Goal: Ask a question

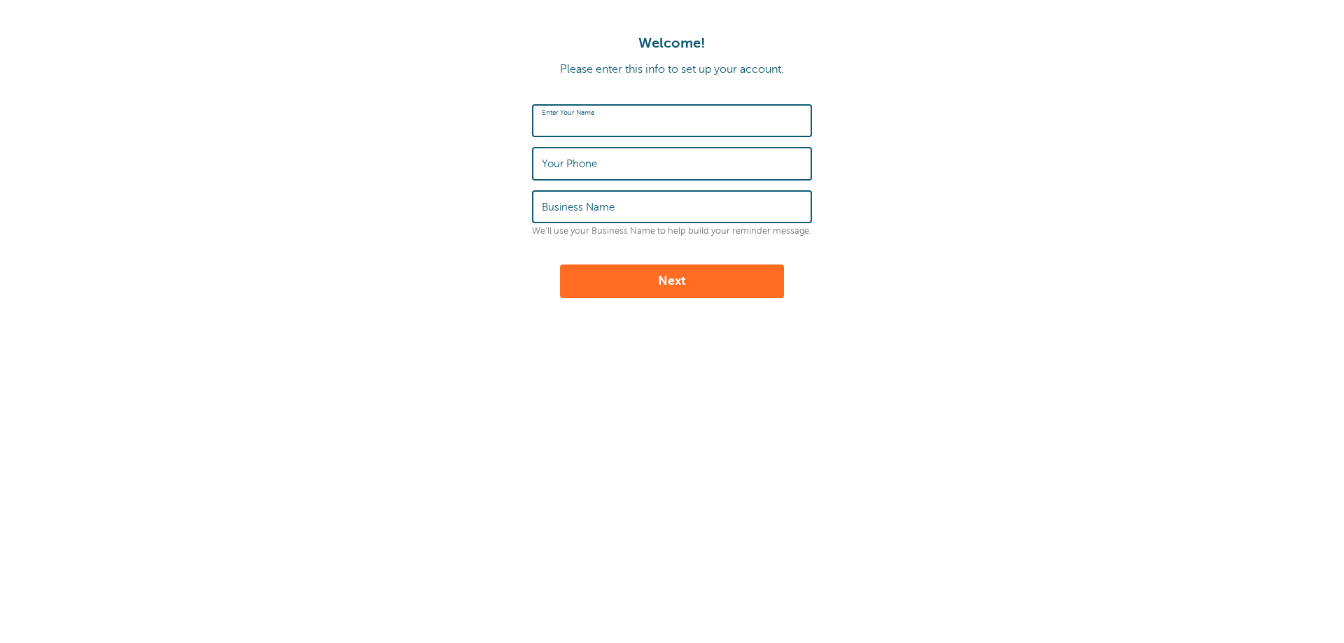
type input "[PERSON_NAME]"
type input "3196011310"
type input "Midway Capital Management"
click at [639, 284] on button "Next" at bounding box center [672, 282] width 224 height 34
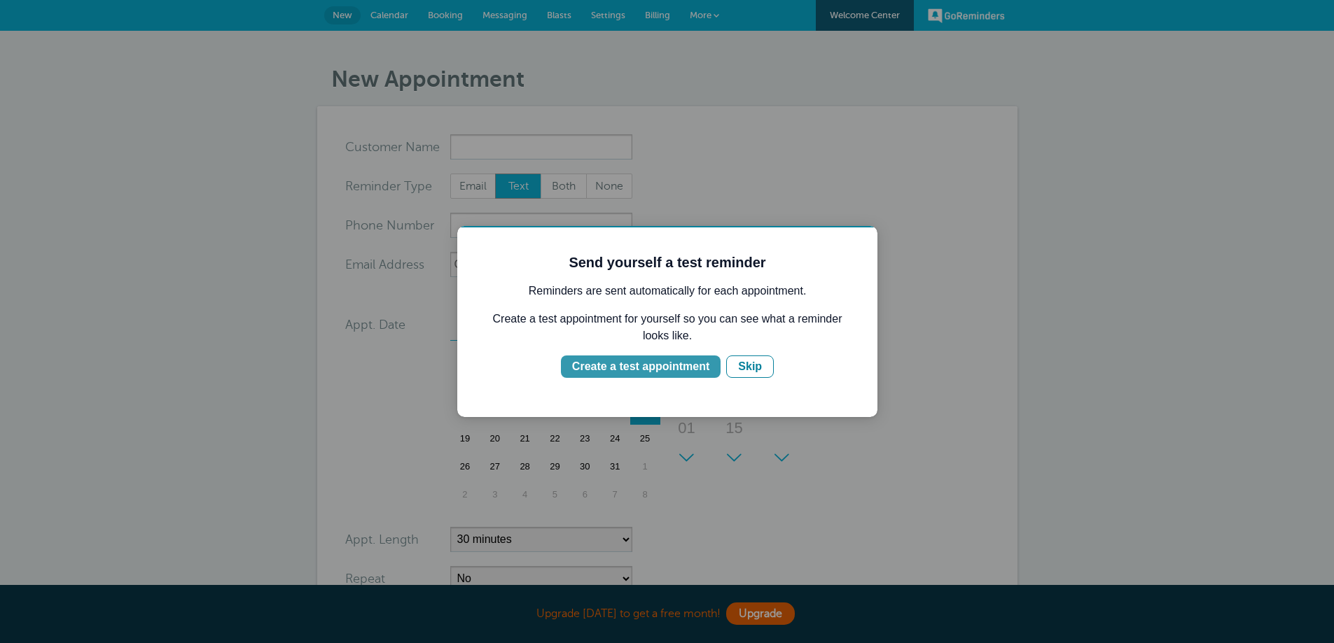
click at [702, 374] on div "Create a test appointment" at bounding box center [640, 366] width 137 height 17
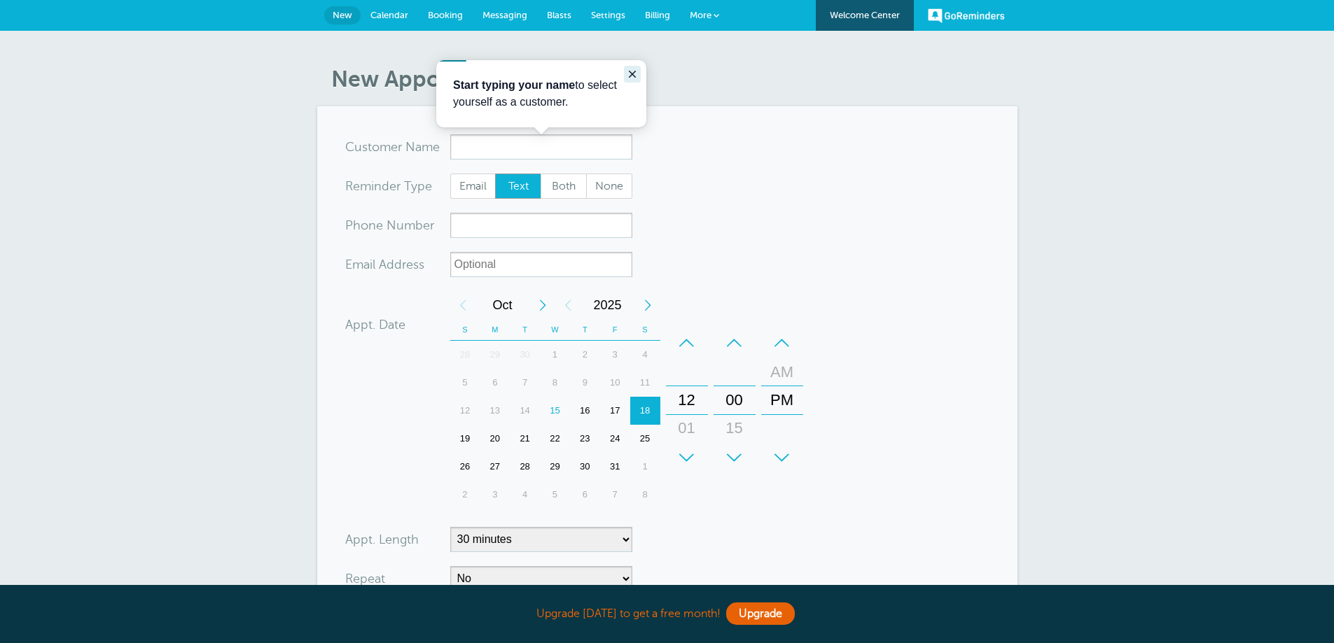
click at [630, 71] on icon "Close guide" at bounding box center [632, 74] width 7 height 7
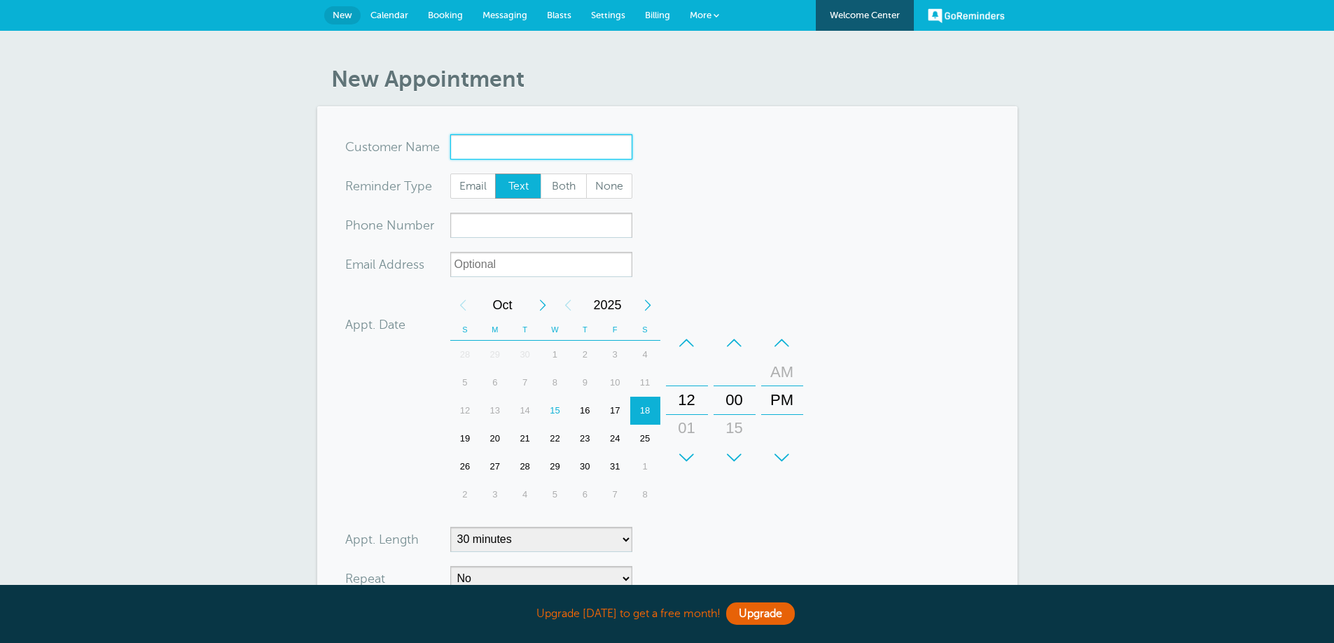
click at [471, 158] on input "x-no-autofill" at bounding box center [541, 146] width 182 height 25
paste input "SA Leasing: Showing 2B (Unit 725) (Dalvin Brandon)"
drag, startPoint x: 517, startPoint y: 148, endPoint x: 534, endPoint y: 153, distance: 18.4
click at [534, 153] on input "SA Leasing: Showing 2B (Unit 725) (Dalvin Brandon)" at bounding box center [541, 146] width 182 height 25
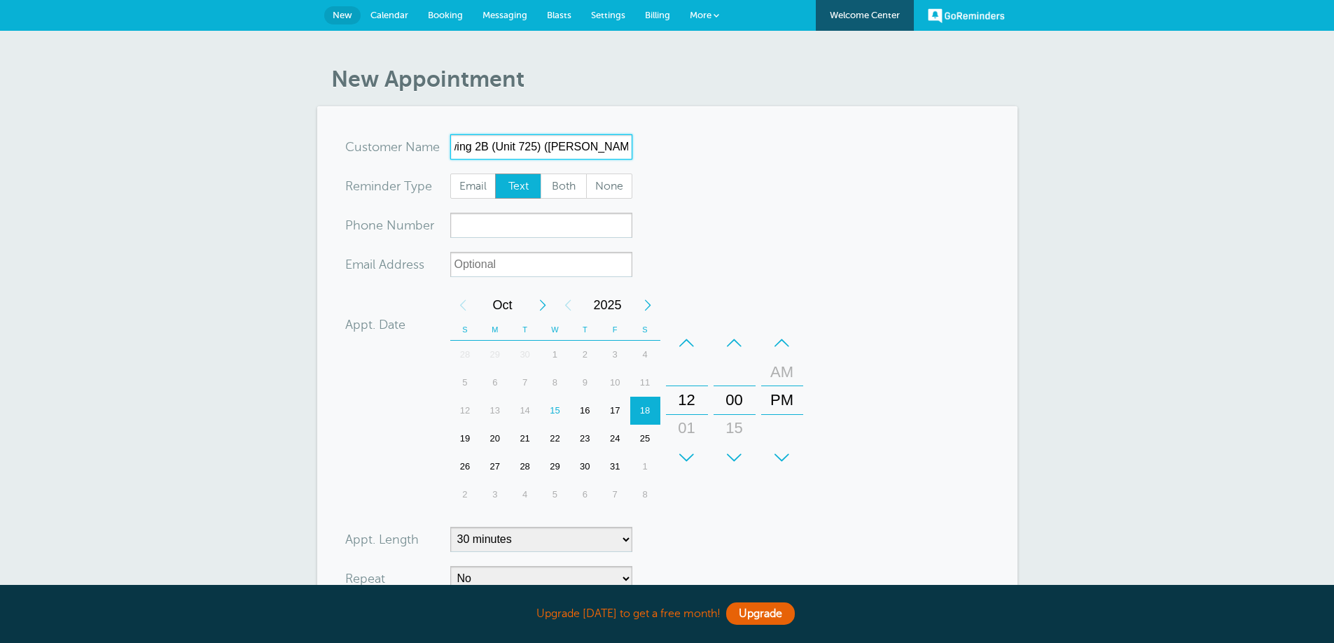
click at [534, 153] on input "SA Leasing: Showing 2B (Unit 725) (Dalvin Brandon)" at bounding box center [541, 146] width 182 height 25
drag, startPoint x: 517, startPoint y: 147, endPoint x: 536, endPoint y: 148, distance: 18.2
click at [536, 148] on input "SA Leasing: Showing 2B (Unit 725) (Dalvin Brandon)" at bounding box center [541, 146] width 182 height 25
type input "SA Leasing: Showing 2B (Unit 123) (Test test)"
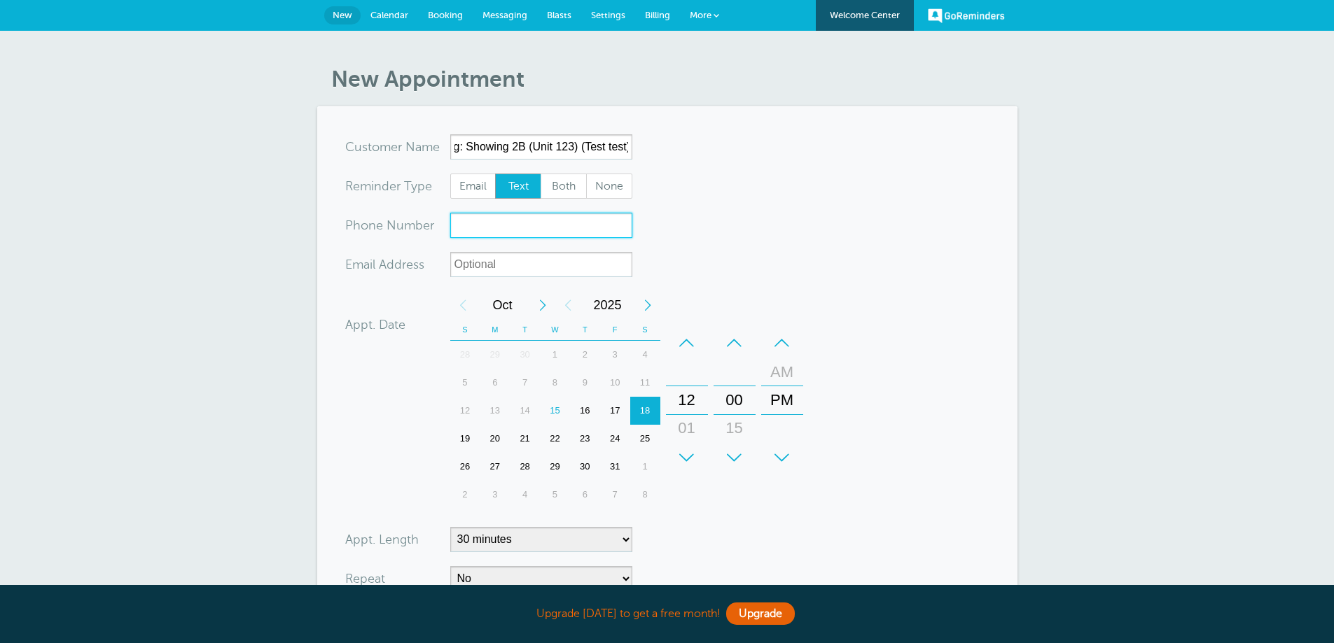
scroll to position [0, 0]
click at [553, 225] on input "xxx-no-autofill" at bounding box center [541, 225] width 182 height 25
type input "3196011310"
click at [524, 256] on input "xx-no-autofill" at bounding box center [541, 264] width 182 height 25
click at [573, 190] on span "Both" at bounding box center [563, 186] width 45 height 24
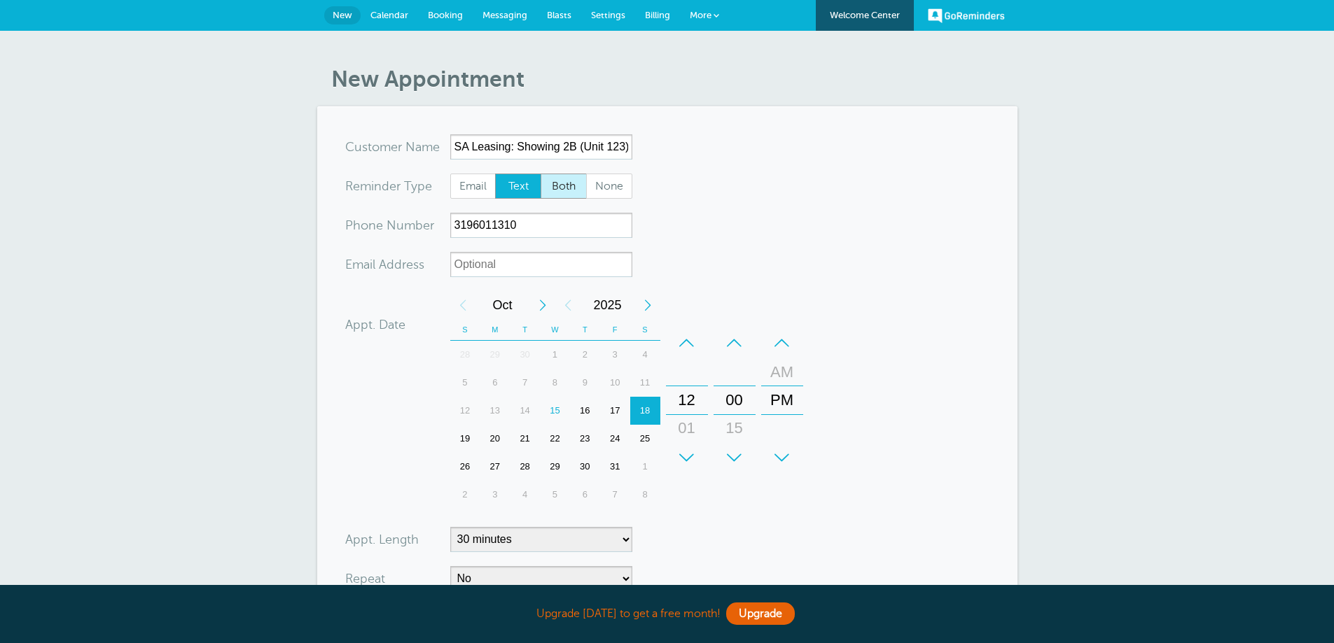
click at [541, 174] on input "Both" at bounding box center [540, 173] width 1 height 1
radio input "true"
click at [515, 260] on input "xx-no-autofill" at bounding box center [541, 264] width 182 height 25
click at [576, 416] on div "16" at bounding box center [585, 411] width 30 height 28
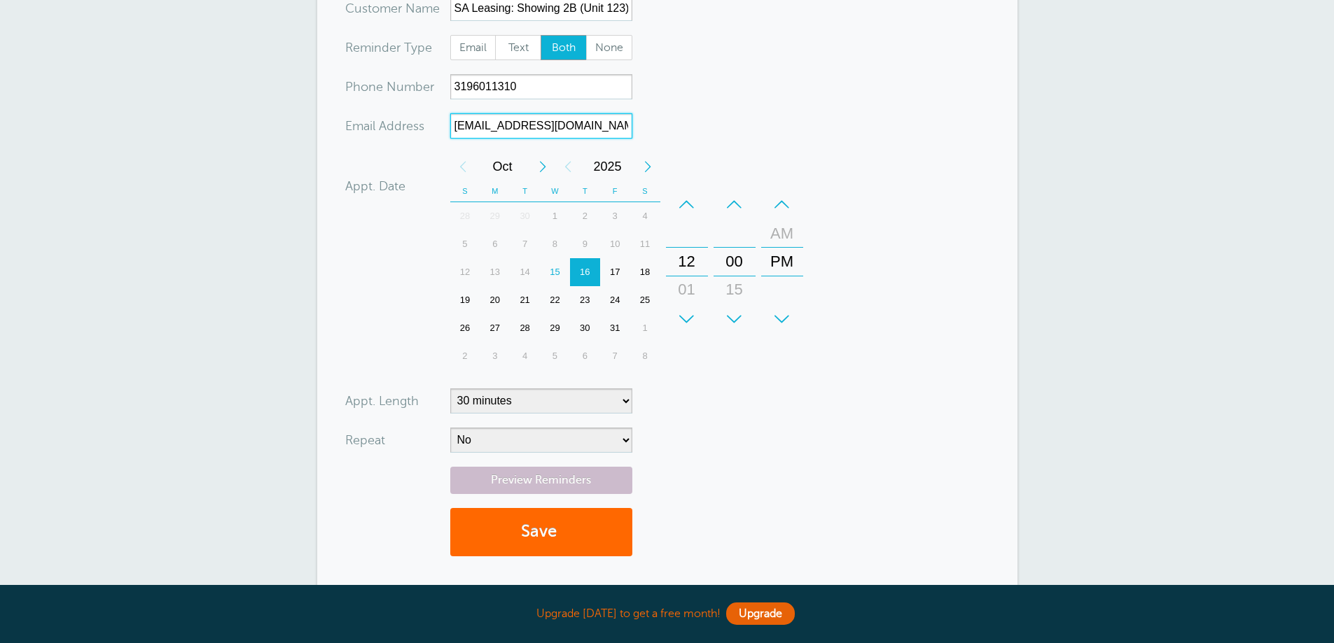
scroll to position [140, 0]
type input "[EMAIL_ADDRESS][DOMAIN_NAME]"
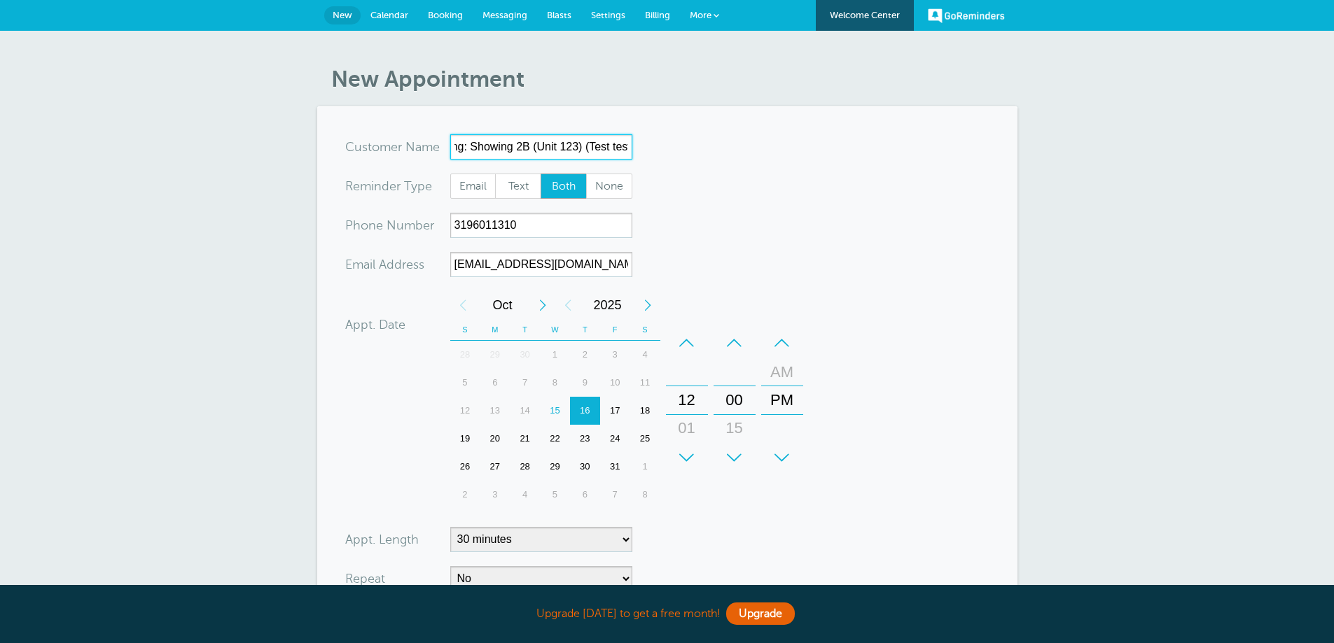
scroll to position [0, 54]
drag, startPoint x: 603, startPoint y: 11, endPoint x: 675, endPoint y: 186, distance: 189.3
click at [675, 186] on form "You are creating a new customer. To use an existing customer select one from th…" at bounding box center [667, 421] width 644 height 574
click at [745, 178] on form "You are creating a new customer. To use an existing customer select one from th…" at bounding box center [667, 421] width 644 height 574
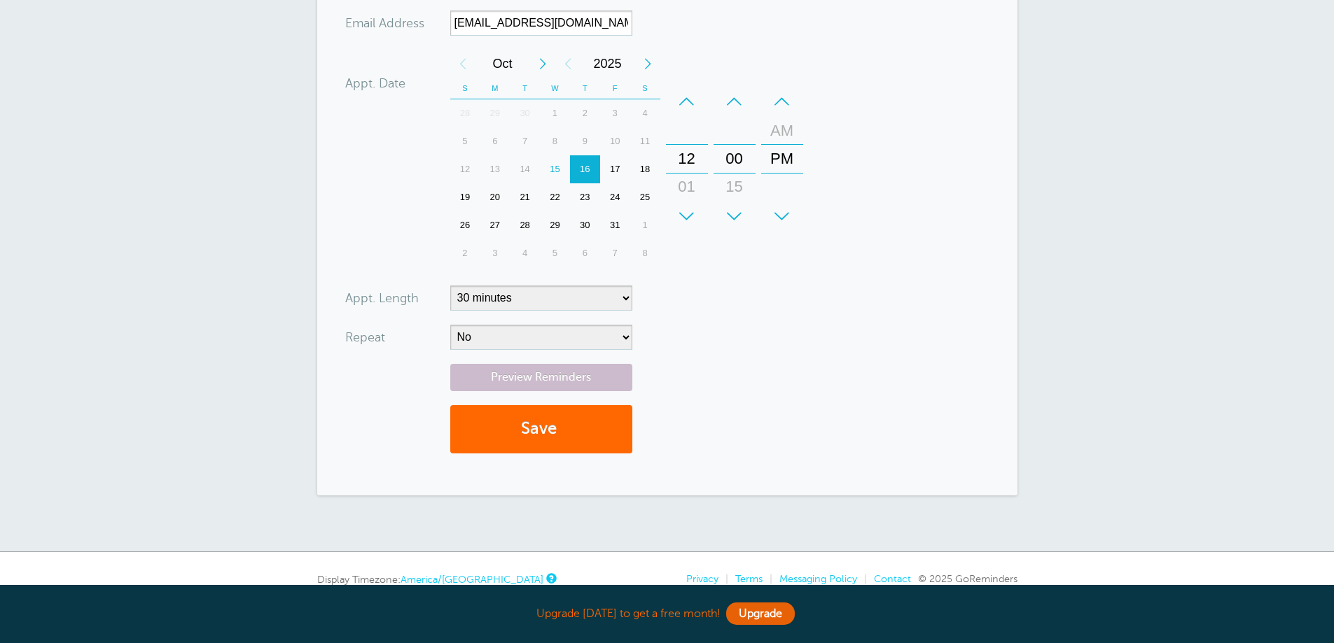
scroll to position [280, 0]
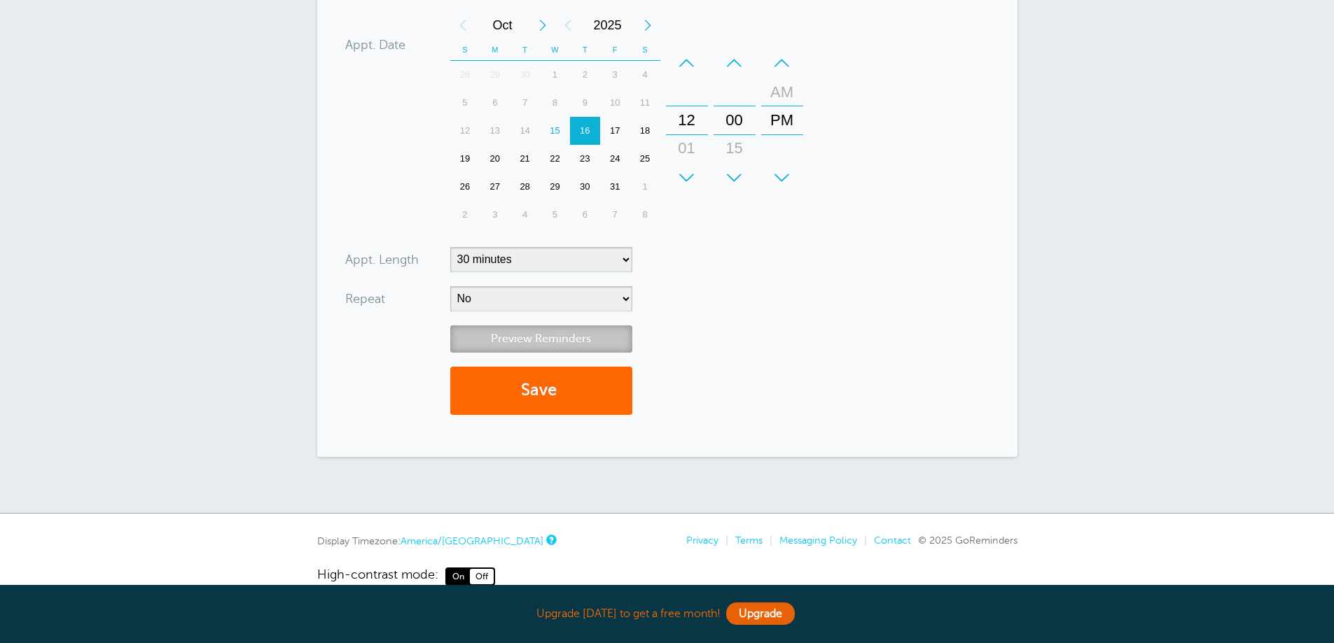
click at [581, 340] on link "Preview Reminders" at bounding box center [541, 339] width 182 height 27
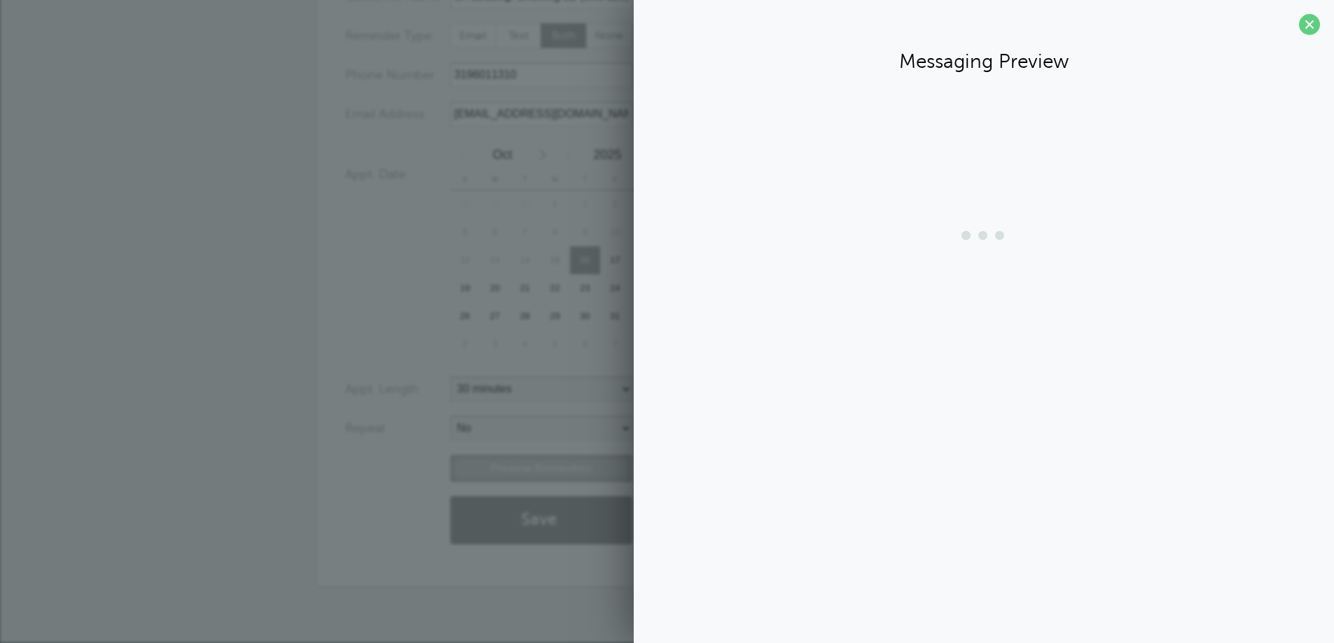
scroll to position [151, 0]
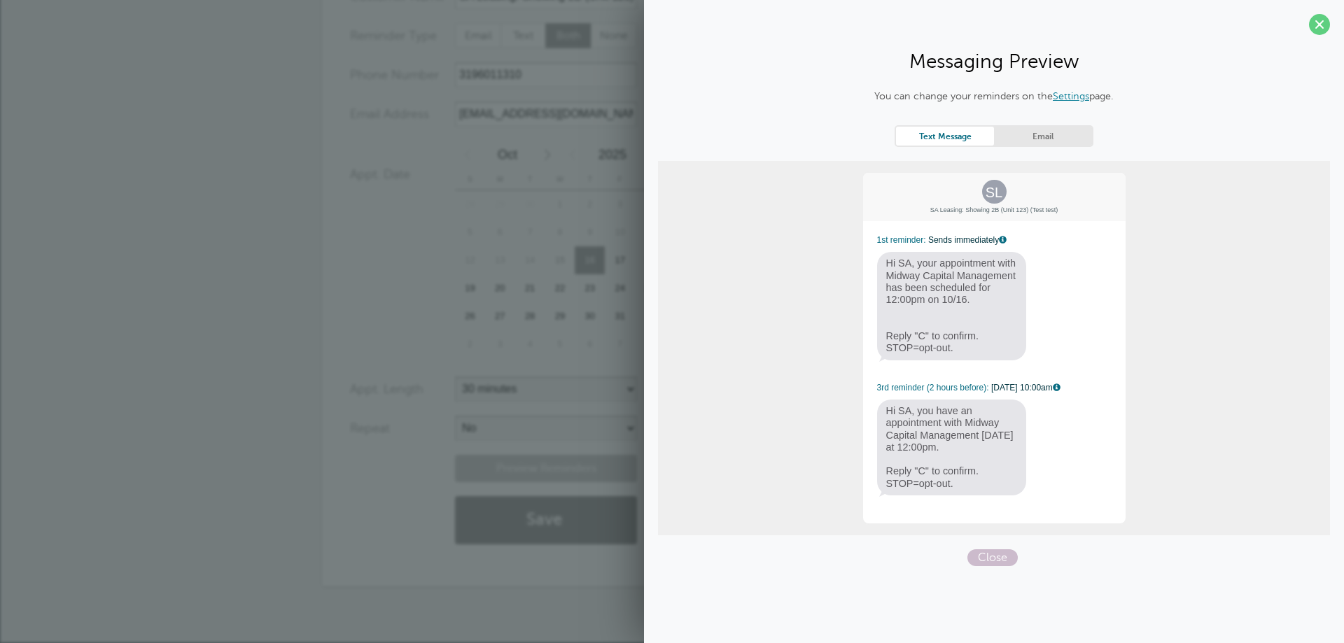
click at [321, 230] on div "New Appointment You are creating a new customer. To use an existing customer se…" at bounding box center [672, 261] width 1344 height 763
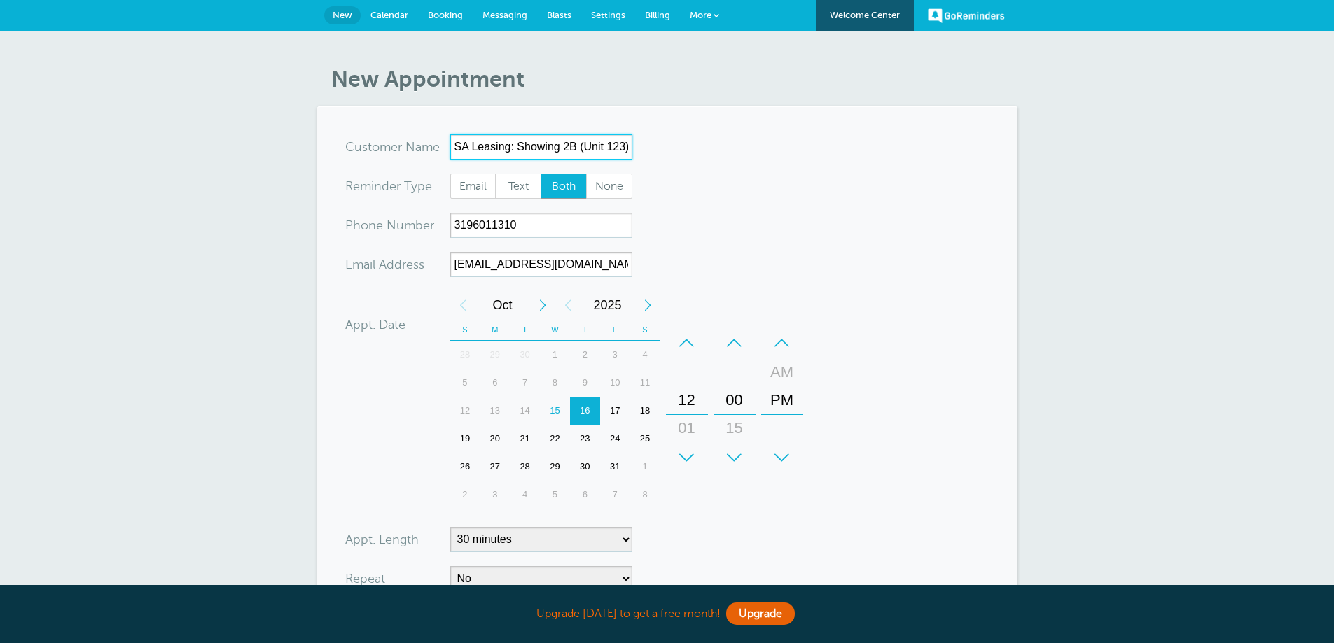
scroll to position [0, 54]
drag, startPoint x: 455, startPoint y: 147, endPoint x: 917, endPoint y: 112, distance: 463.4
click at [917, 112] on section "You are creating a new customer. To use an existing customer select one from th…" at bounding box center [667, 421] width 700 height 630
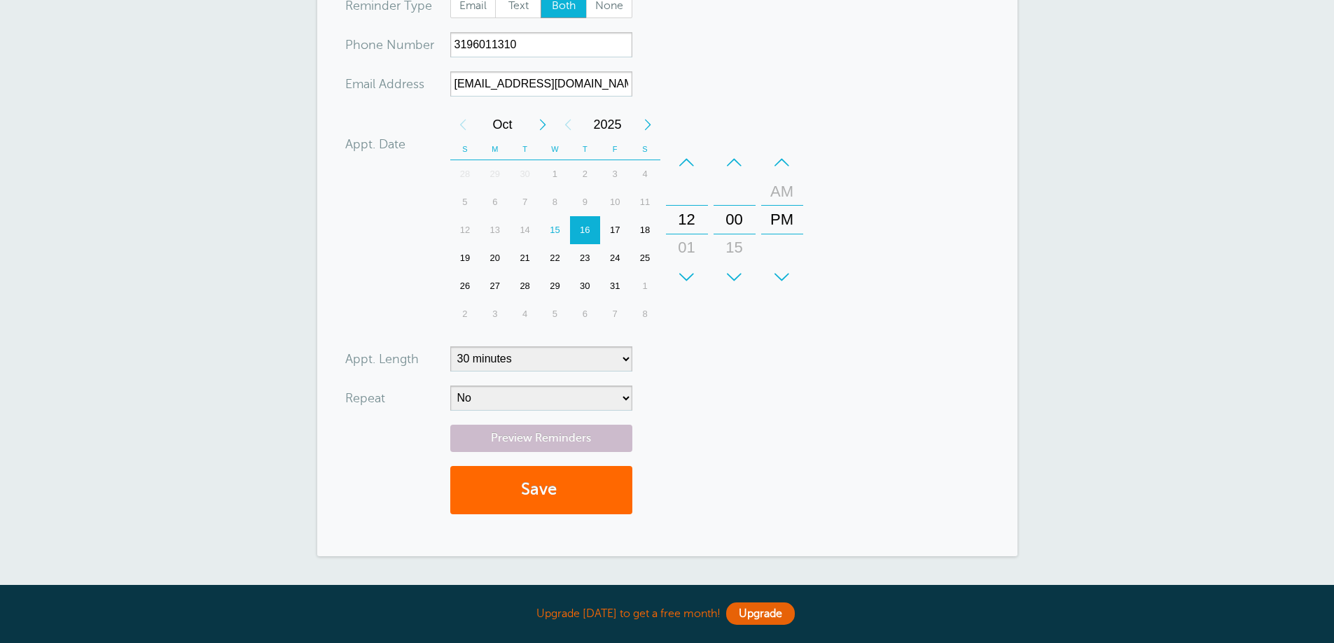
scroll to position [0, 0]
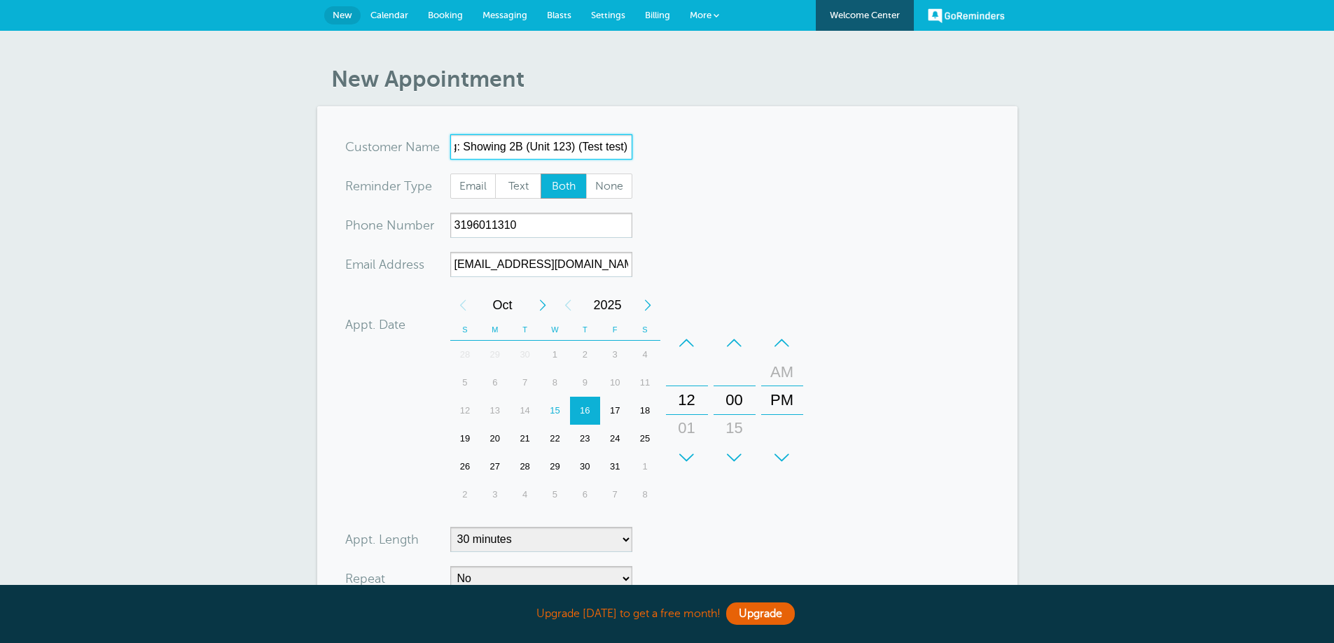
click at [524, 149] on input "SA Leasing: Showing 2B (Unit 123) (Test test)" at bounding box center [541, 146] width 182 height 25
drag, startPoint x: 478, startPoint y: 151, endPoint x: 373, endPoint y: 160, distance: 104.8
click at [373, 160] on form "You are creating a new customer. To use an existing customer select one from th…" at bounding box center [667, 421] width 644 height 574
click at [456, 144] on input "SA Leasing: Showing 2B (Unit 123) (Test test)" at bounding box center [541, 146] width 182 height 25
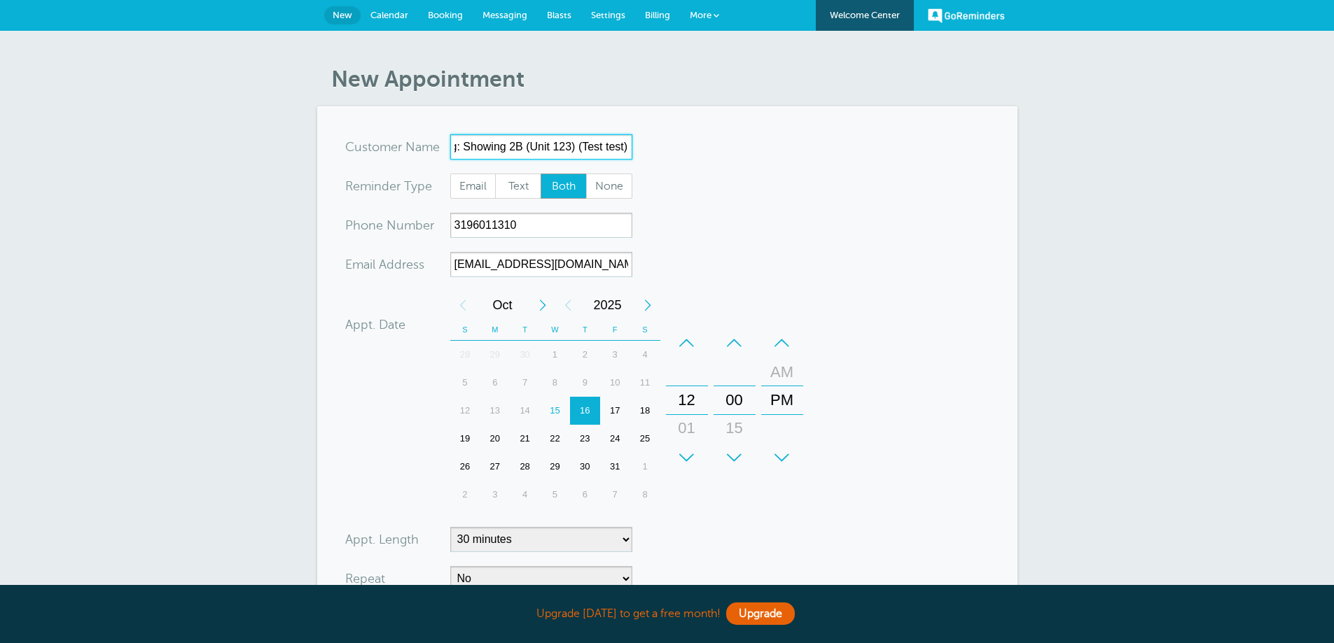
drag, startPoint x: 455, startPoint y: 146, endPoint x: 907, endPoint y: 106, distance: 453.4
click at [907, 106] on article "New Appointment You are creating a new customer. To use an existing customer se…" at bounding box center [667, 401] width 700 height 671
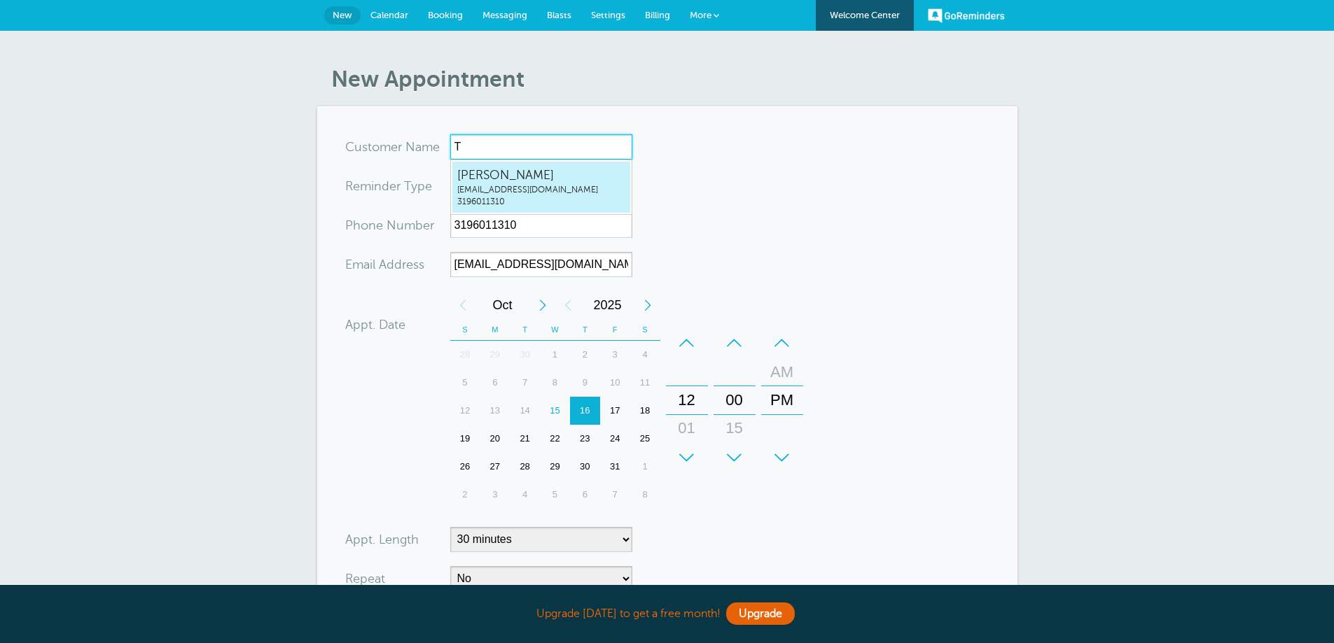
type input "Te"
radio input "true"
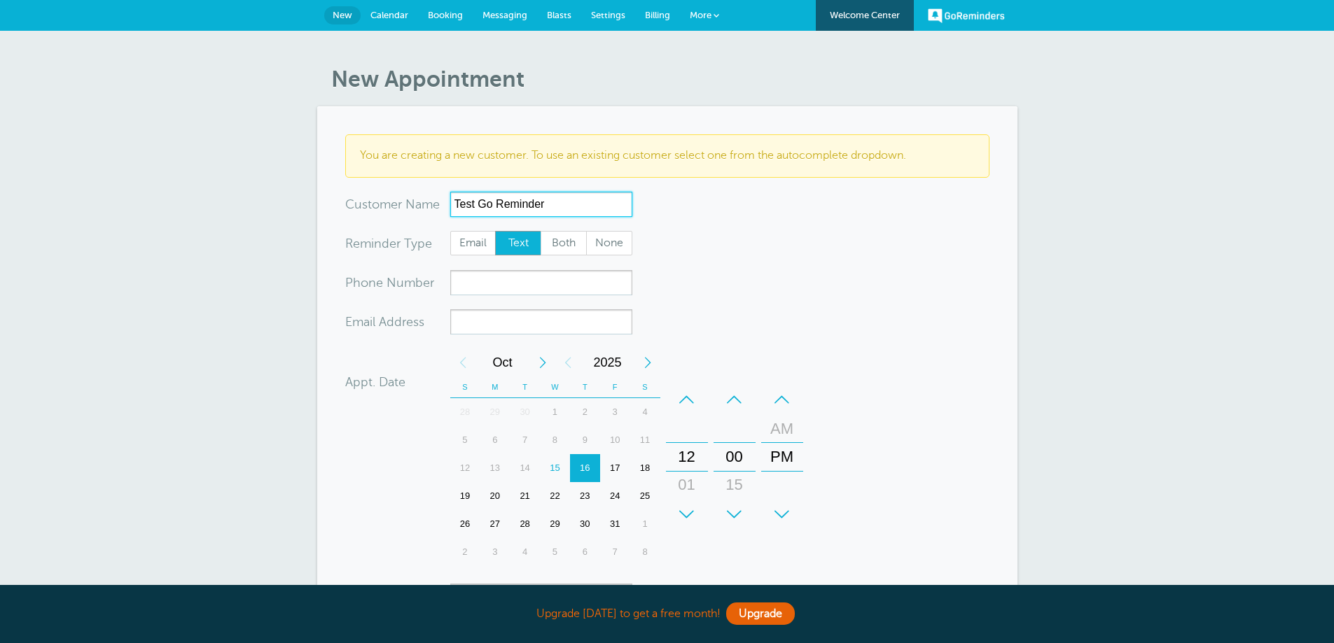
click at [517, 213] on input "Test Go Reminder" at bounding box center [541, 204] width 182 height 25
type input "Test Go Calendar"
click at [815, 299] on form "You are creating a new customer. To use an existing customer select one from th…" at bounding box center [667, 449] width 644 height 631
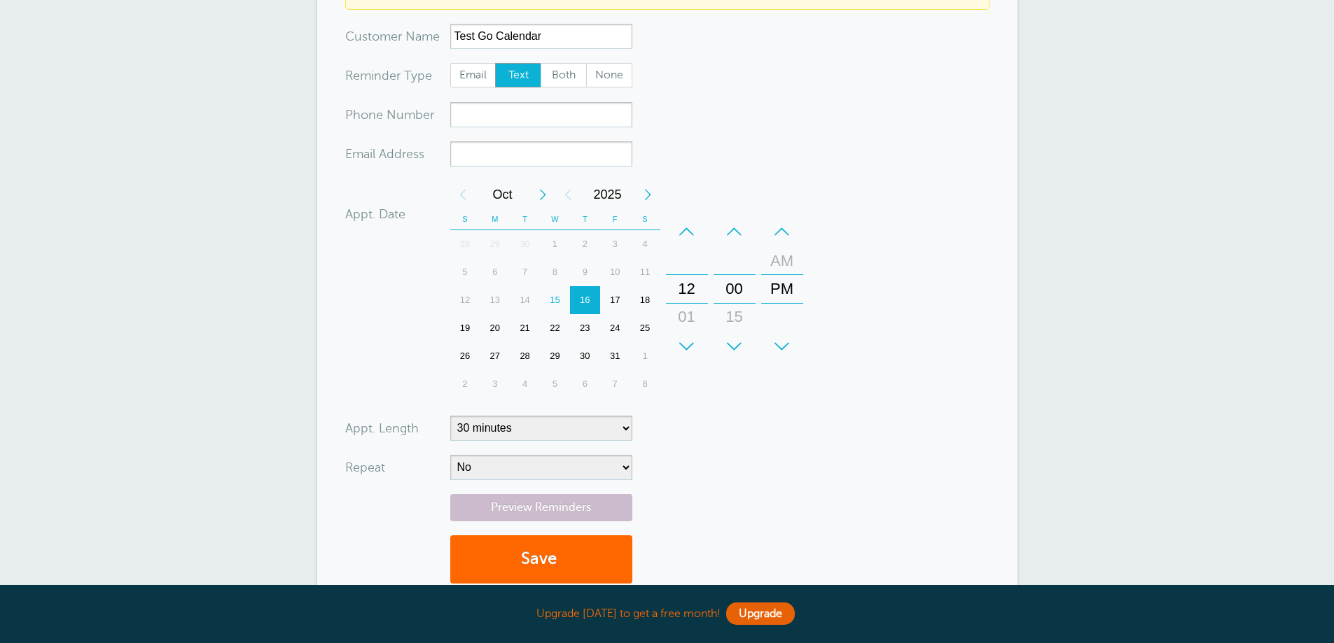
scroll to position [363, 0]
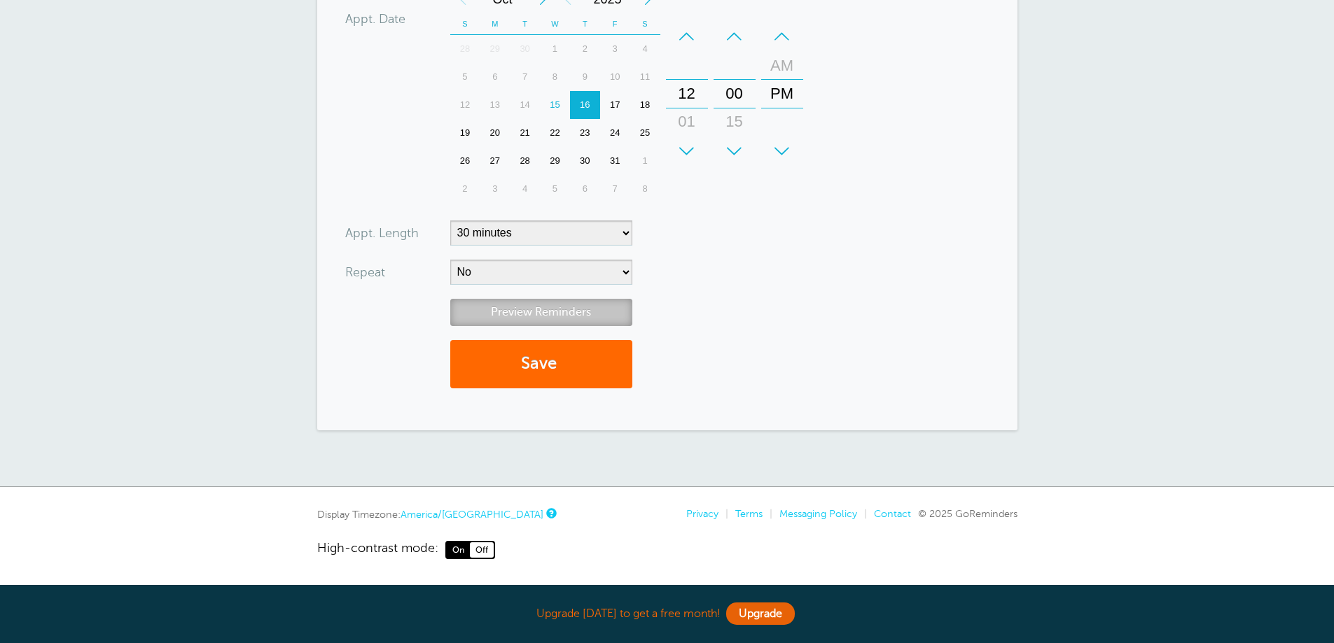
click at [547, 309] on link "Preview Reminders" at bounding box center [541, 312] width 182 height 27
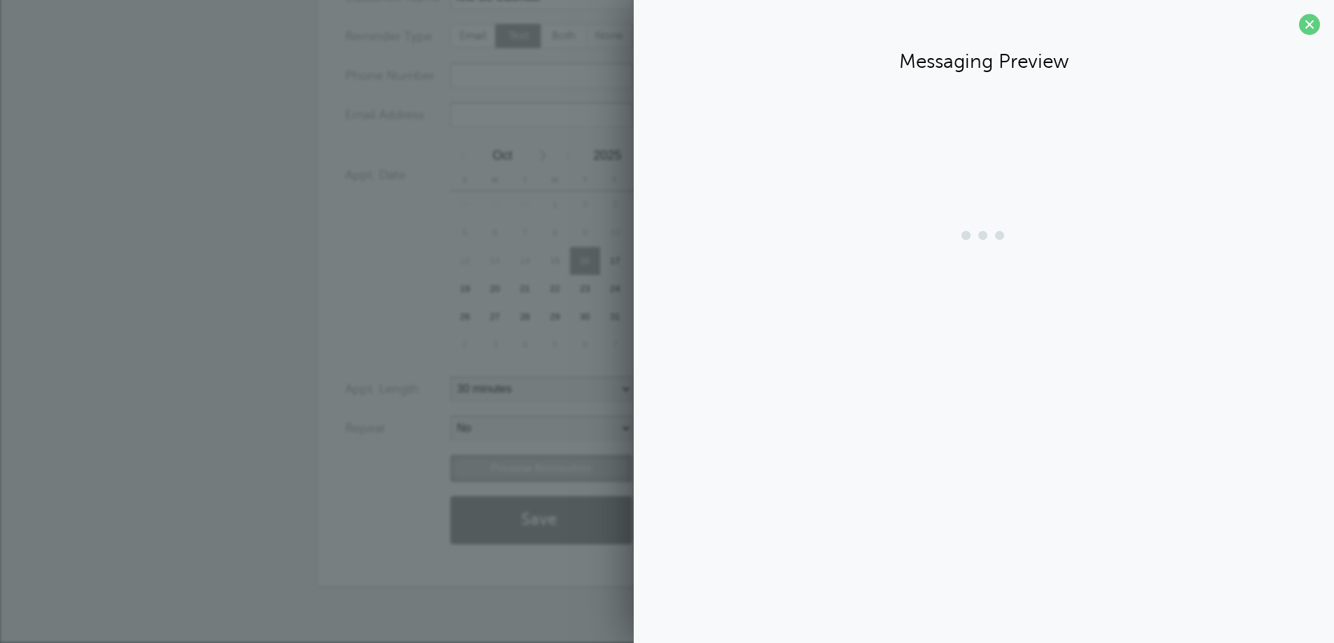
scroll to position [207, 0]
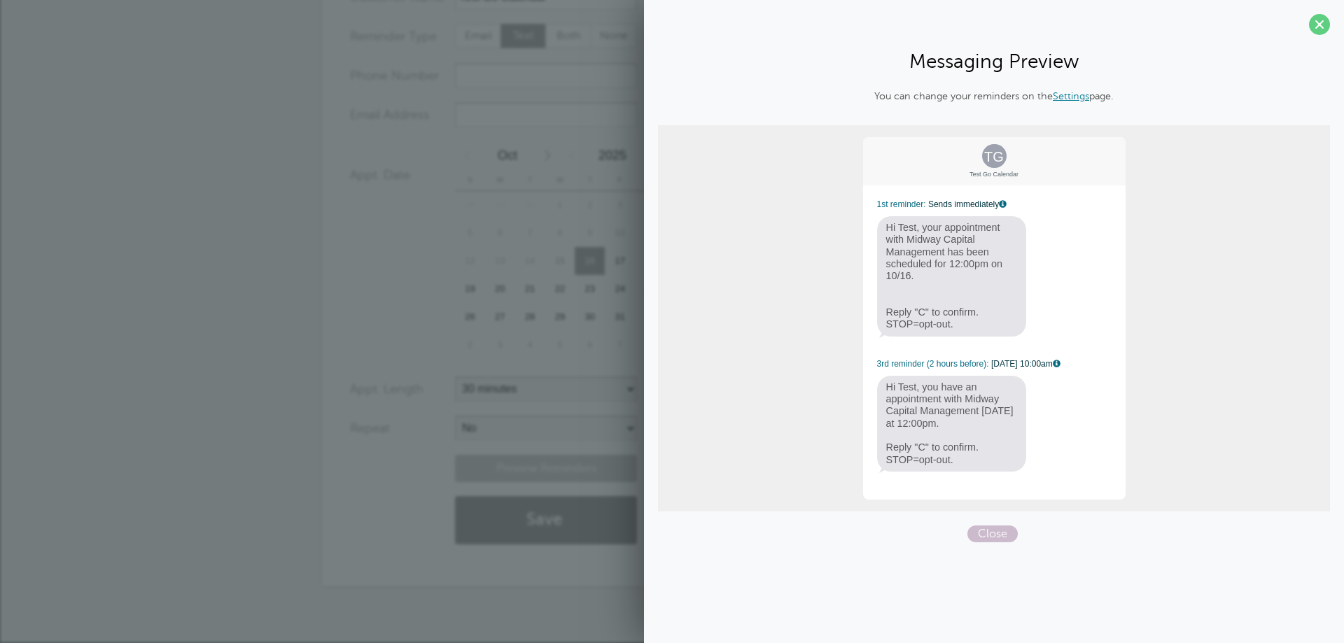
click at [426, 260] on div "Appt. Date 10/16/2025 12:00 Calendar Time + – Month January February March Apri…" at bounding box center [582, 251] width 464 height 221
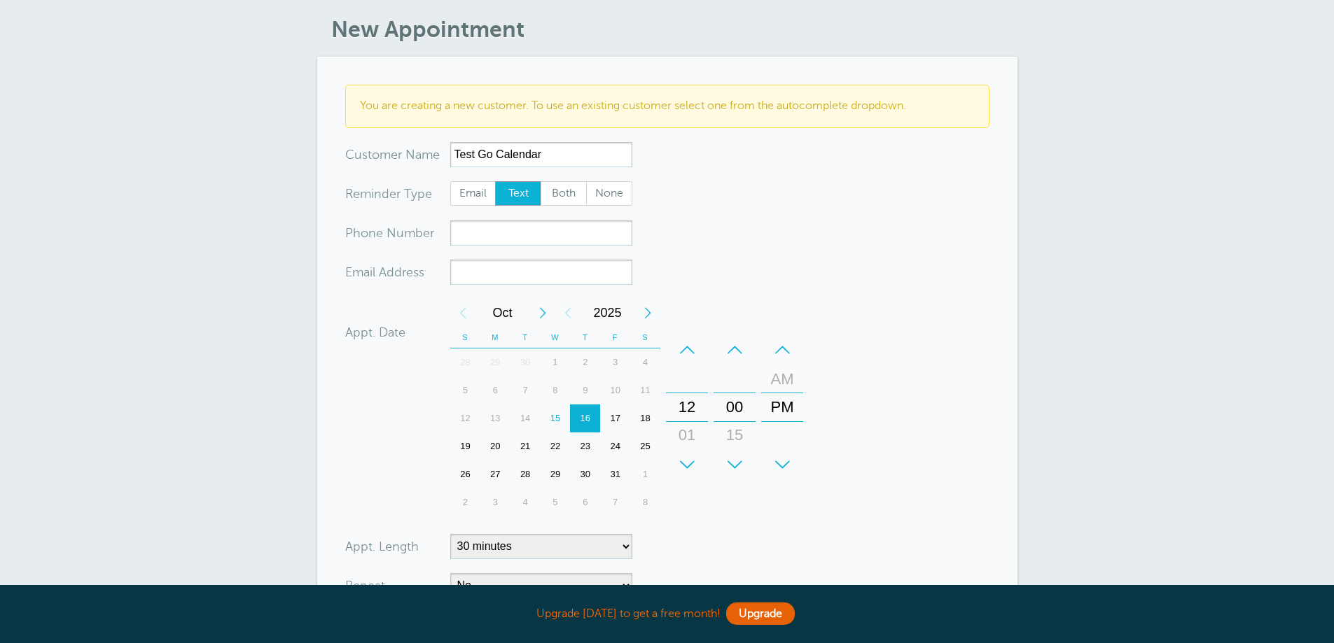
scroll to position [0, 0]
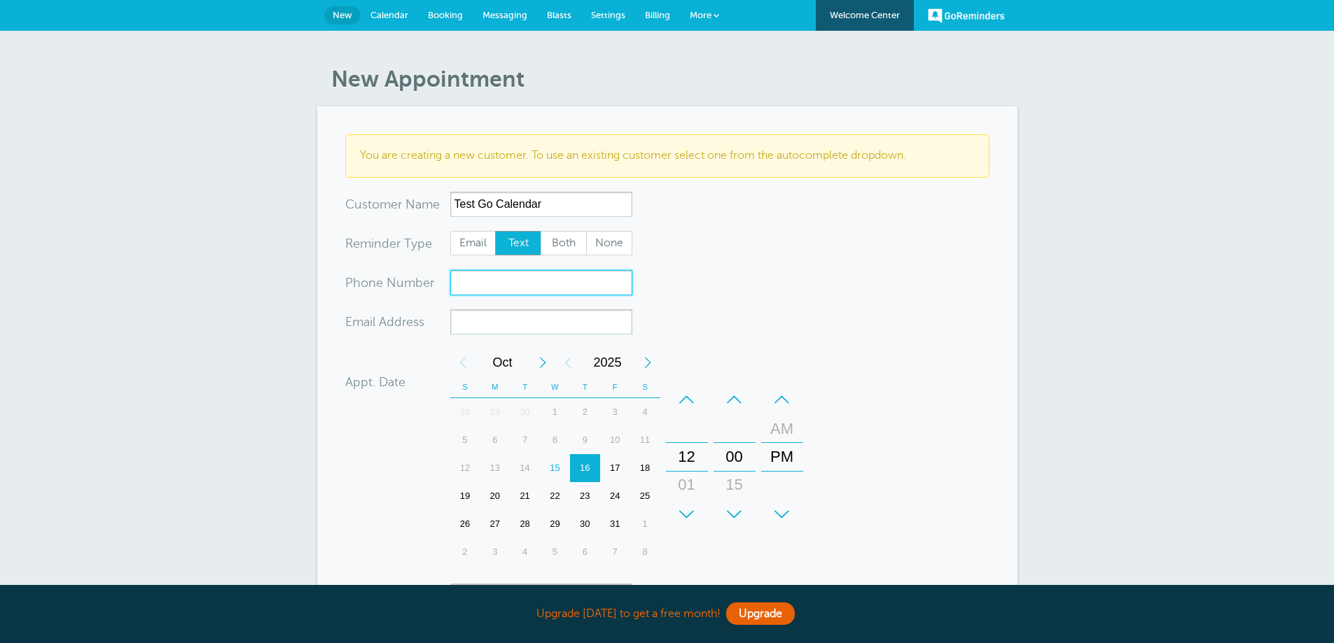
click at [500, 284] on input "xxx-no-autofill" at bounding box center [541, 282] width 182 height 25
type input "3196011310"
click at [598, 325] on input "xx-no-autofill" at bounding box center [541, 321] width 182 height 25
type input "justinbedi@gmail.com"
drag, startPoint x: 719, startPoint y: 288, endPoint x: 720, endPoint y: 309, distance: 20.3
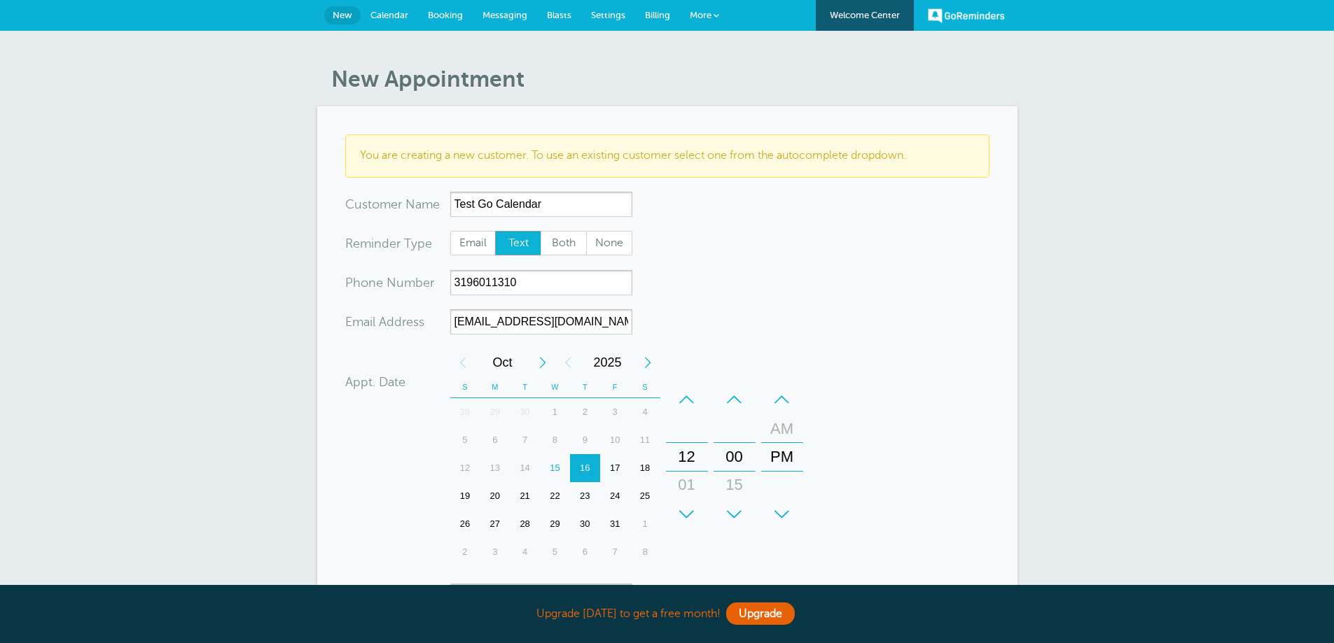
click at [720, 292] on form "You are creating a new customer. To use an existing customer select one from th…" at bounding box center [667, 449] width 644 height 631
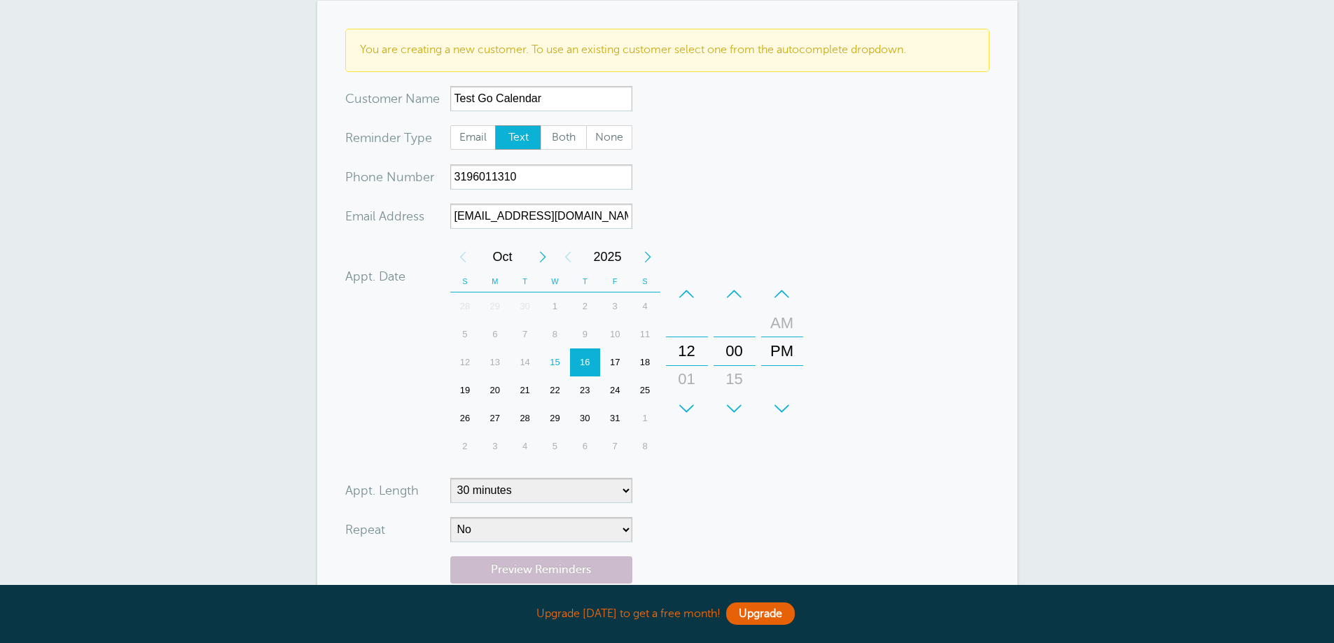
scroll to position [280, 0]
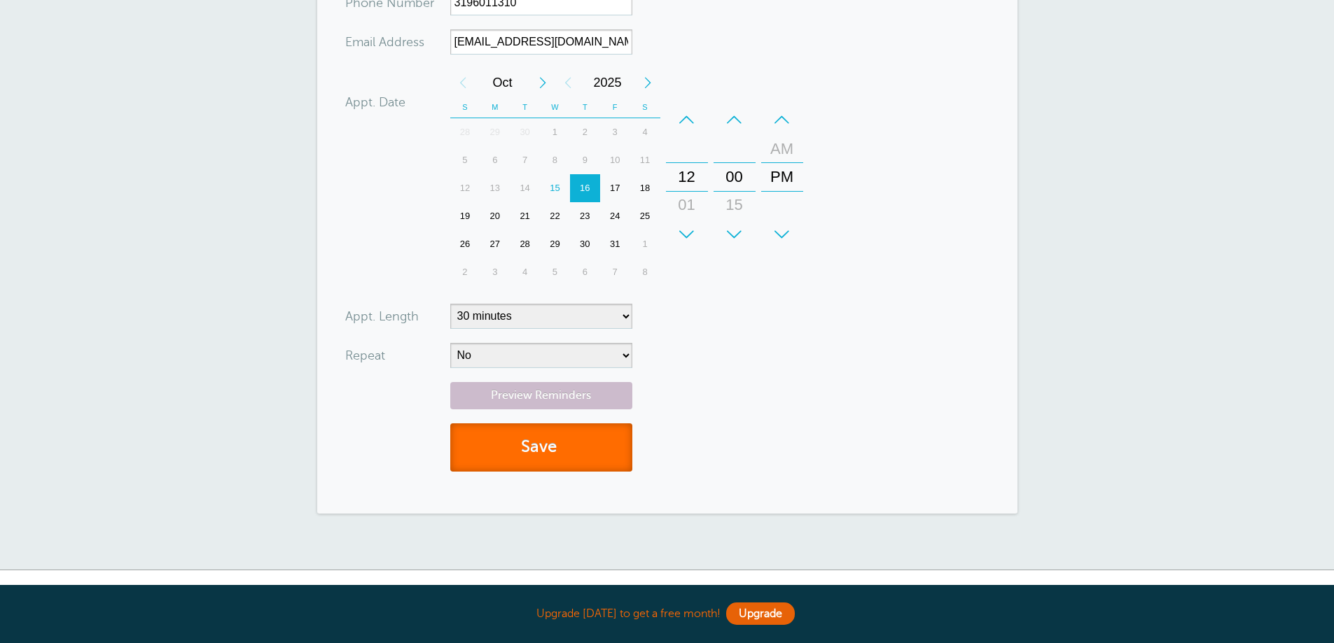
click at [592, 442] on button "Save" at bounding box center [541, 448] width 182 height 48
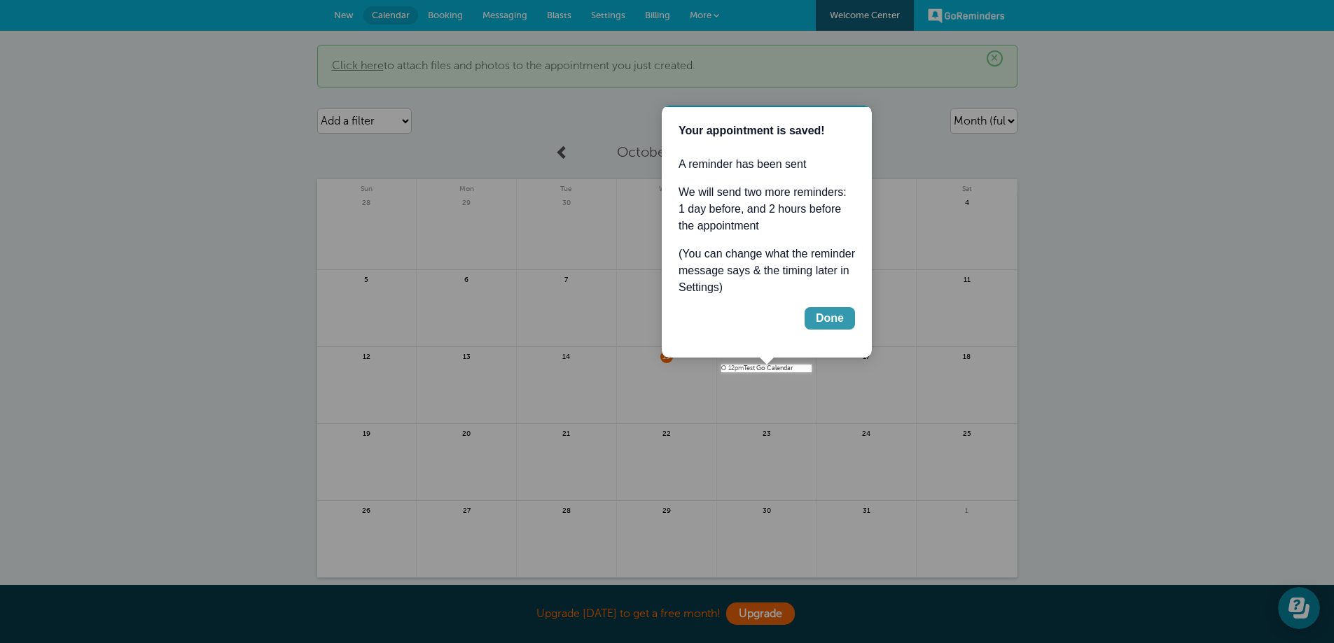
click at [831, 312] on div "Done" at bounding box center [830, 318] width 28 height 17
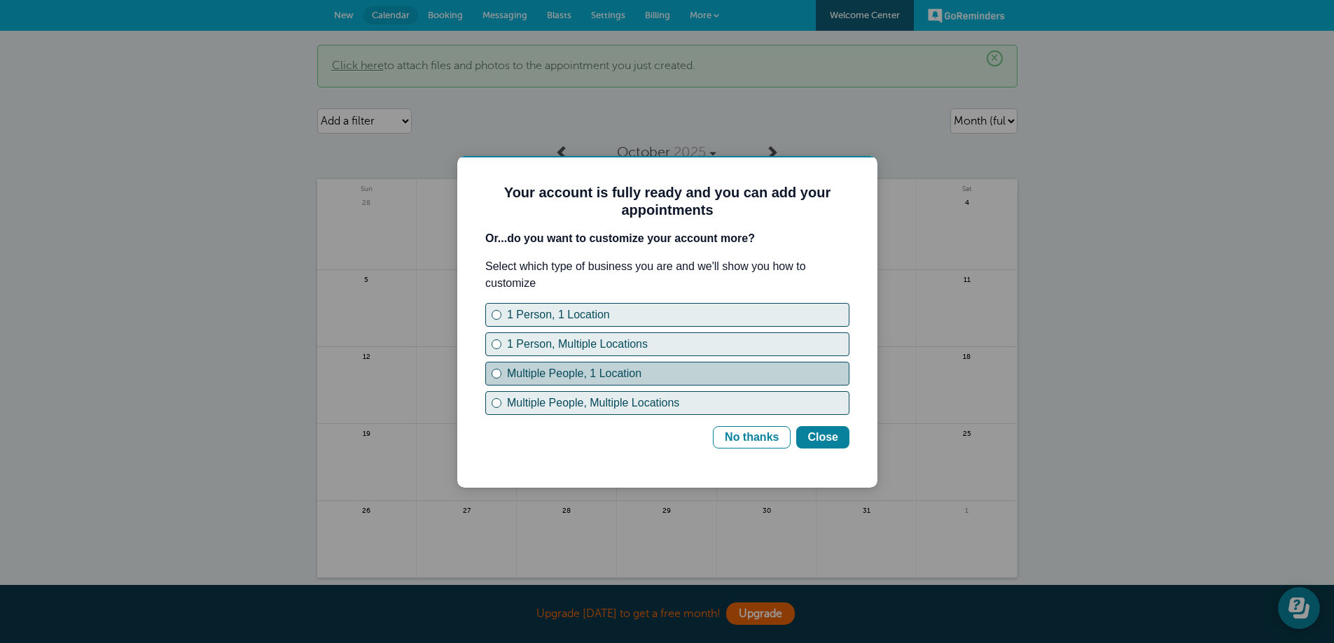
click at [603, 365] on div "Multiple People, 1 Location" at bounding box center [678, 373] width 342 height 17
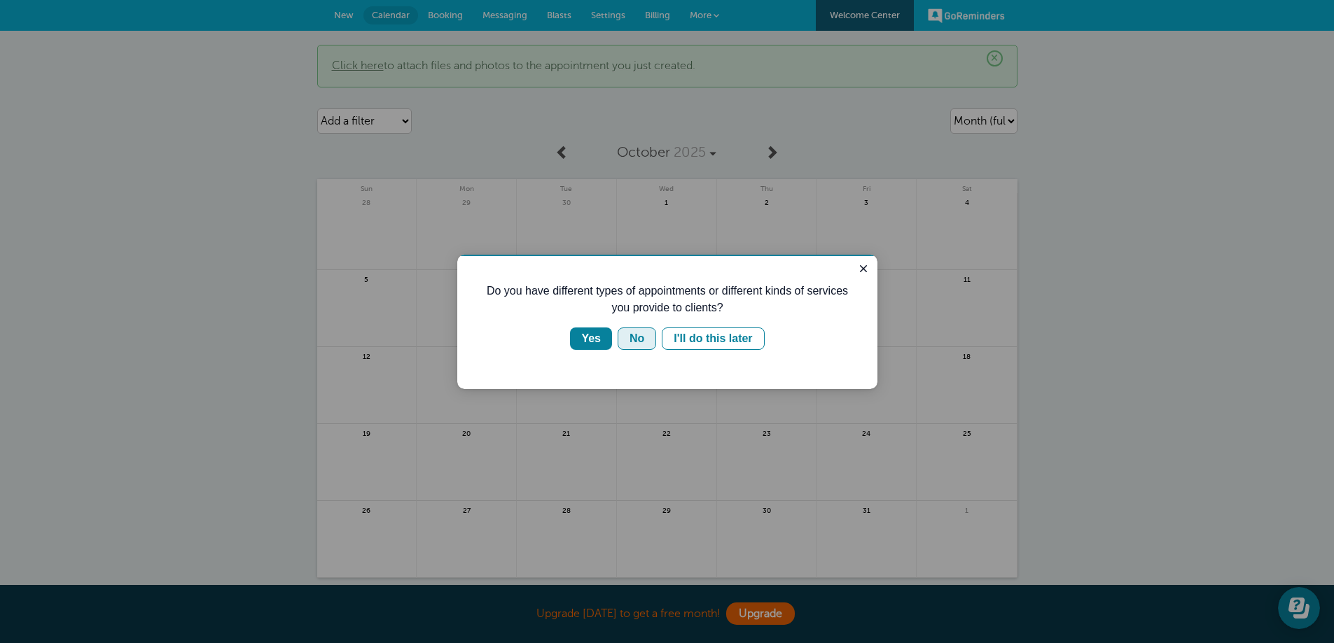
click at [620, 342] on button "No" at bounding box center [637, 339] width 39 height 22
click at [602, 339] on button "Yes" at bounding box center [591, 339] width 42 height 22
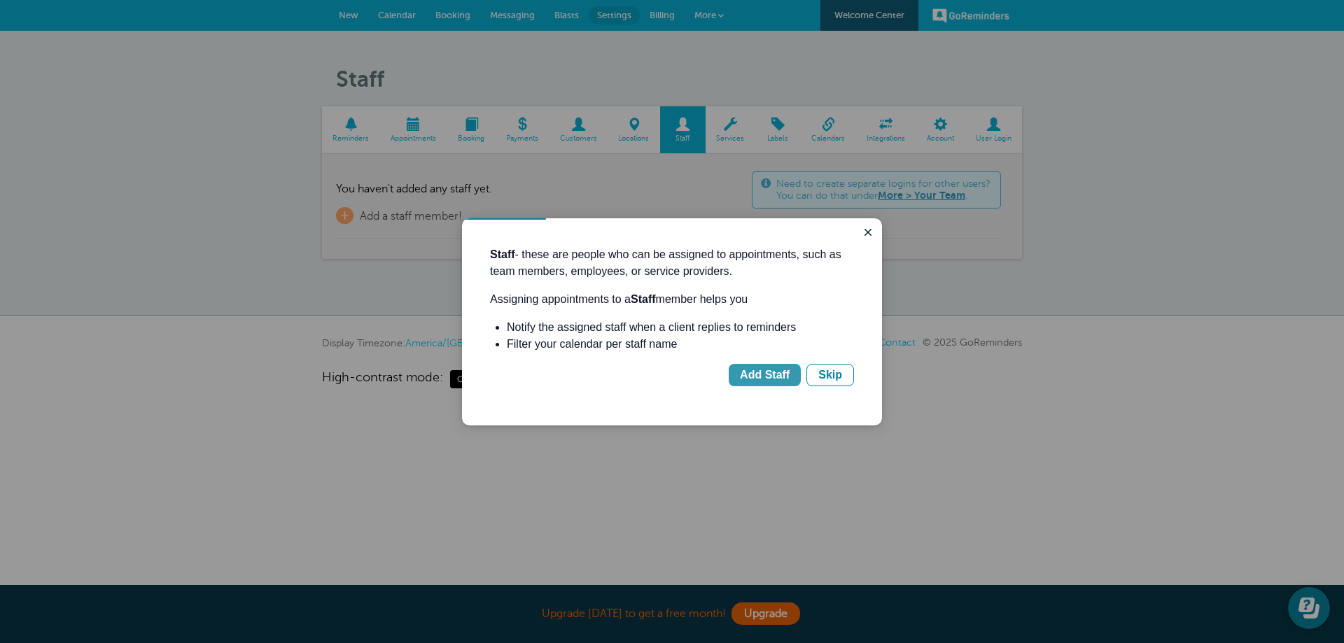
click at [768, 370] on div "Add Staff" at bounding box center [765, 375] width 50 height 17
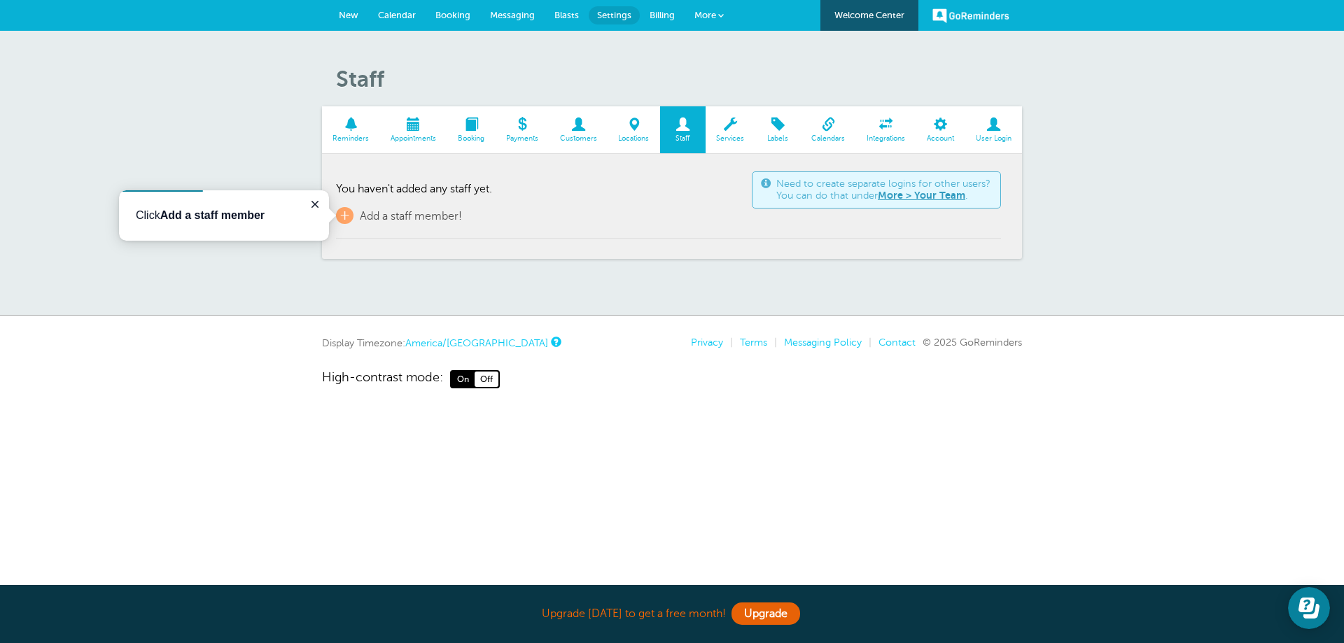
click at [458, 227] on td "Need to create separate logins for other users? You can do that under More > Yo…" at bounding box center [668, 203] width 665 height 71
click at [349, 219] on span "+" at bounding box center [345, 215] width 18 height 17
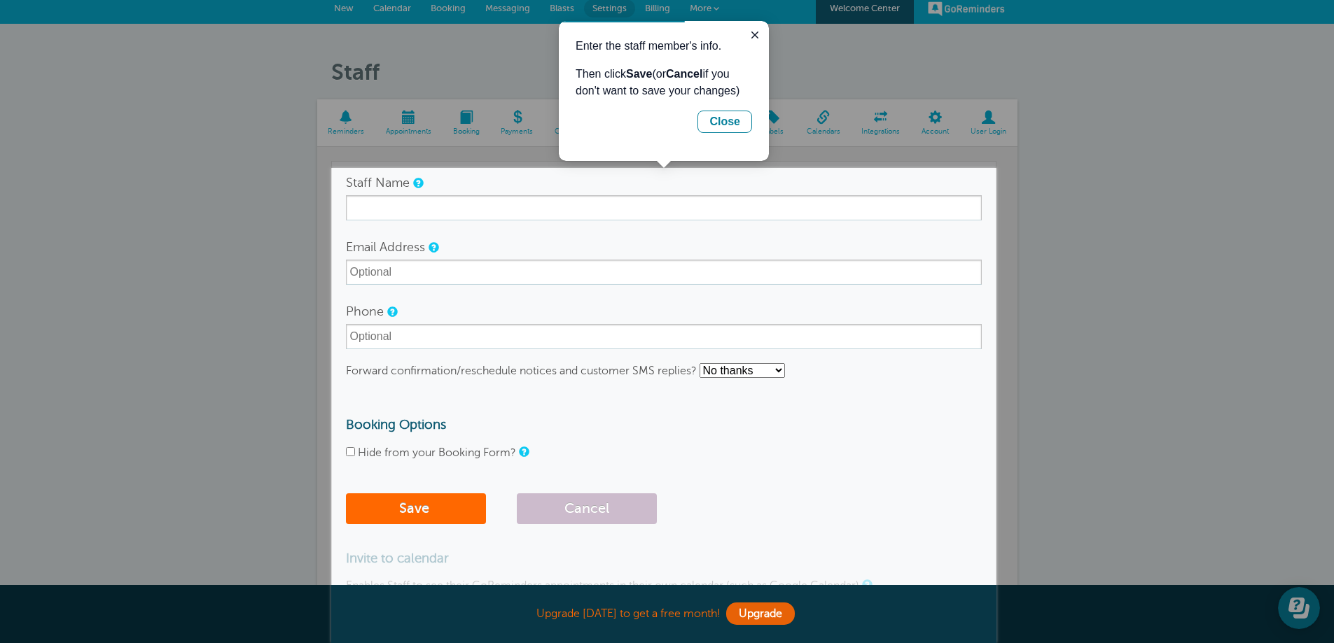
scroll to position [12, 0]
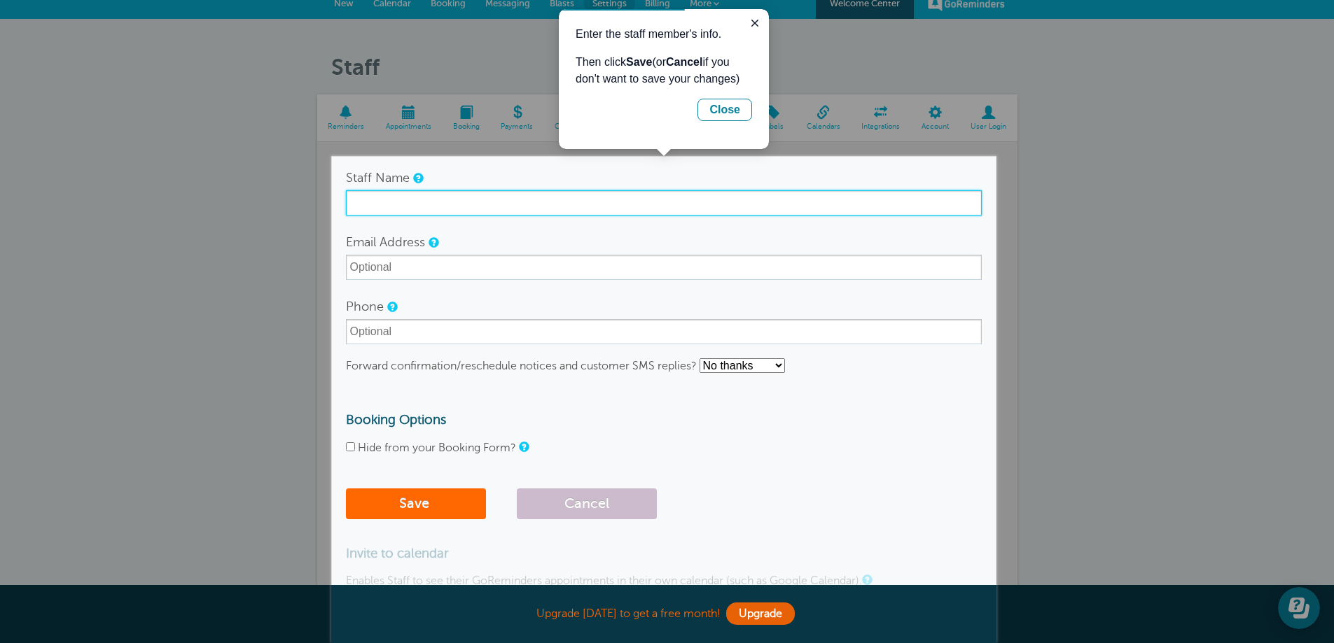
click at [650, 213] on input "Staff Name" at bounding box center [664, 202] width 636 height 25
type input "Leasing (LP)"
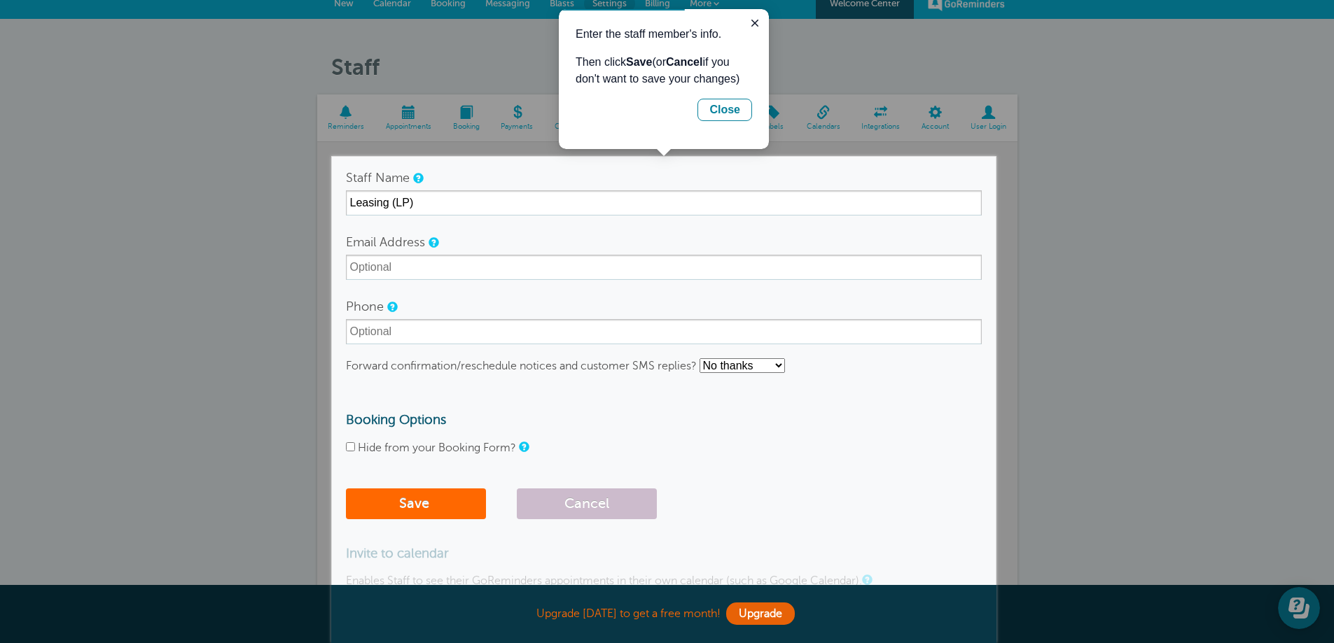
click at [416, 444] on label "Hide from your Booking Form?" at bounding box center [437, 448] width 158 height 13
click at [355, 444] on input "Hide from your Booking Form?" at bounding box center [350, 447] width 9 height 9
checkbox input "true"
click at [759, 363] on select "No thanks Yes, text me Yes, email me" at bounding box center [741, 365] width 85 height 15
click at [951, 384] on form "Staff Name Leasing (LP) Email Address Phone Forward confirmation/reschedule not…" at bounding box center [664, 345] width 636 height 361
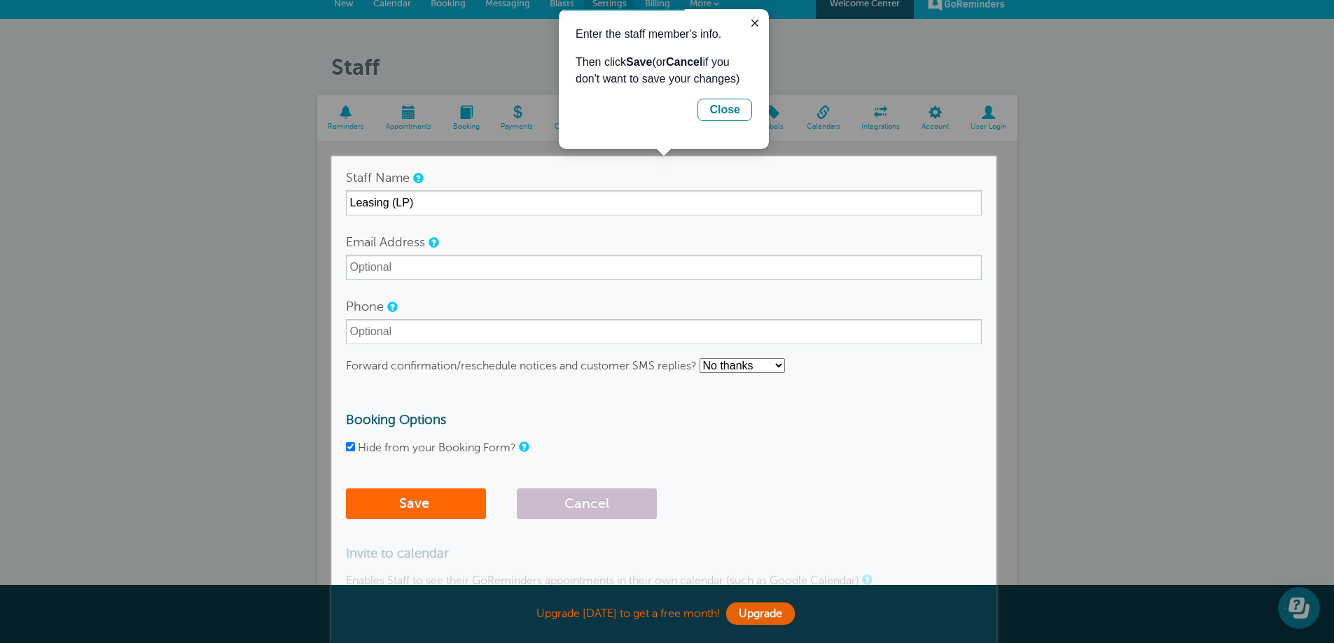
drag, startPoint x: 710, startPoint y: 116, endPoint x: 812, endPoint y: 16, distance: 143.1
click at [711, 117] on button "Close" at bounding box center [724, 110] width 55 height 22
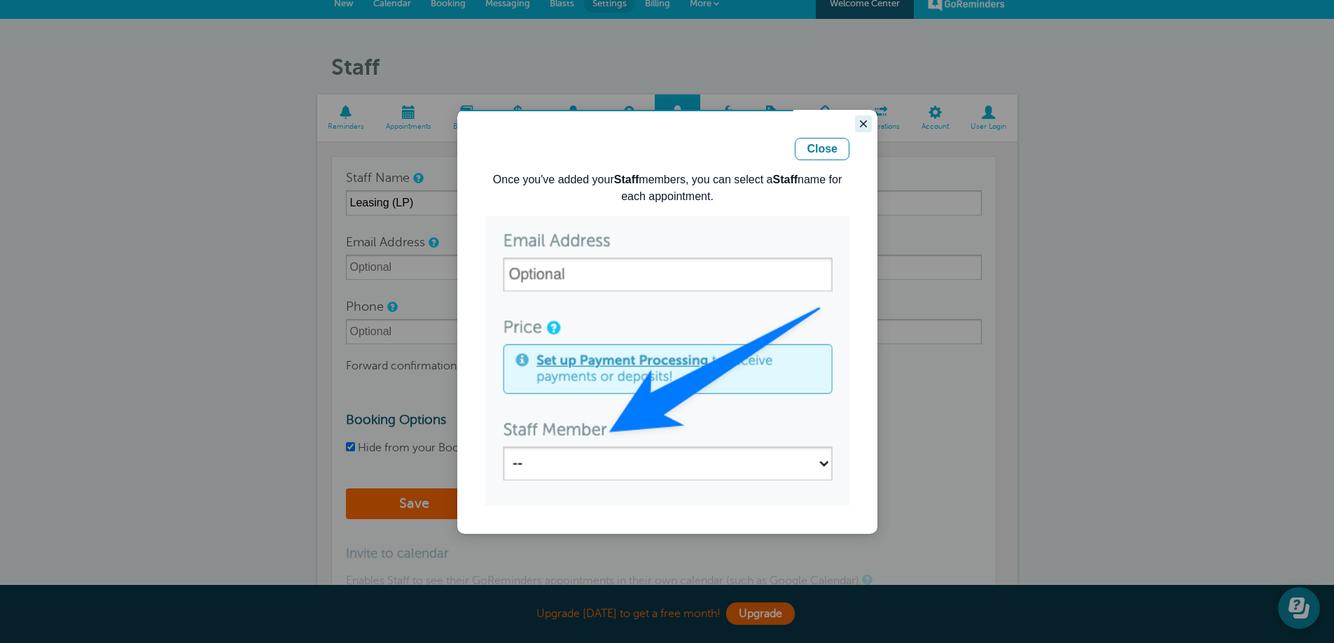
click at [856, 128] on button "Close guide" at bounding box center [863, 124] width 17 height 17
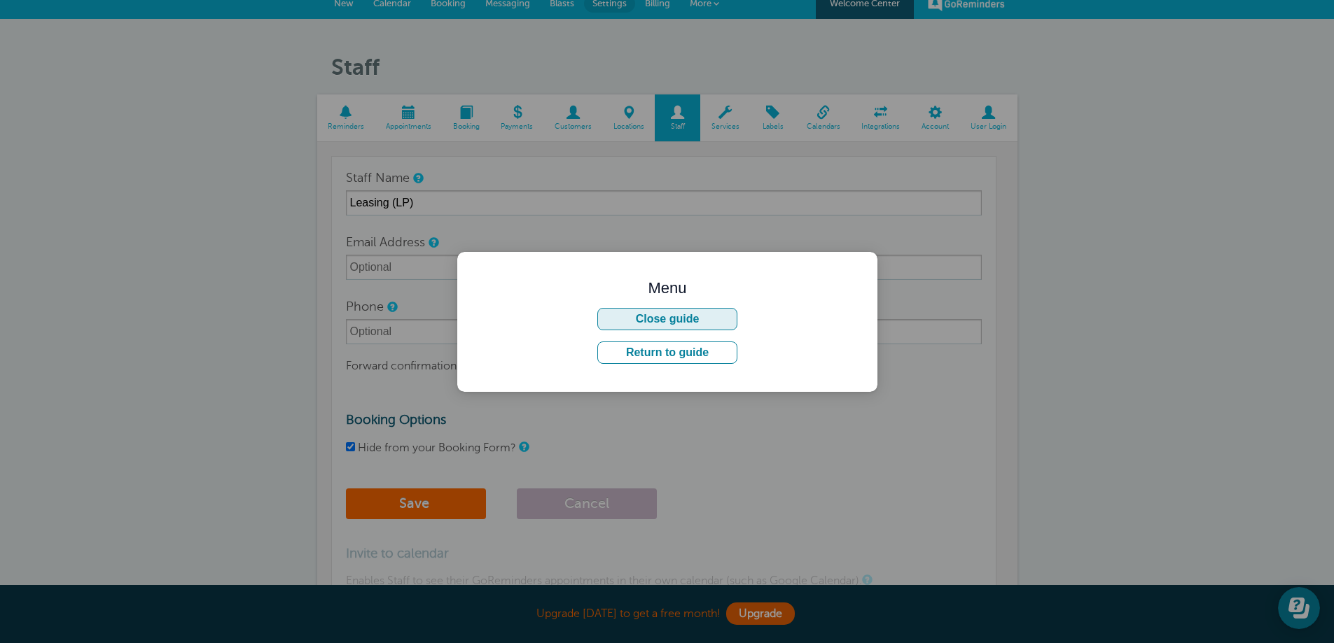
click at [673, 324] on button "Close guide" at bounding box center [667, 319] width 140 height 22
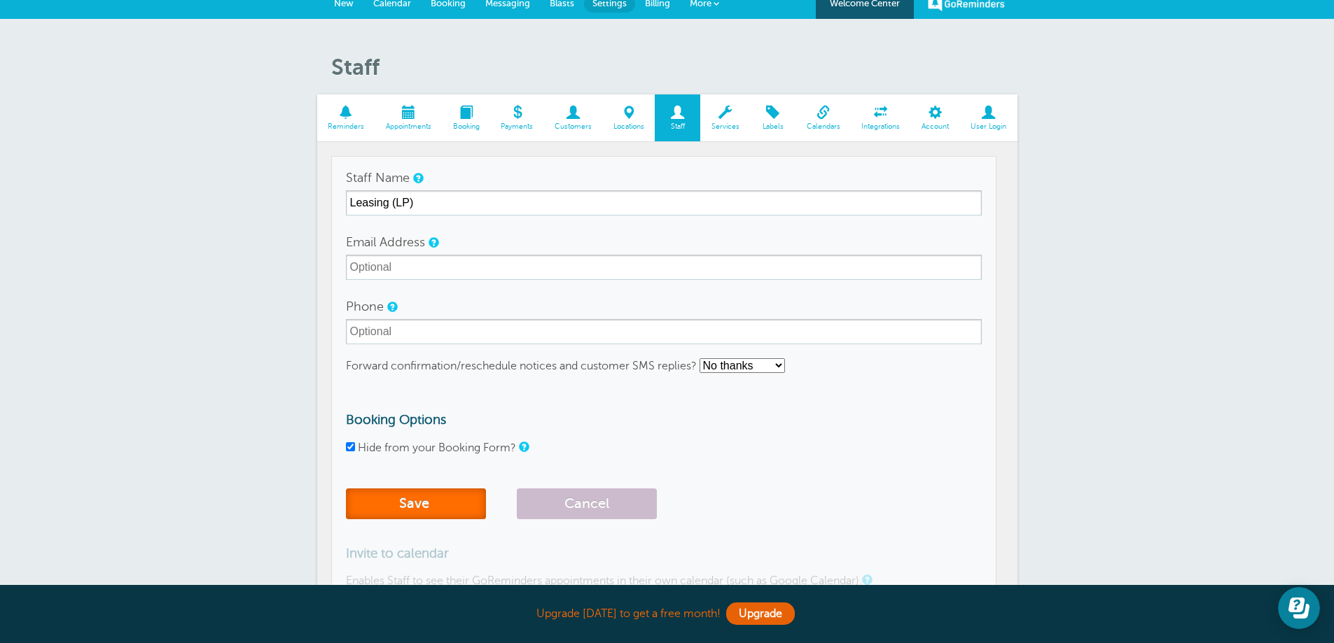
click at [398, 512] on button "Save" at bounding box center [416, 504] width 140 height 31
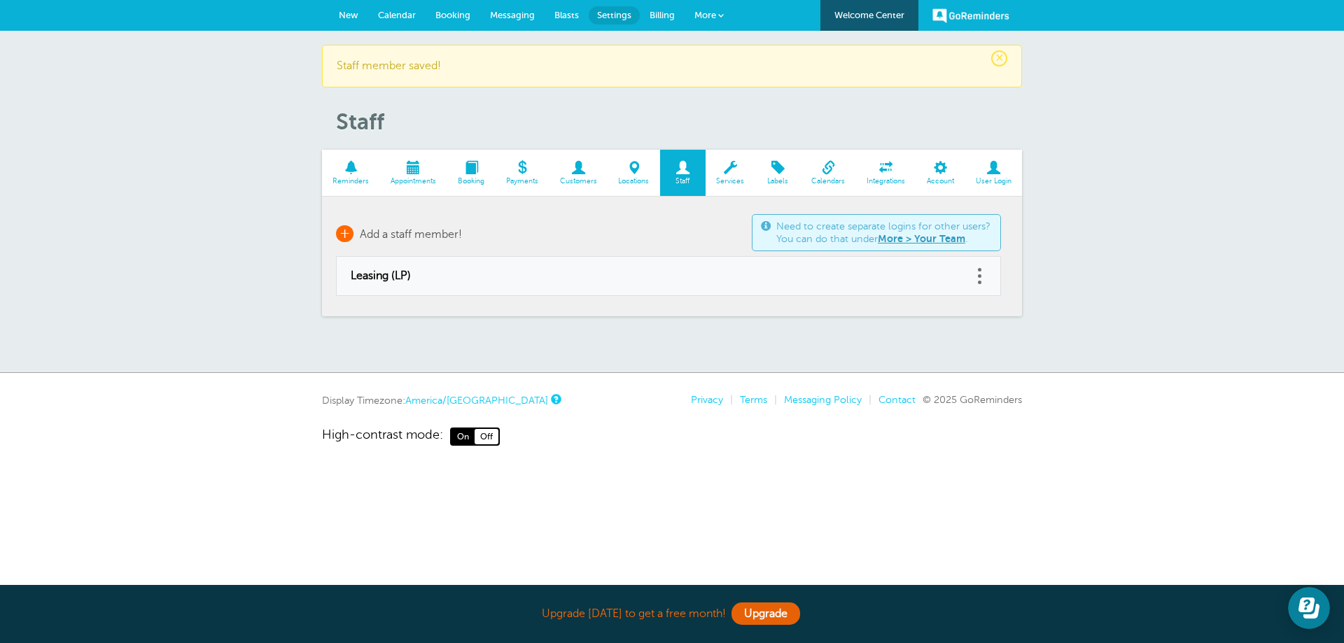
click at [402, 227] on link "+ Add a staff member!" at bounding box center [399, 233] width 126 height 17
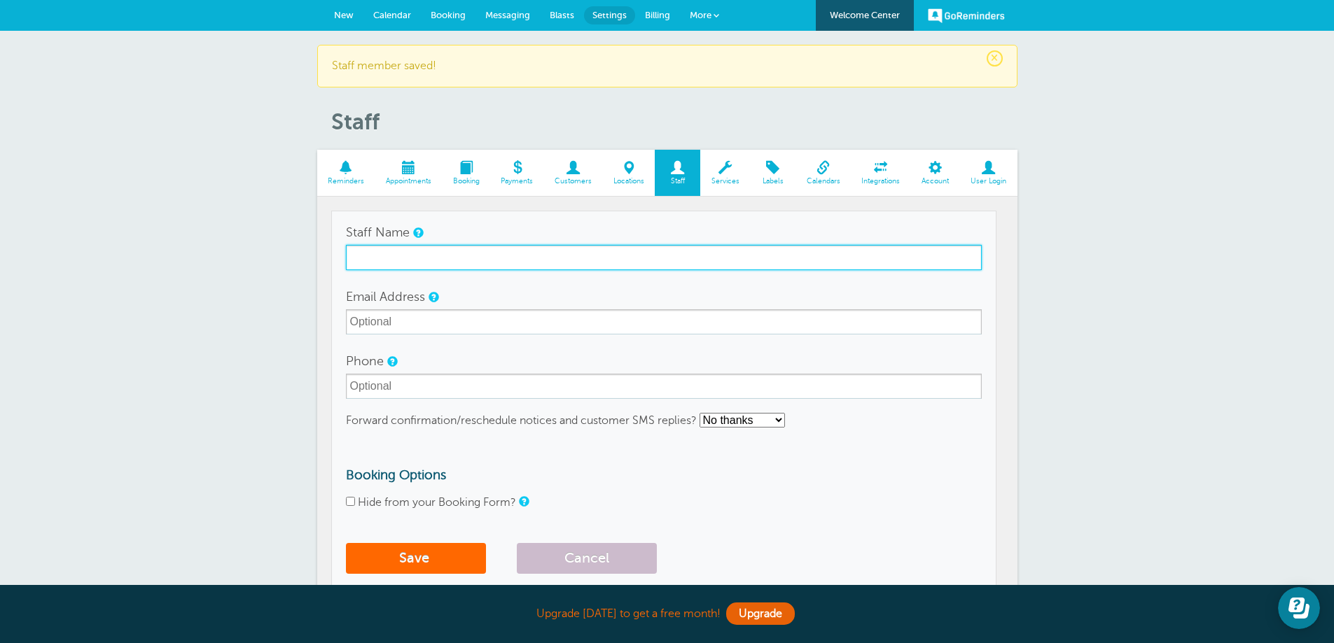
click at [504, 251] on input "Staff Name" at bounding box center [664, 257] width 636 height 25
type input "Leasing (JP)"
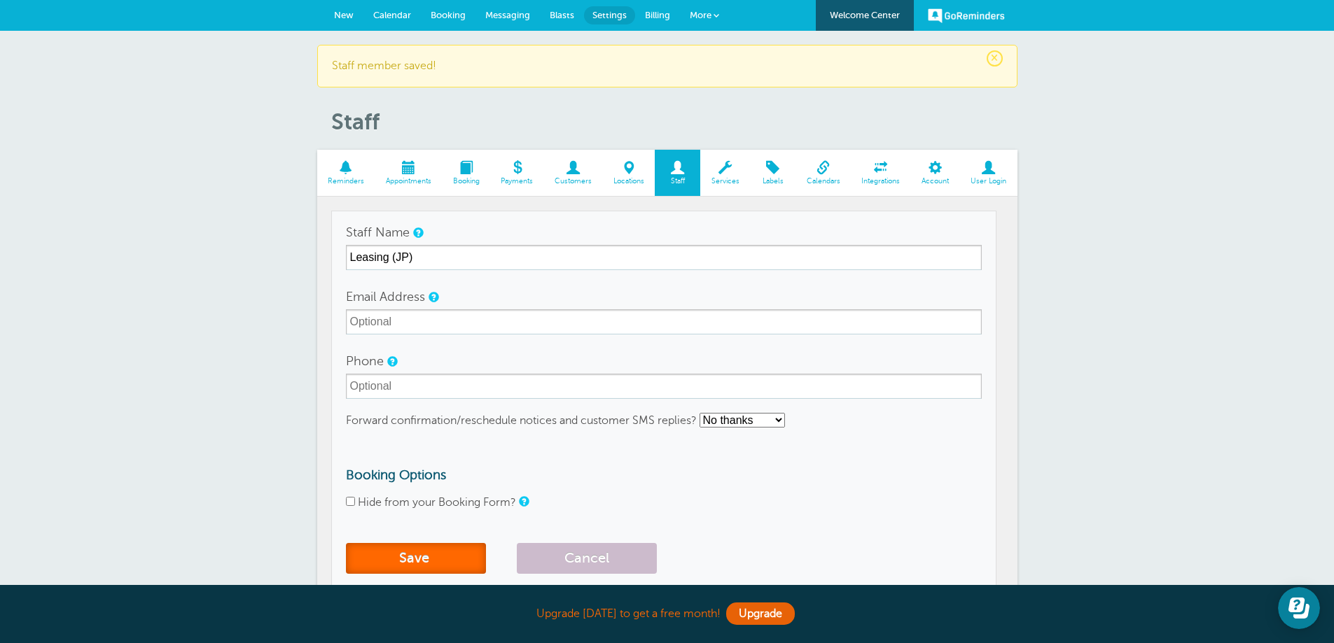
drag, startPoint x: 438, startPoint y: 569, endPoint x: 433, endPoint y: 515, distance: 54.8
click at [436, 517] on form "Staff Name Leasing (JP) Email Address Phone Forward confirmation/reschedule not…" at bounding box center [664, 400] width 636 height 361
click at [425, 494] on form "Staff Name Leasing (JP) Email Address Phone Forward confirmation/reschedule not…" at bounding box center [664, 400] width 636 height 361
click at [425, 495] on form "Staff Name Leasing (JP) Email Address Phone Forward confirmation/reschedule not…" at bounding box center [664, 400] width 636 height 361
click at [425, 504] on label "Hide from your Booking Form?" at bounding box center [437, 502] width 158 height 13
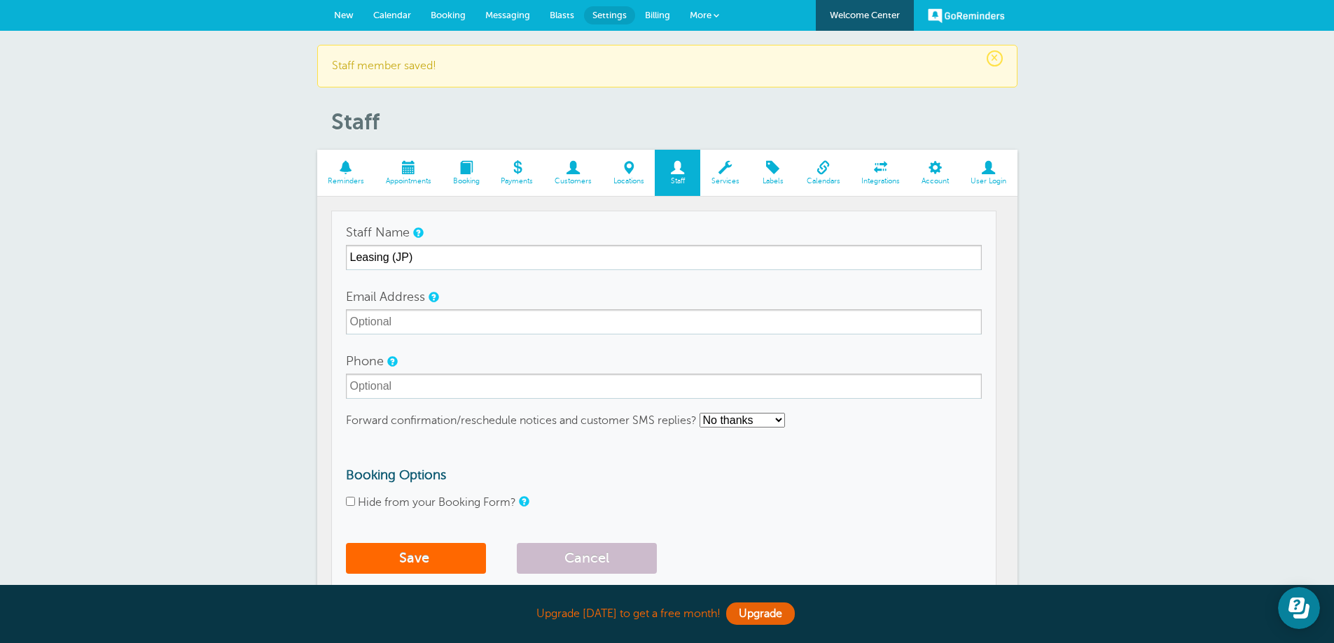
click at [355, 504] on input "Hide from your Booking Form?" at bounding box center [350, 501] width 9 height 9
checkbox input "true"
click at [419, 566] on button "Save" at bounding box center [416, 558] width 140 height 31
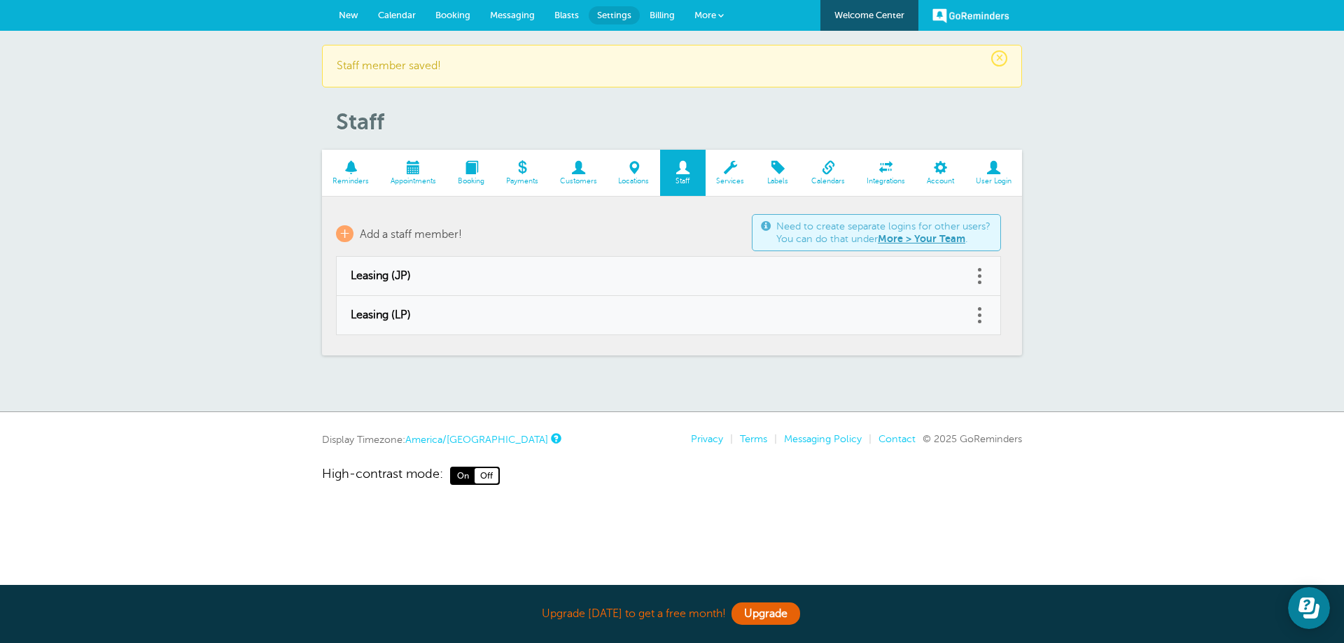
click at [411, 8] on link "Calendar" at bounding box center [396, 15] width 57 height 31
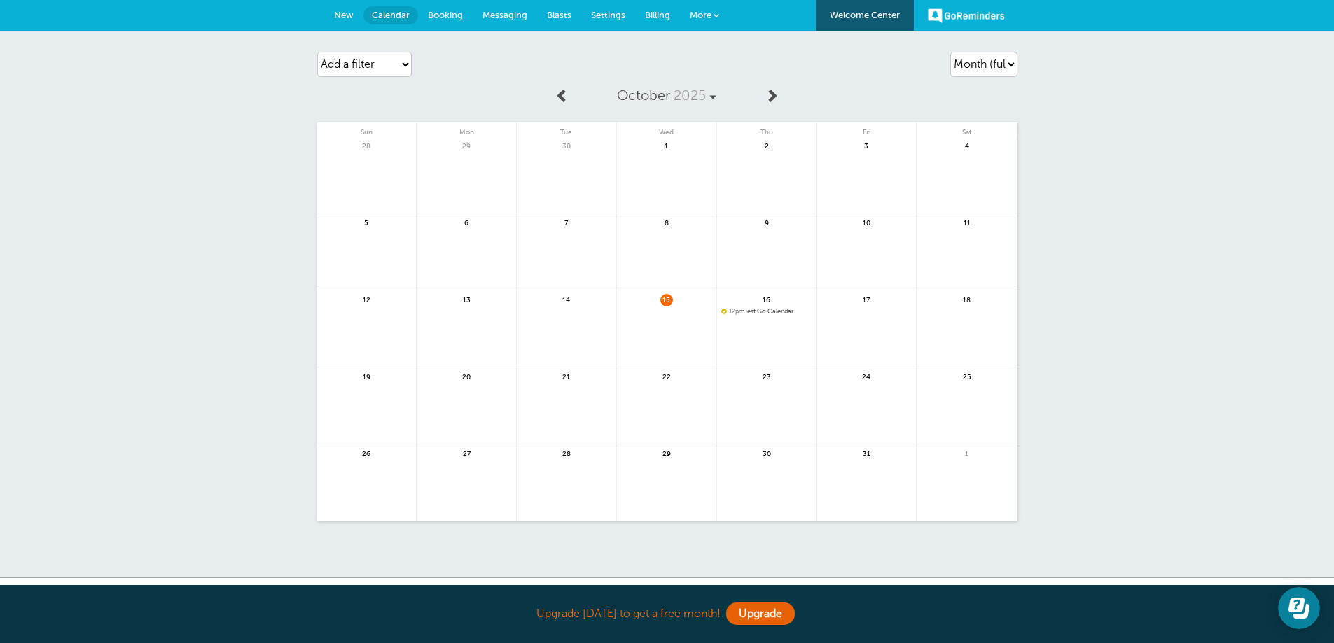
click at [759, 305] on div "16 12pm Test Go Calendar" at bounding box center [767, 329] width 100 height 77
click at [759, 309] on span "12pm Test Go Calendar" at bounding box center [766, 312] width 91 height 8
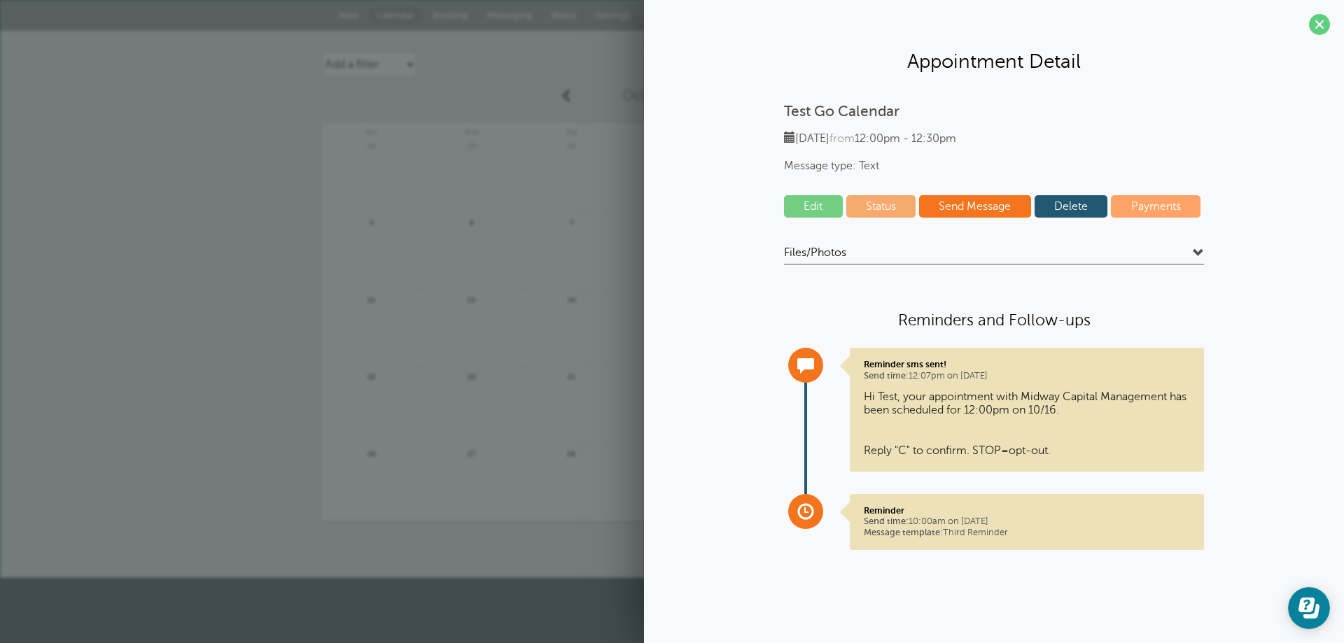
click at [479, 242] on link at bounding box center [471, 260] width 99 height 61
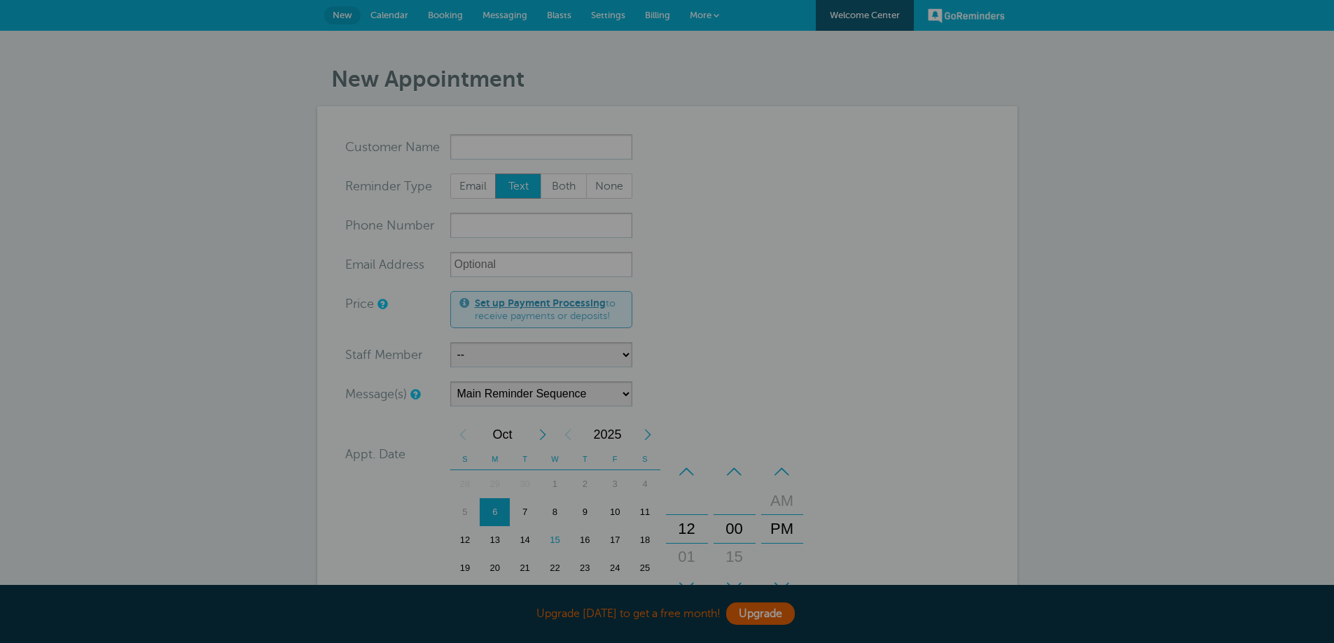
click at [664, 120] on div at bounding box center [667, 321] width 1334 height 643
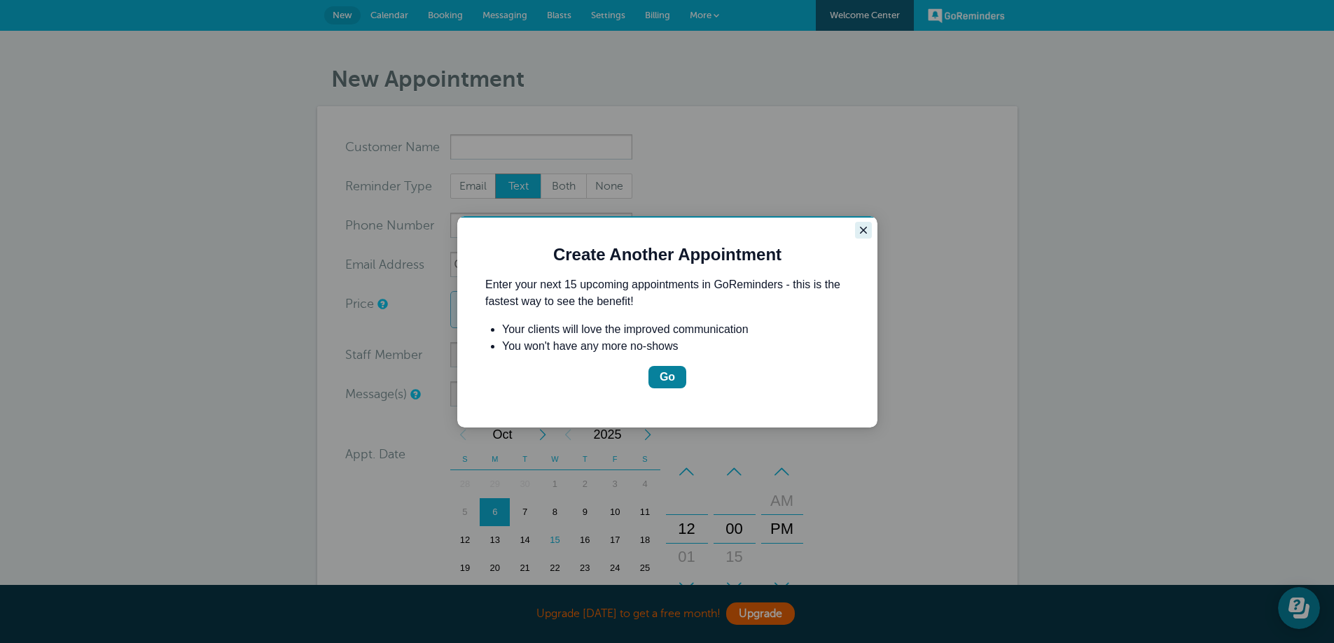
click at [858, 232] on icon "Close guide" at bounding box center [863, 230] width 11 height 11
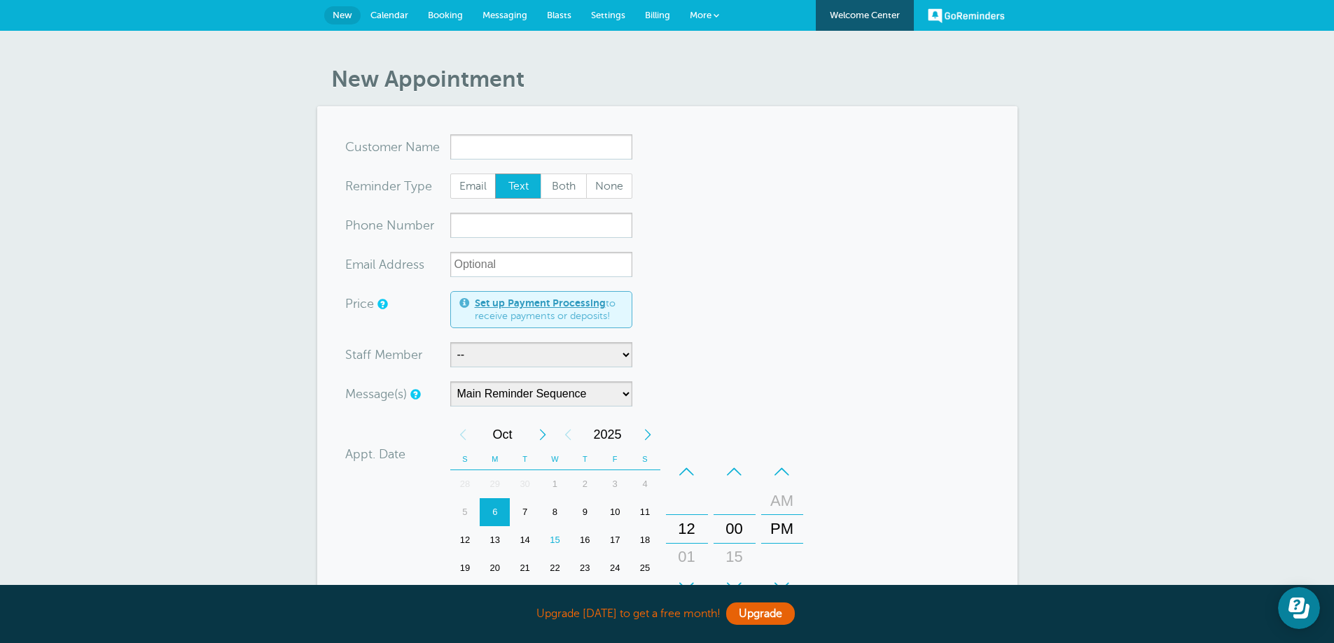
click at [592, 22] on link "Settings" at bounding box center [608, 15] width 54 height 31
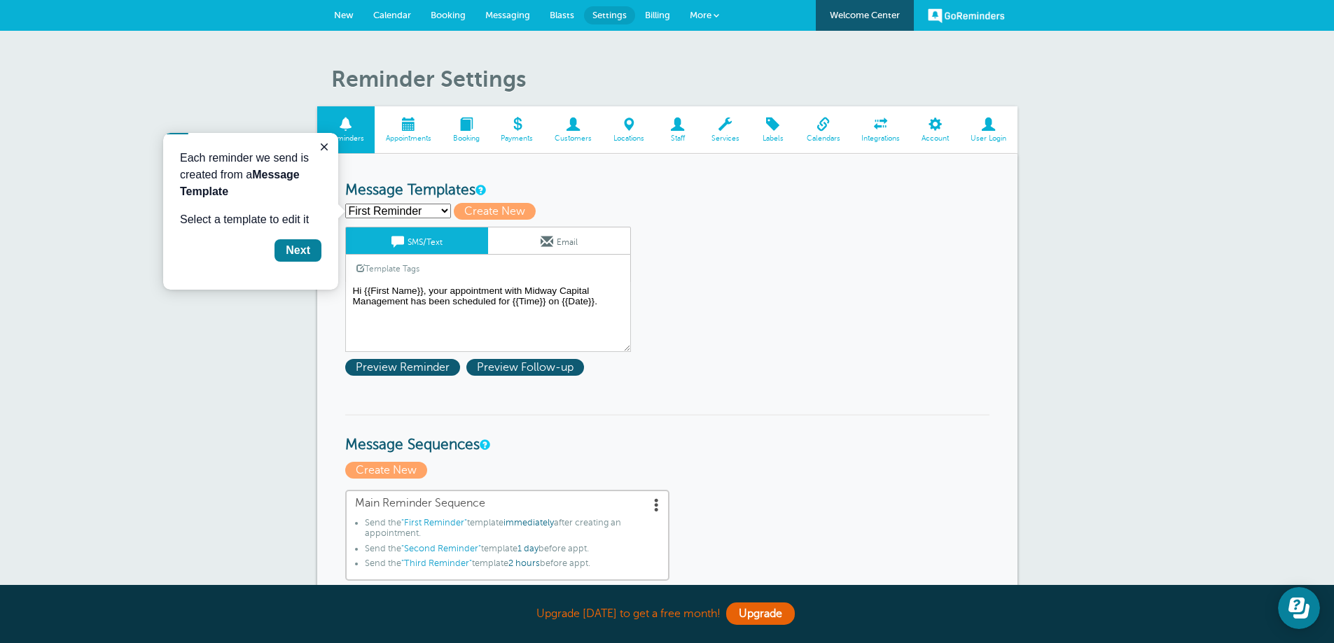
click at [876, 130] on span at bounding box center [881, 124] width 60 height 13
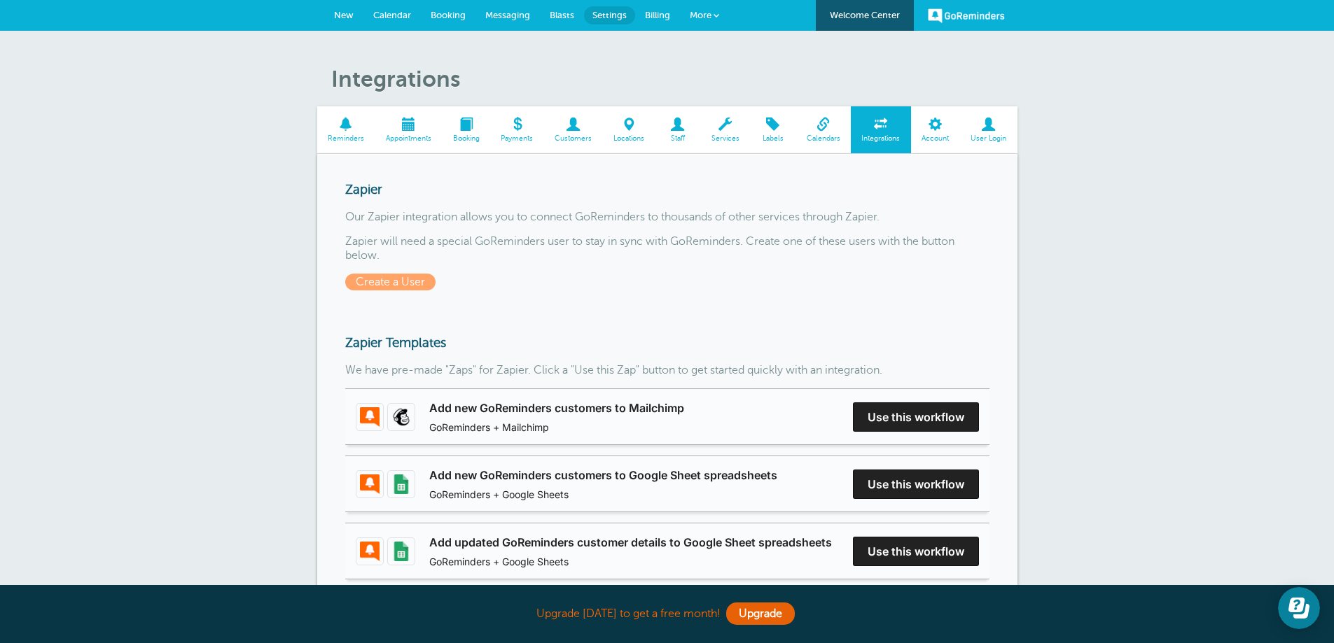
click at [811, 134] on span "Calendars" at bounding box center [822, 138] width 41 height 8
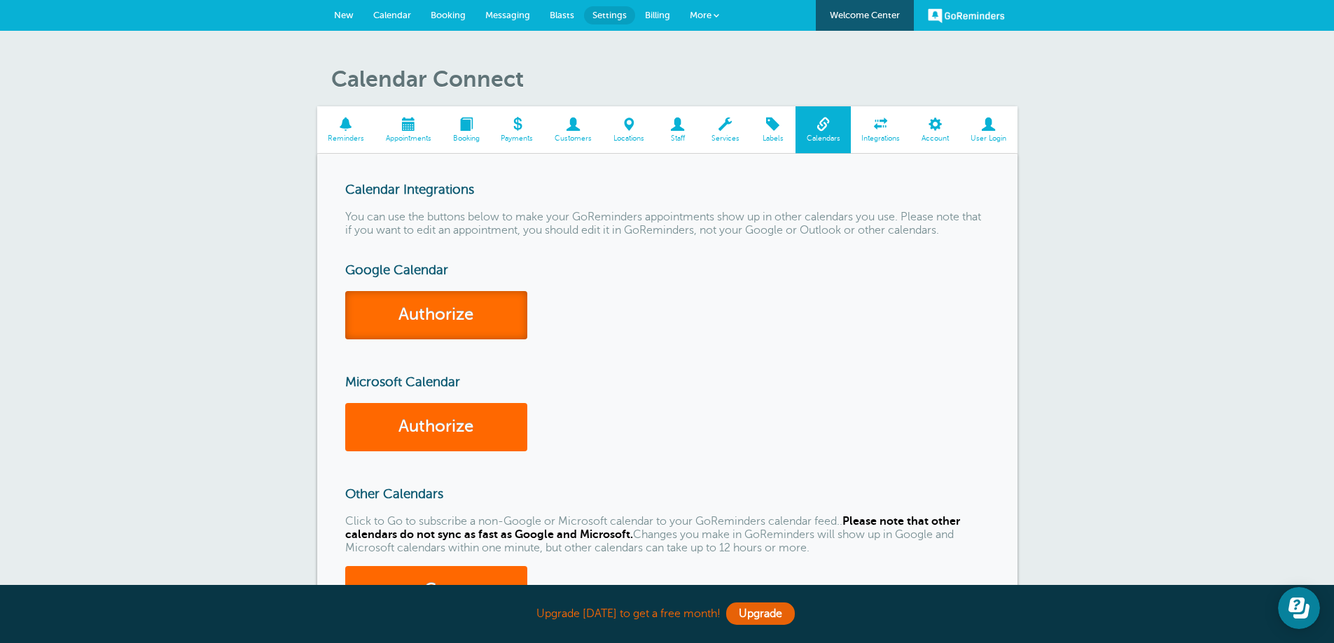
click at [408, 327] on link "Authorize" at bounding box center [436, 315] width 182 height 48
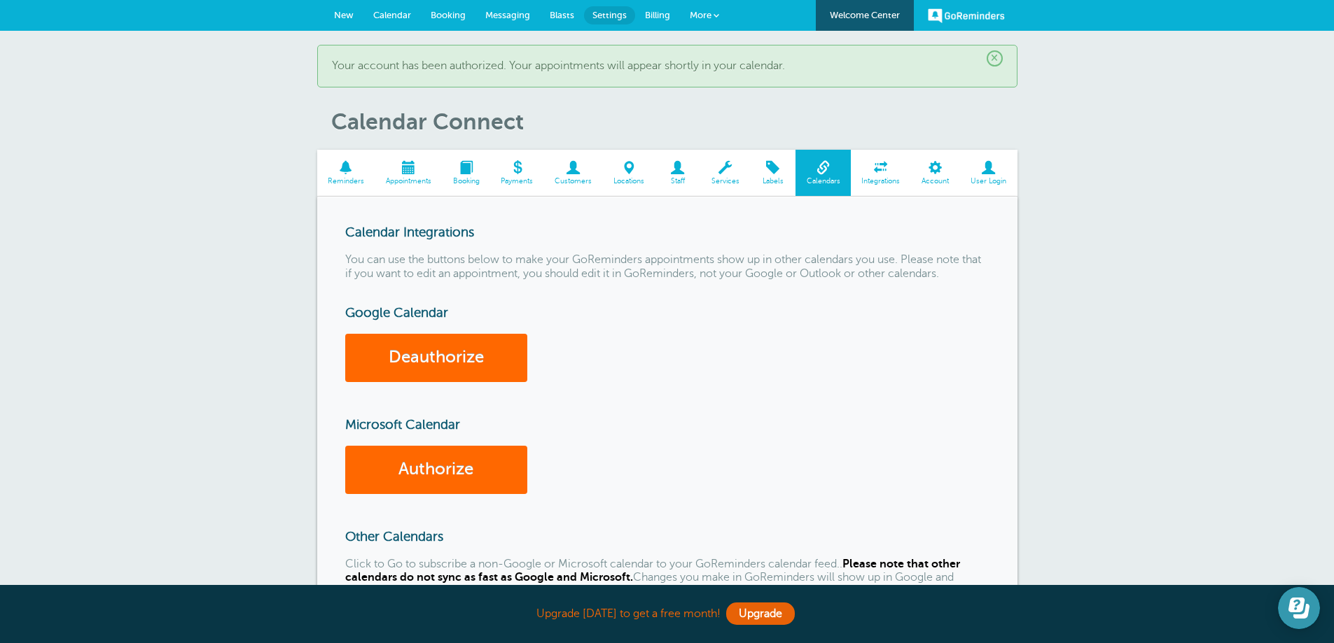
click at [1316, 621] on button "Open Learn | Contact Us" at bounding box center [1299, 608] width 42 height 42
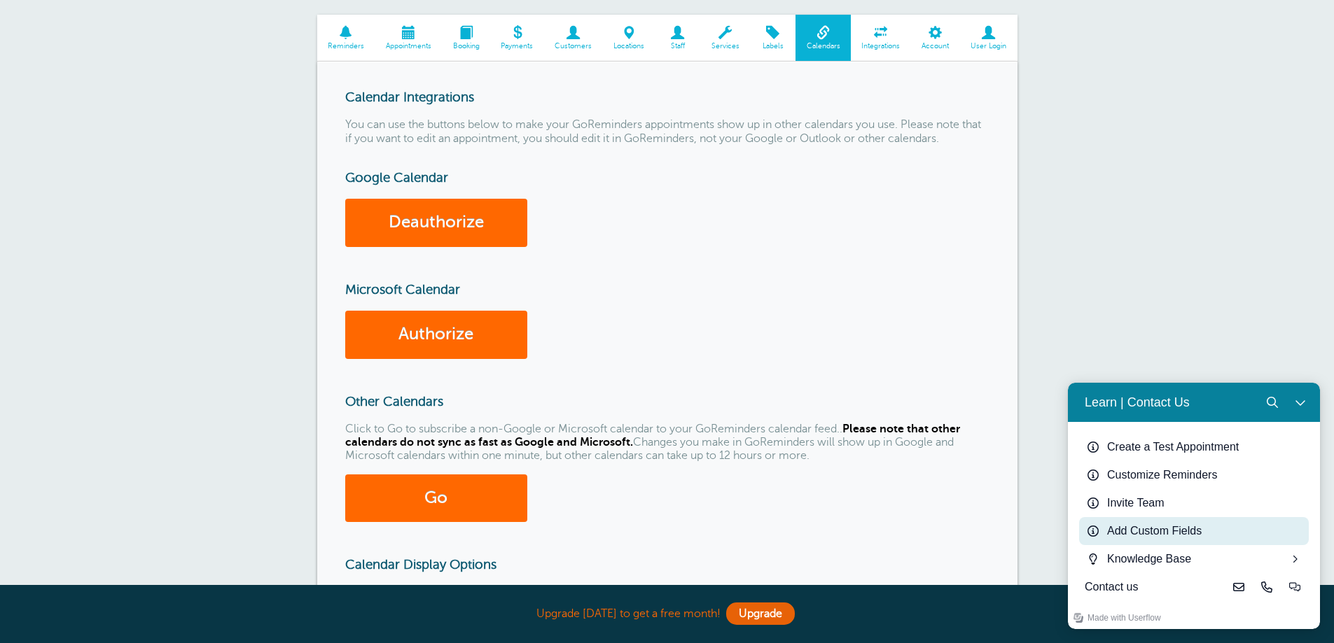
scroll to position [140, 0]
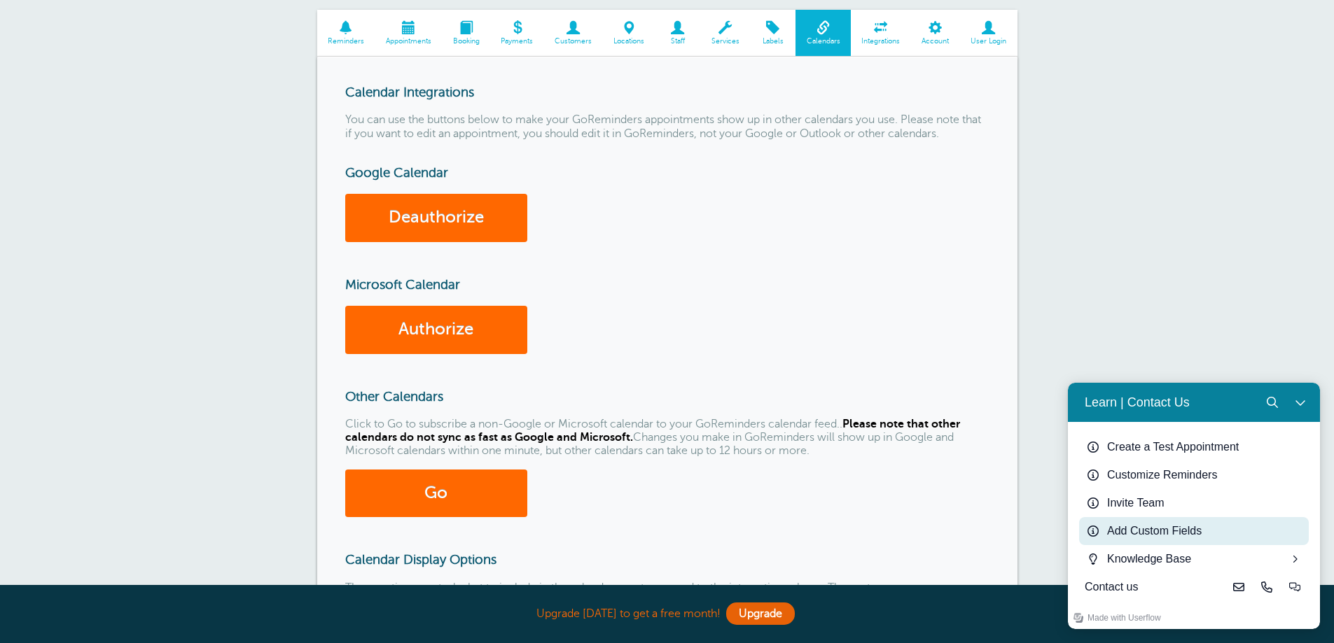
click at [1195, 527] on div "Add Custom Fields" at bounding box center [1205, 531] width 196 height 17
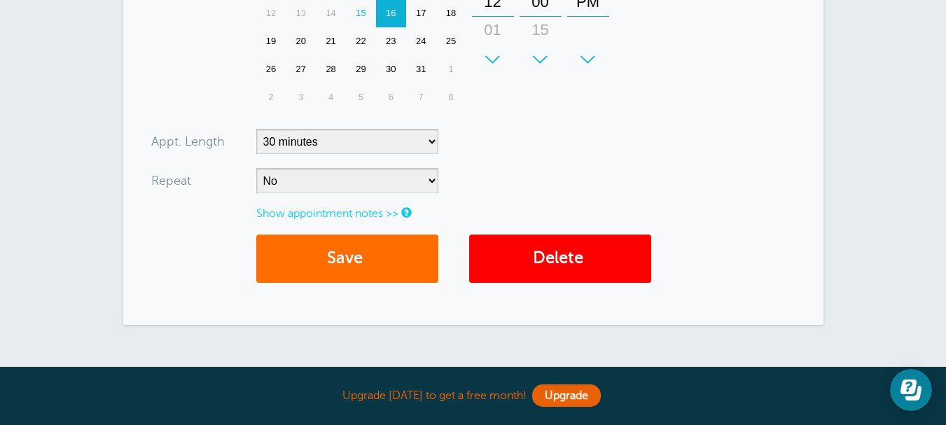
scroll to position [560, 0]
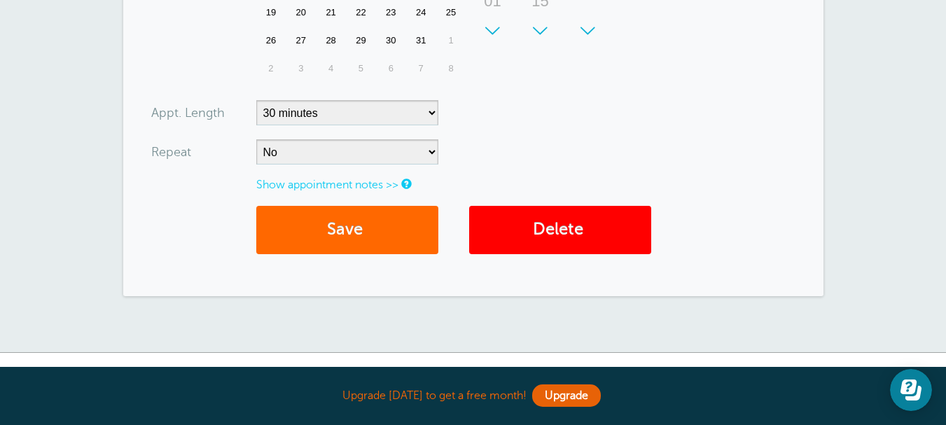
click at [338, 179] on link "Show appointment notes >>" at bounding box center [327, 185] width 142 height 13
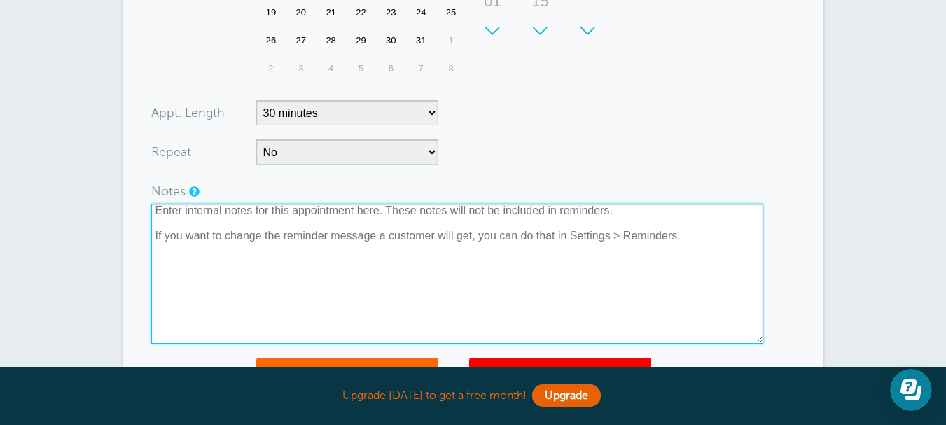
drag, startPoint x: 725, startPoint y: 240, endPoint x: 150, endPoint y: 38, distance: 609.4
drag, startPoint x: 155, startPoint y: 214, endPoint x: 687, endPoint y: 228, distance: 531.6
click at [645, 246] on textarea at bounding box center [457, 274] width 612 height 140
click at [689, 228] on textarea at bounding box center [457, 274] width 612 height 140
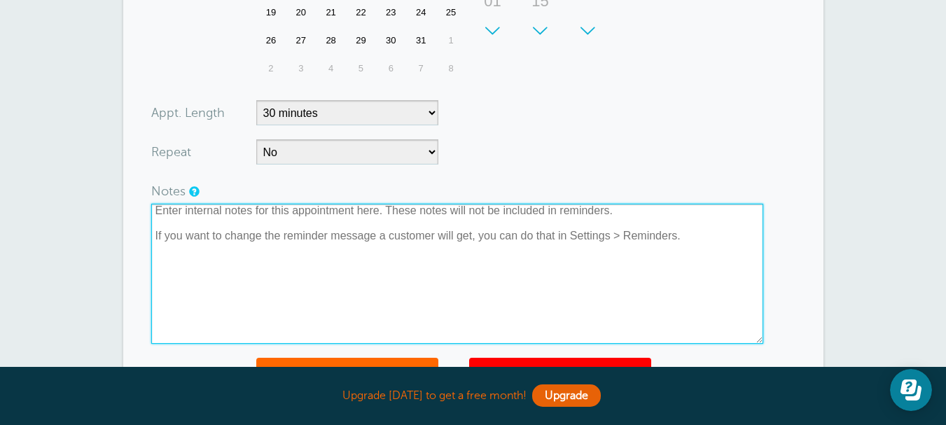
click at [689, 228] on textarea at bounding box center [457, 274] width 612 height 140
click at [508, 247] on textarea at bounding box center [457, 274] width 612 height 140
click at [513, 225] on textarea at bounding box center [457, 274] width 612 height 140
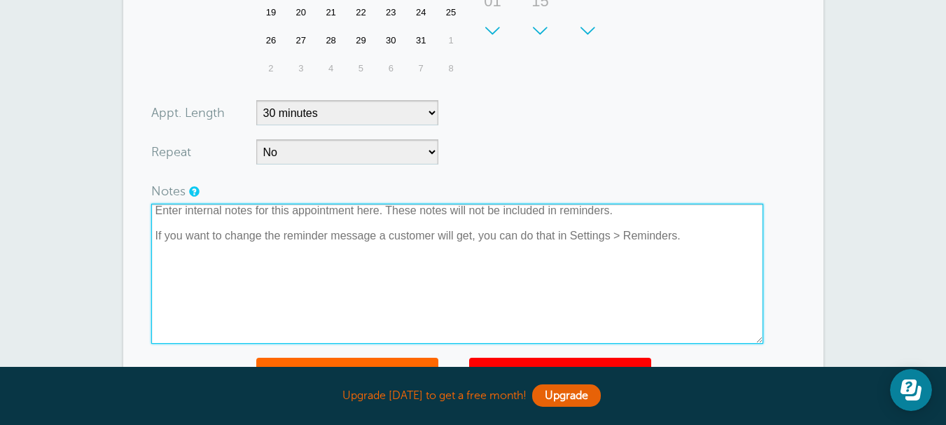
click at [483, 263] on textarea at bounding box center [457, 274] width 612 height 140
paste textarea "Phone: [PHONE_NUMBER] Scheduled By: Aiden CONFIRMED by [PERSON_NAME]"
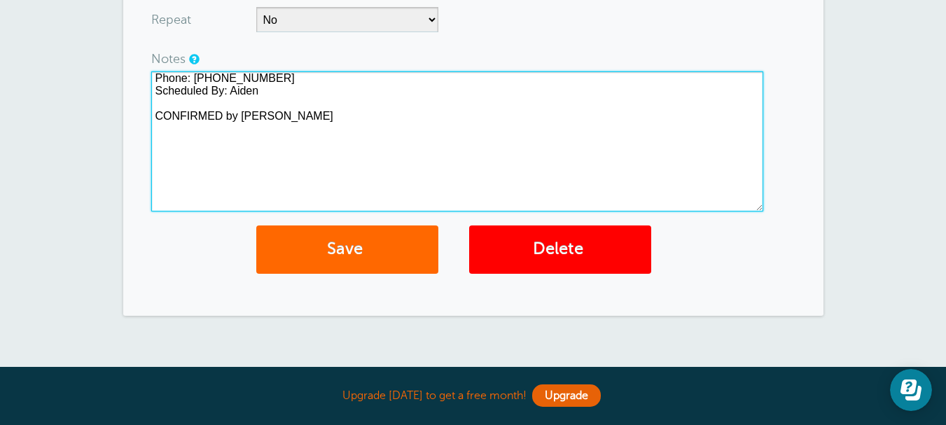
scroll to position [700, 0]
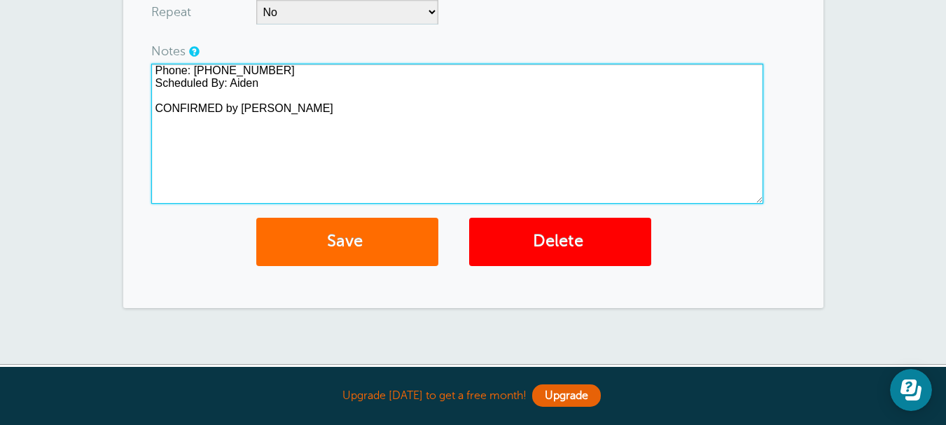
type textarea "Phone: [PHONE_NUMBER] Scheduled By: Aiden CONFIRMED by [PERSON_NAME]"
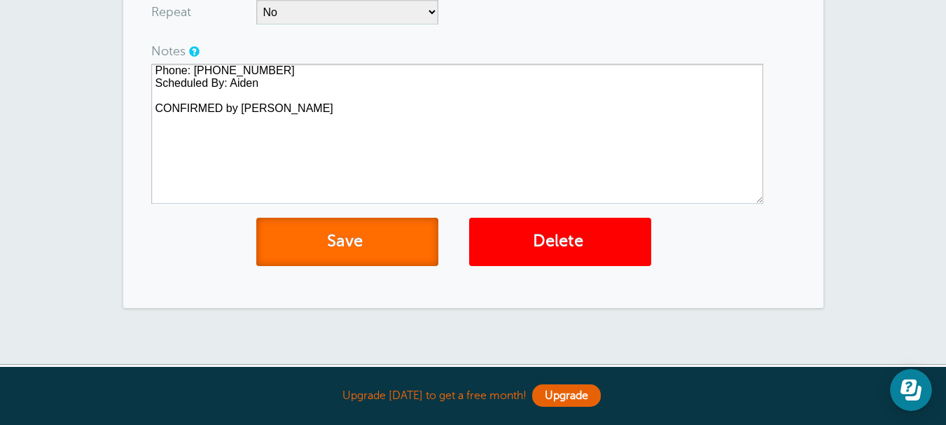
click at [367, 244] on span "submit" at bounding box center [365, 241] width 4 height 19
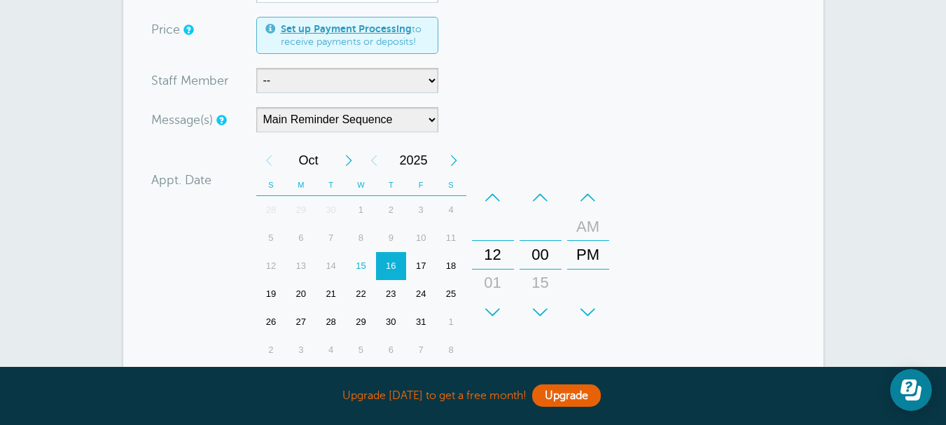
scroll to position [490, 0]
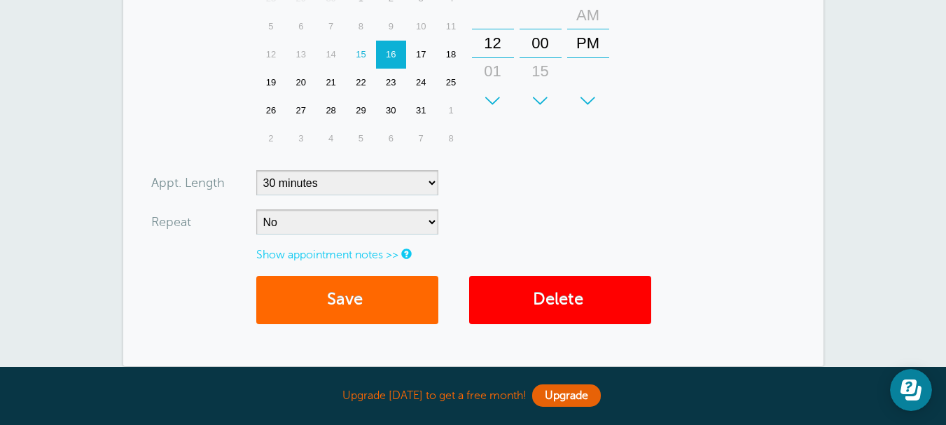
click at [332, 260] on link "Show appointment notes >>" at bounding box center [327, 255] width 142 height 13
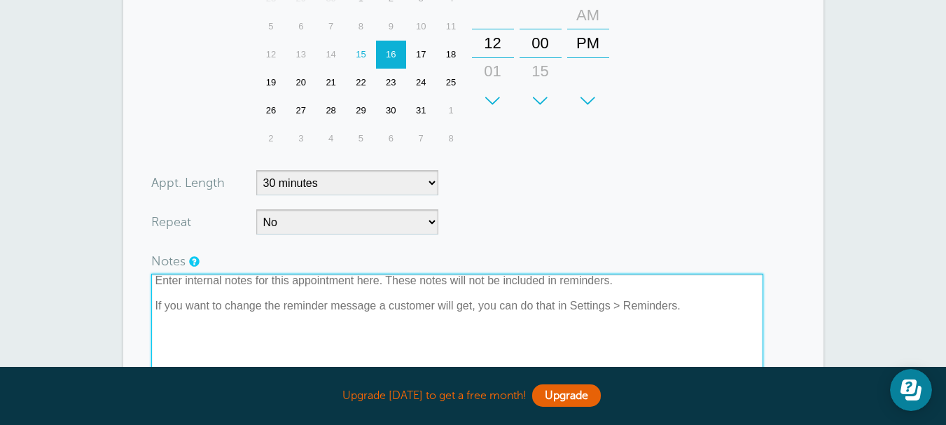
click at [354, 301] on textarea at bounding box center [457, 344] width 612 height 140
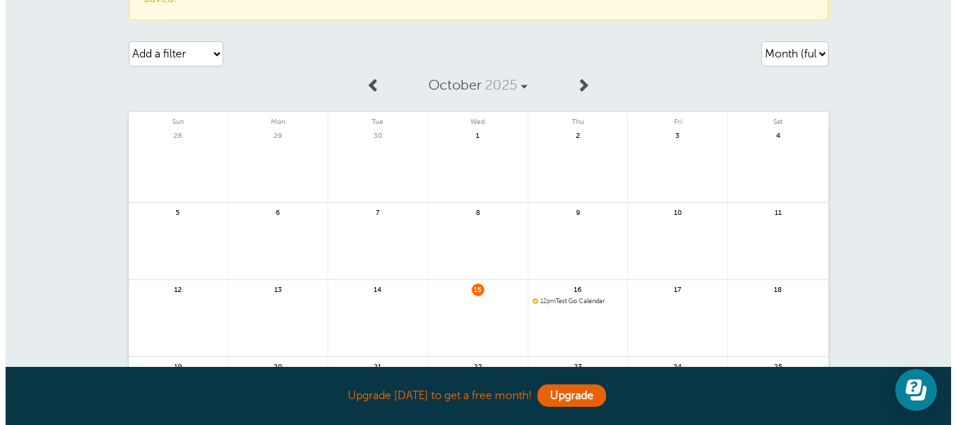
scroll to position [140, 0]
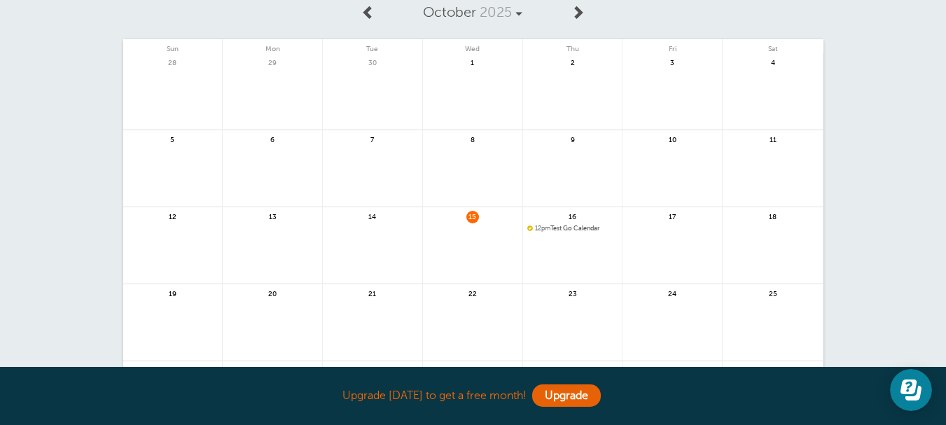
click at [549, 227] on span "12pm" at bounding box center [542, 228] width 15 height 7
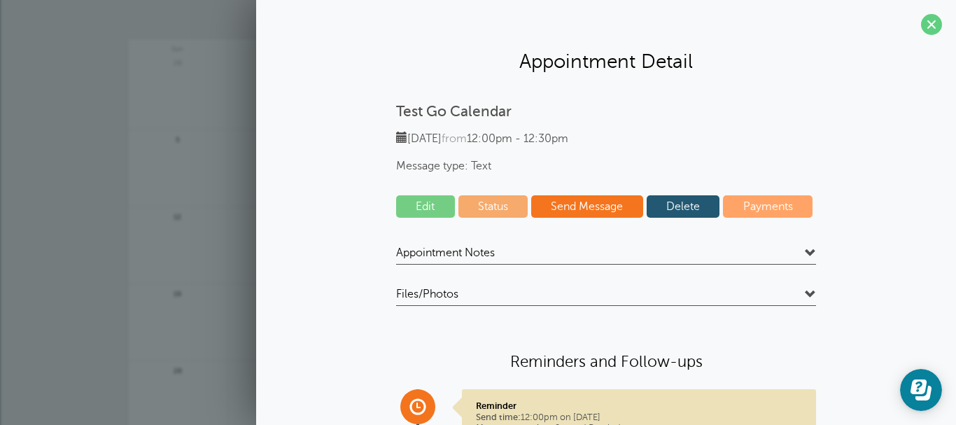
click at [399, 200] on link "Edit" at bounding box center [425, 206] width 59 height 22
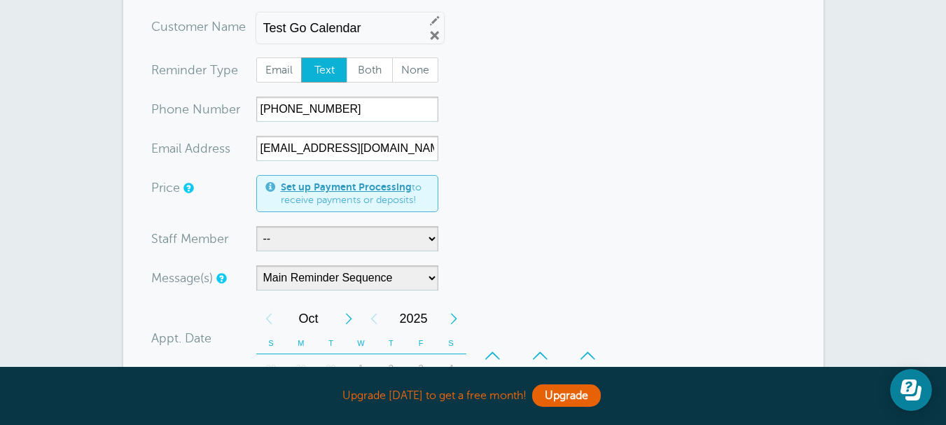
scroll to position [140, 0]
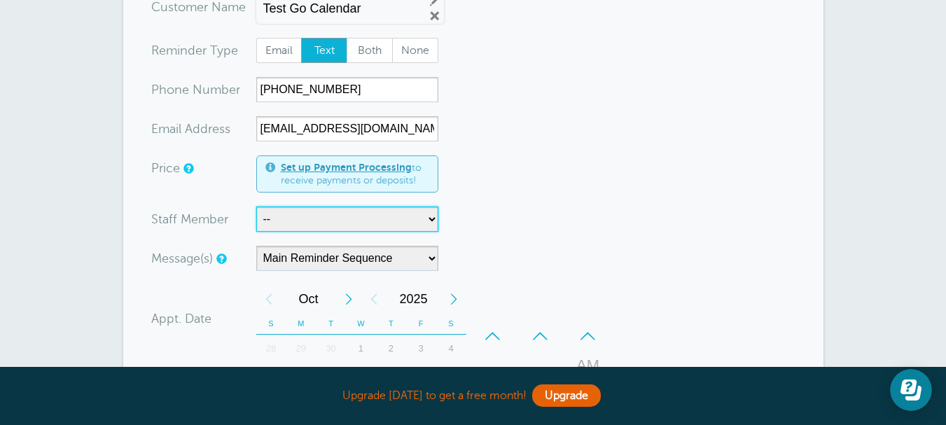
click at [422, 216] on select "-- Leasing (JP) Leasing (LP)" at bounding box center [347, 219] width 182 height 25
click at [556, 217] on form "You are creating a new customer. To use an existing customer select one from th…" at bounding box center [473, 417] width 644 height 846
click at [392, 221] on select "-- Leasing (JP) Leasing (LP)" at bounding box center [347, 219] width 182 height 25
click at [483, 204] on form "You are creating a new customer. To use an existing customer select one from th…" at bounding box center [473, 417] width 644 height 846
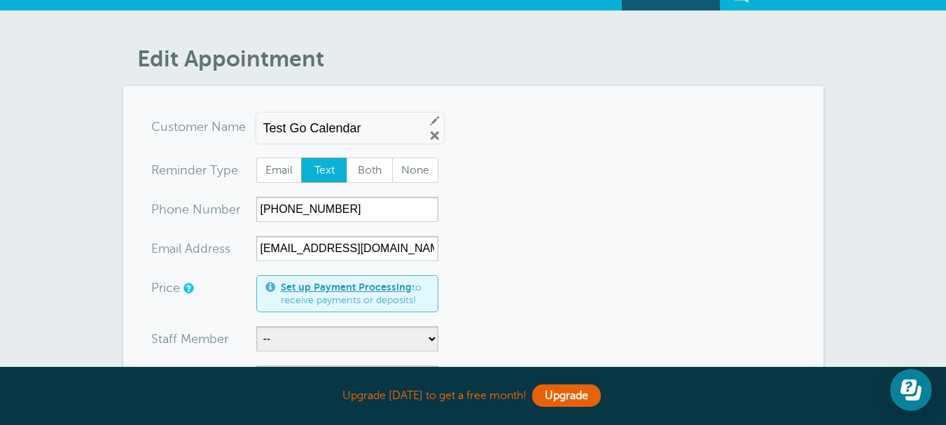
scroll to position [0, 0]
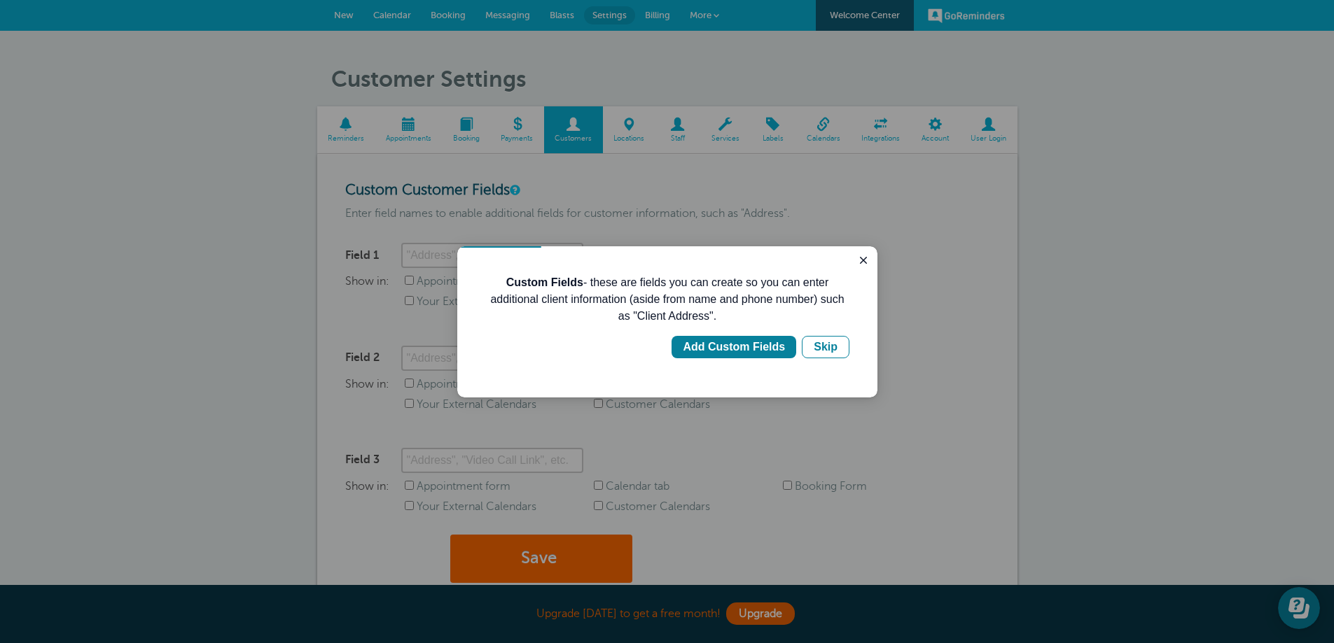
click at [854, 263] on div "Custom Fields - these are fields you can create so you can enter additional cli…" at bounding box center [667, 321] width 420 height 151
click at [861, 260] on icon "Close guide" at bounding box center [863, 260] width 11 height 11
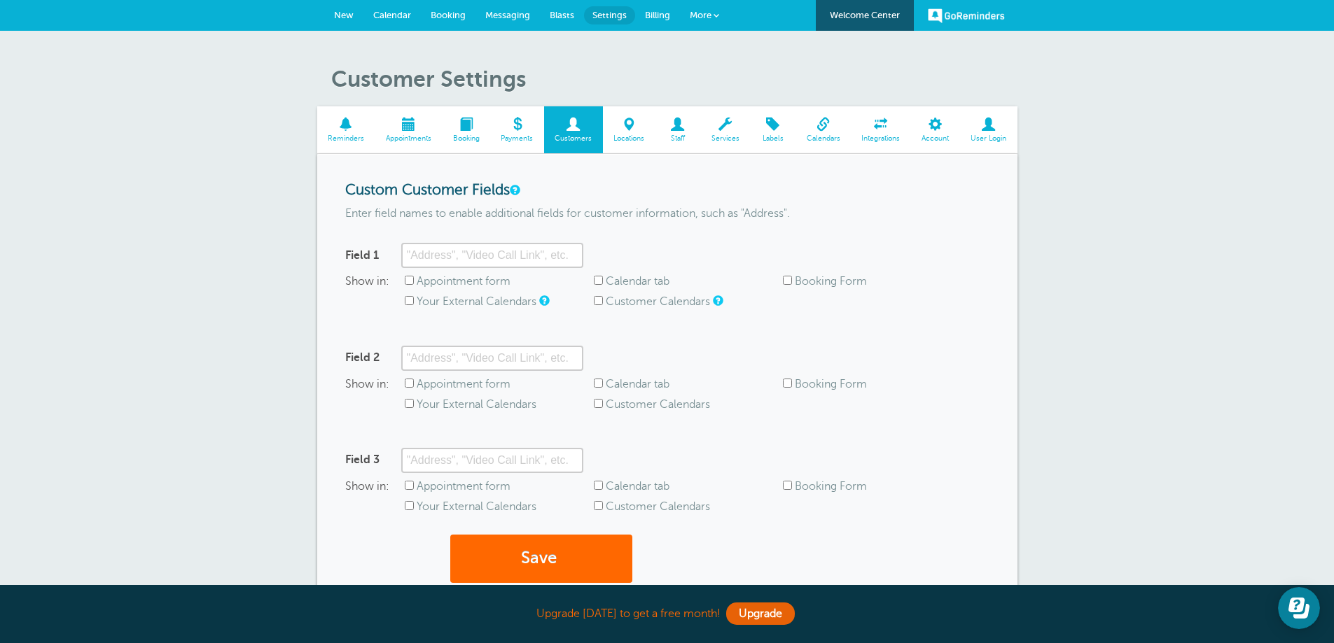
click at [812, 144] on link "Calendars" at bounding box center [822, 129] width 55 height 47
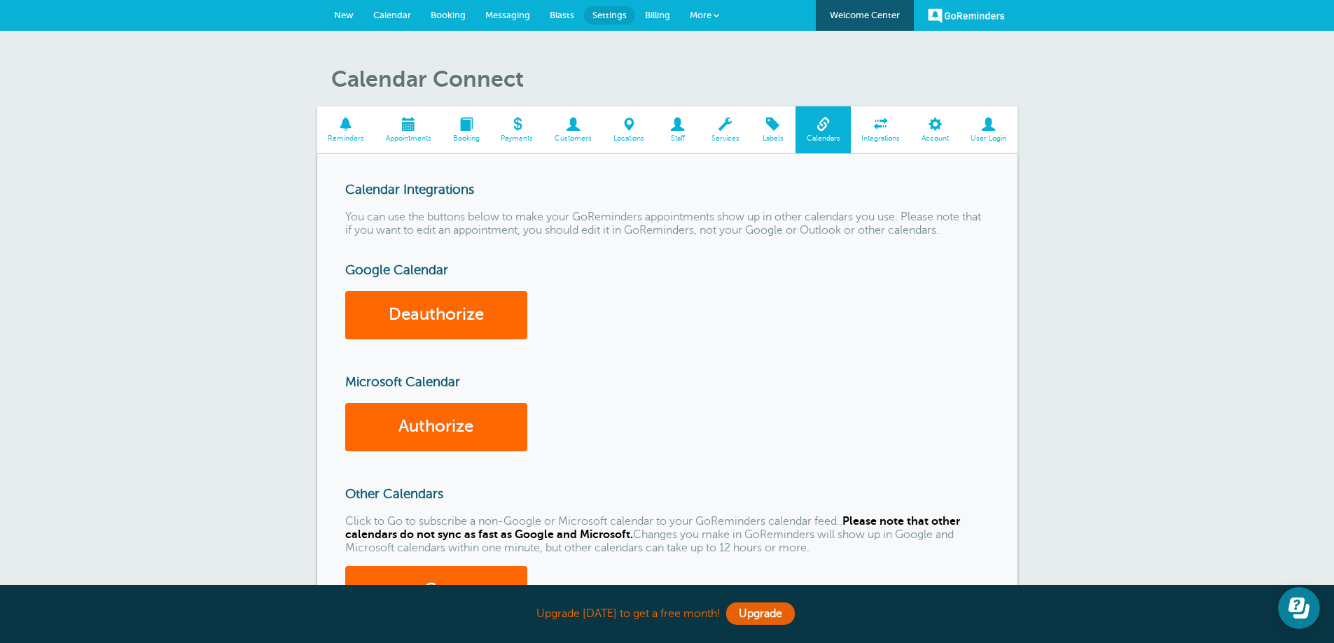
click at [875, 138] on span "Integrations" at bounding box center [881, 138] width 46 height 8
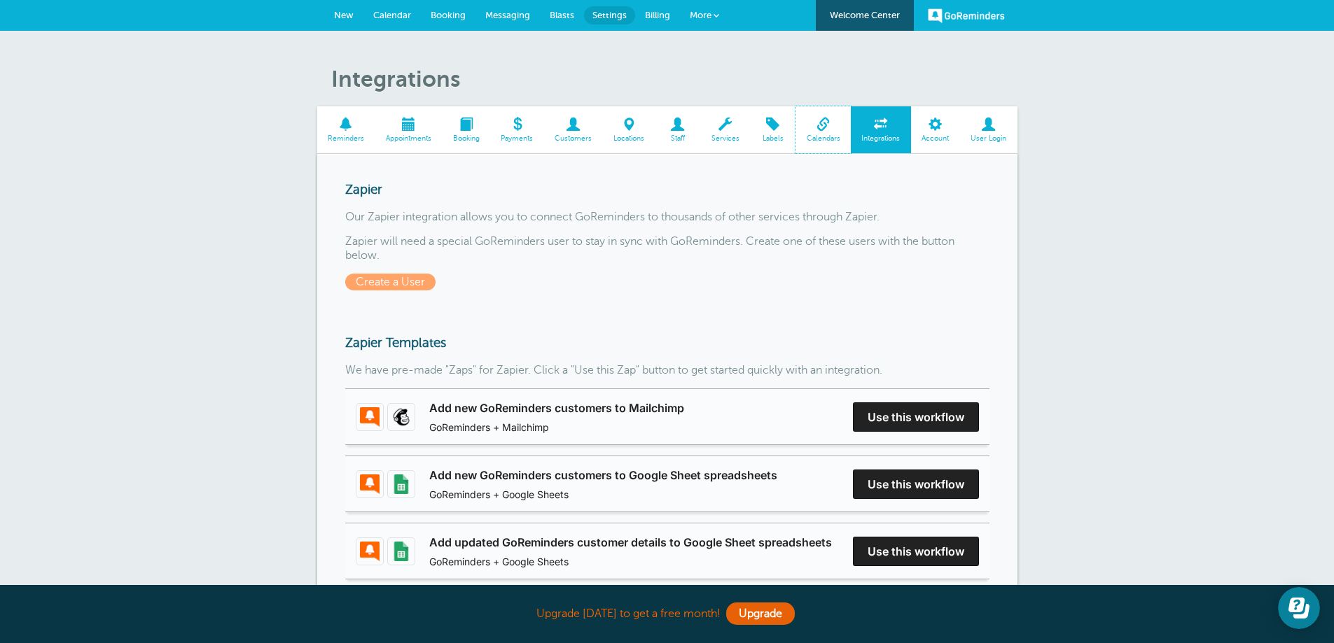
click at [831, 137] on span "Calendars" at bounding box center [822, 138] width 41 height 8
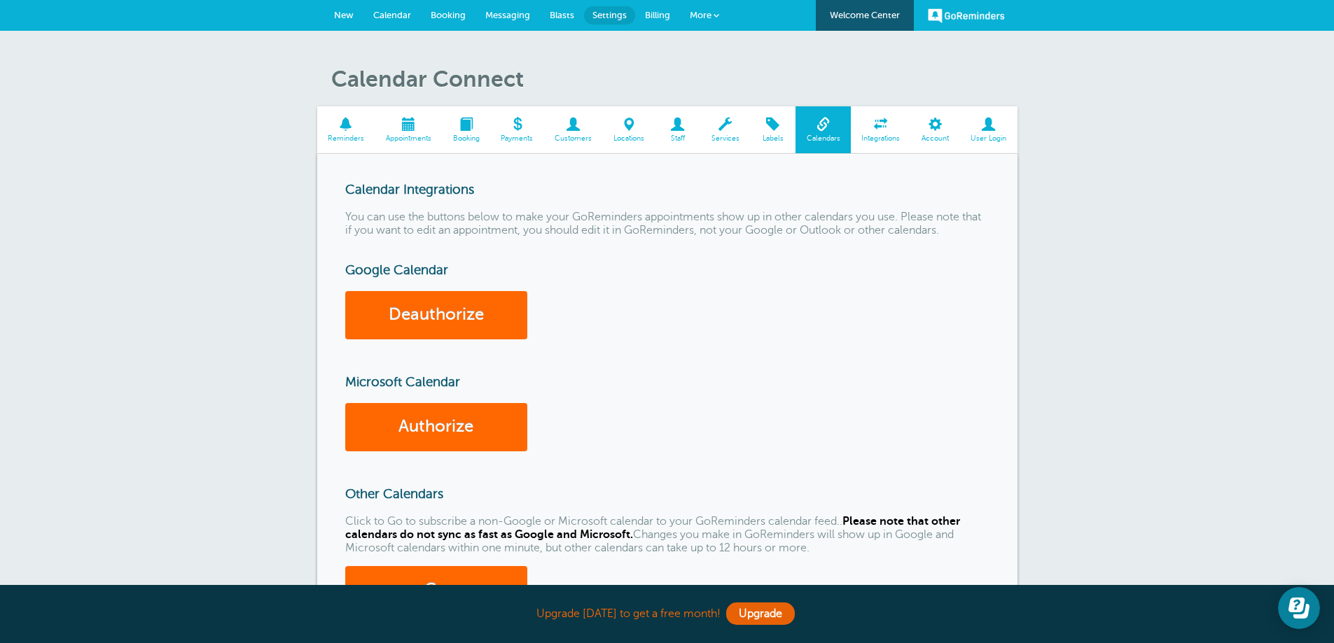
click at [722, 20] on link "More" at bounding box center [704, 16] width 49 height 32
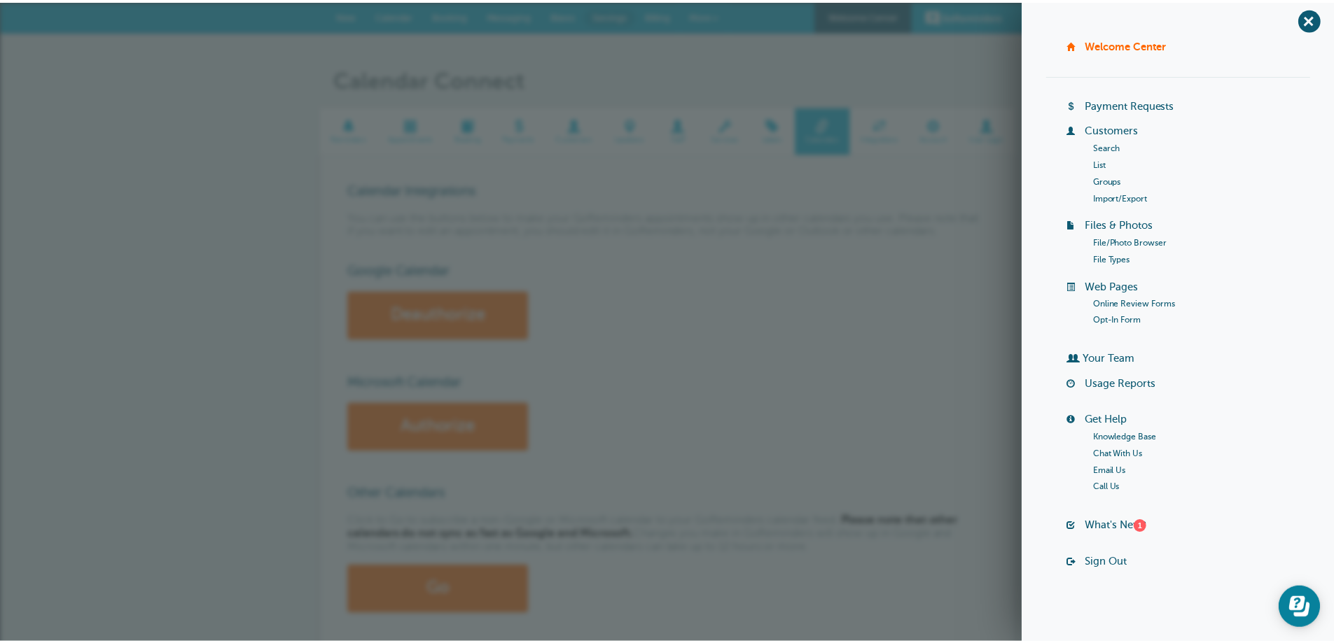
scroll to position [8, 0]
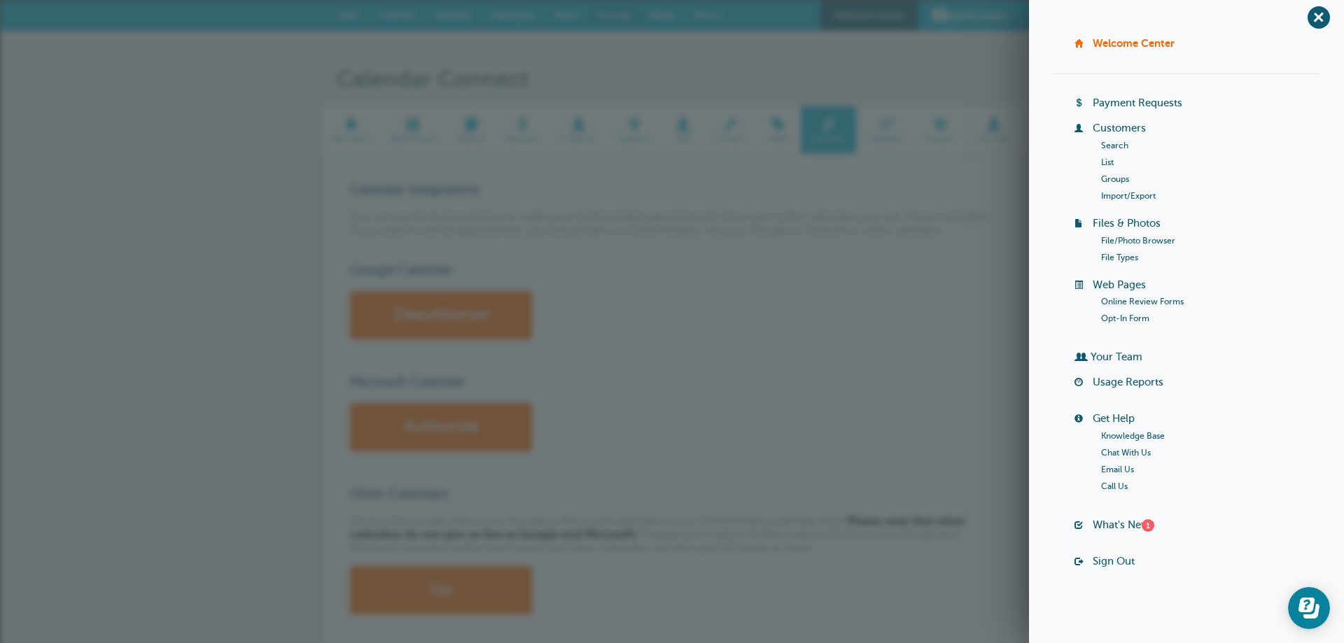
click at [1134, 452] on link "Chat With Us" at bounding box center [1126, 453] width 50 height 10
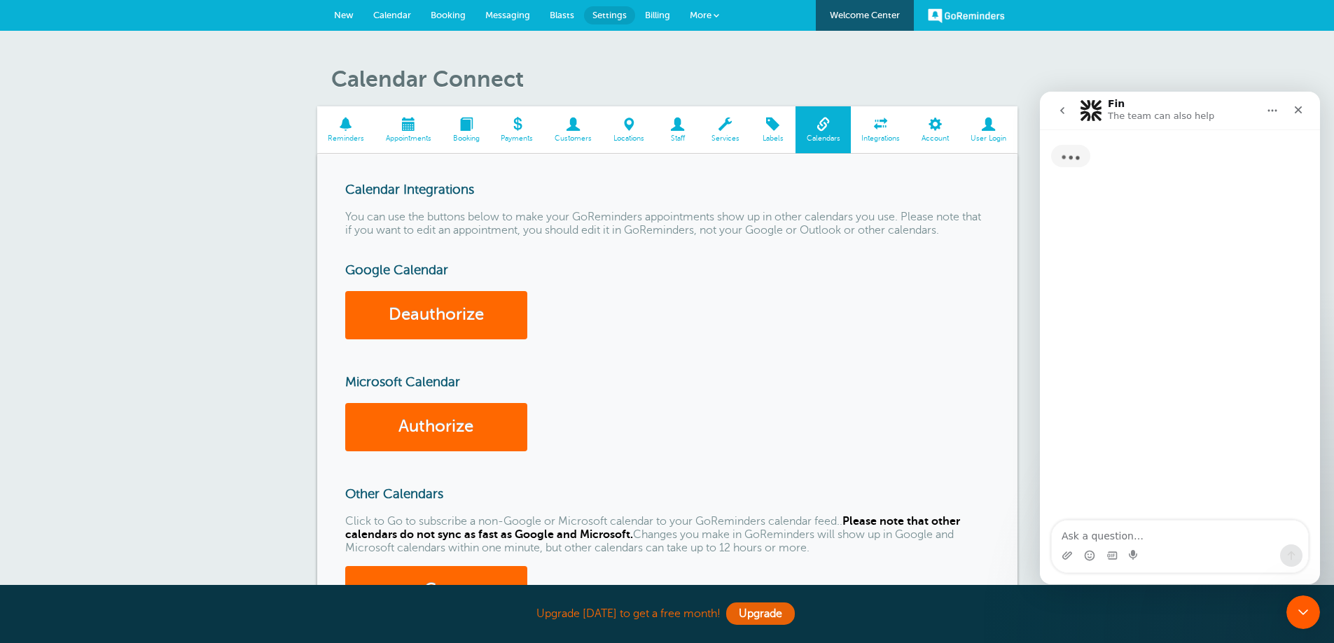
scroll to position [0, 0]
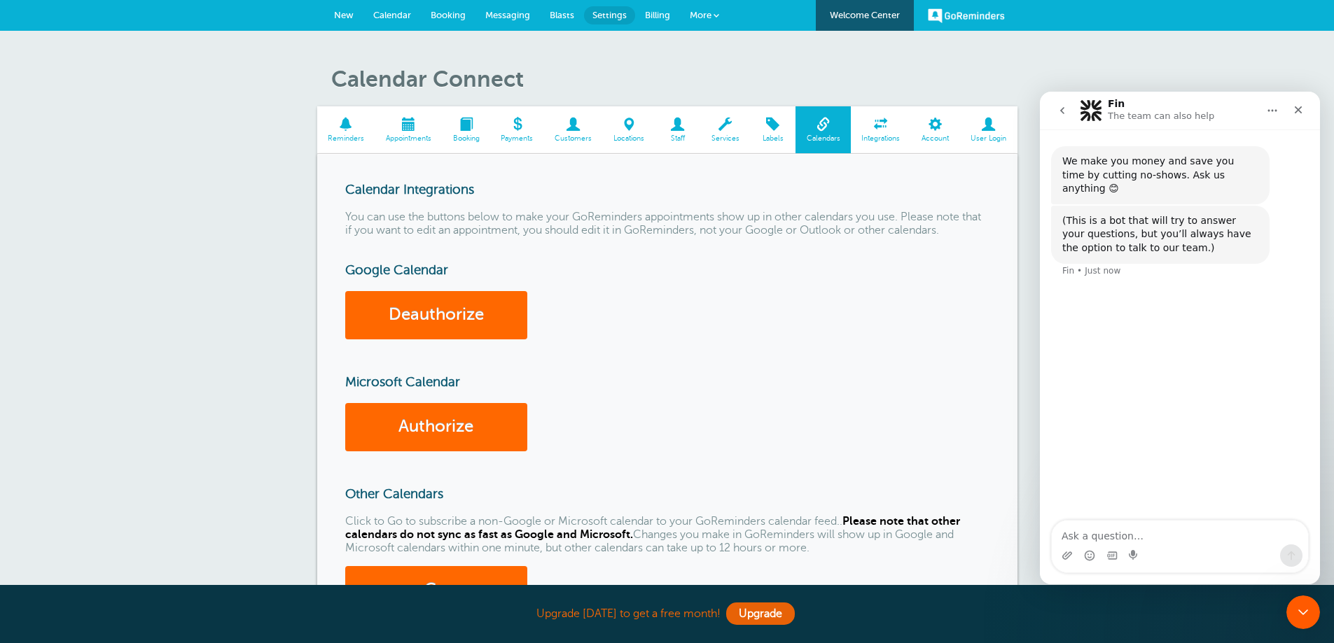
click at [1143, 529] on textarea "Ask a question…" at bounding box center [1180, 533] width 256 height 24
type textarea "when i create an appointment, how do i change the subject of the inviite?"
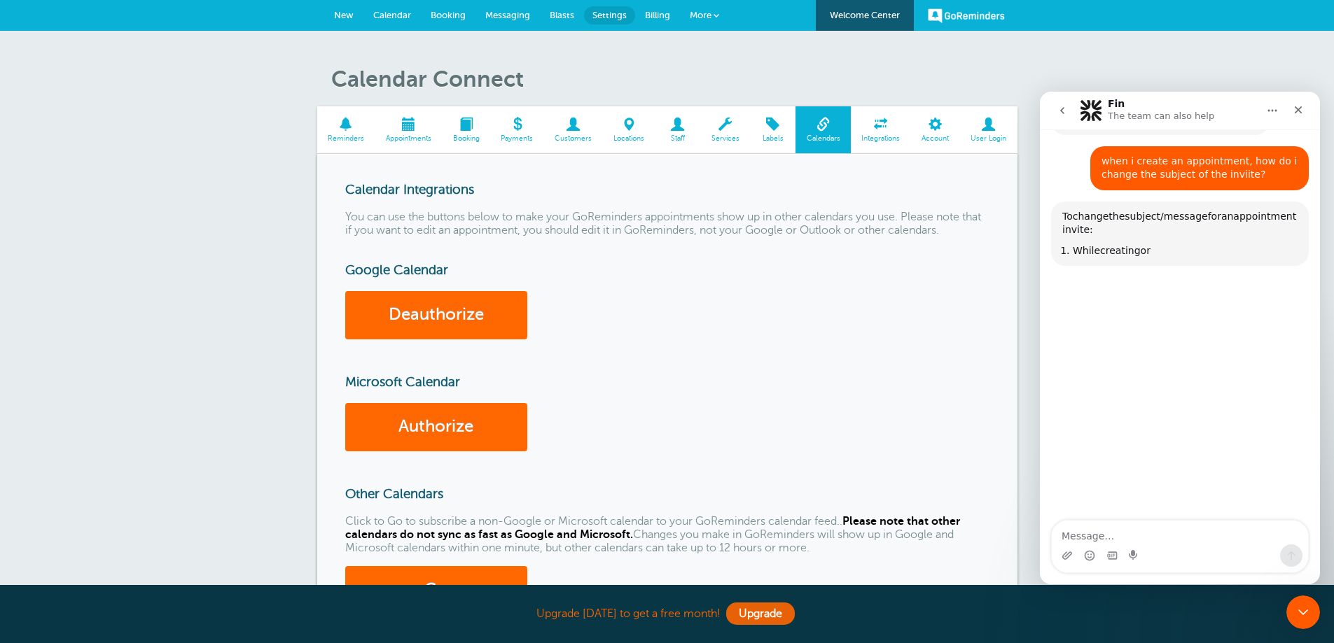
scroll to position [135, 0]
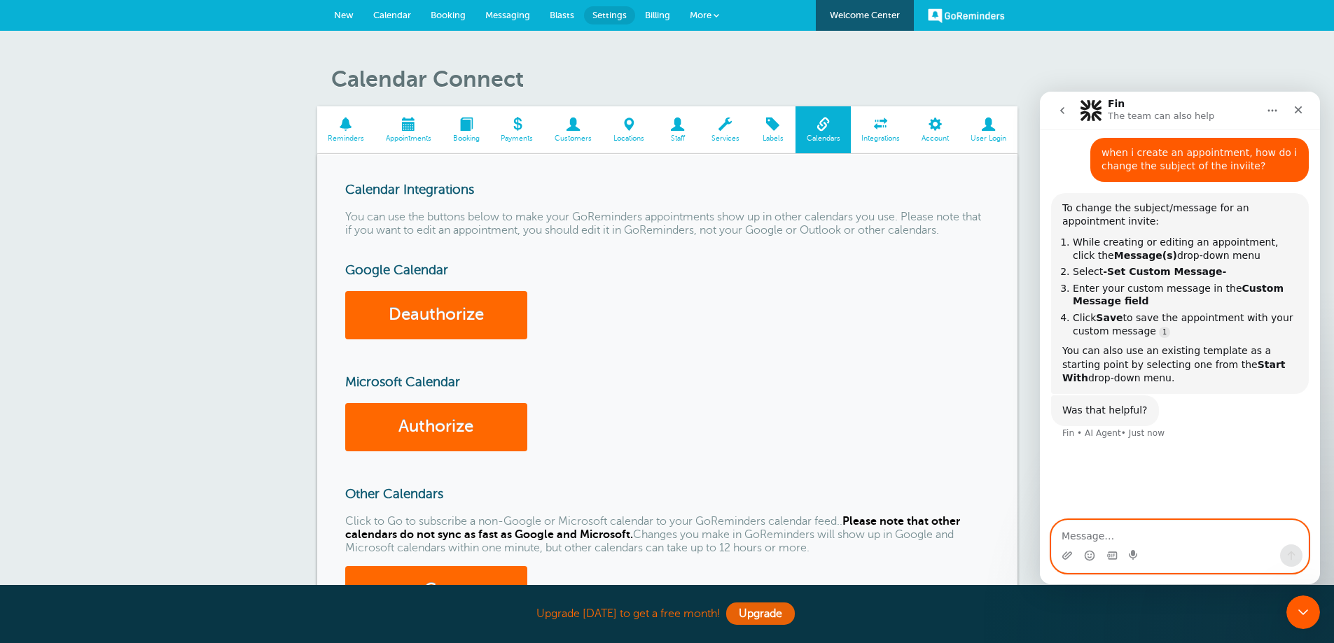
click at [1163, 529] on textarea "Message…" at bounding box center [1180, 533] width 256 height 24
type textarea "T"
type textarea "W"
click at [1169, 543] on textarea "If I change the" at bounding box center [1180, 533] width 256 height 24
drag, startPoint x: 1169, startPoint y: 543, endPoint x: 831, endPoint y: 560, distance: 338.6
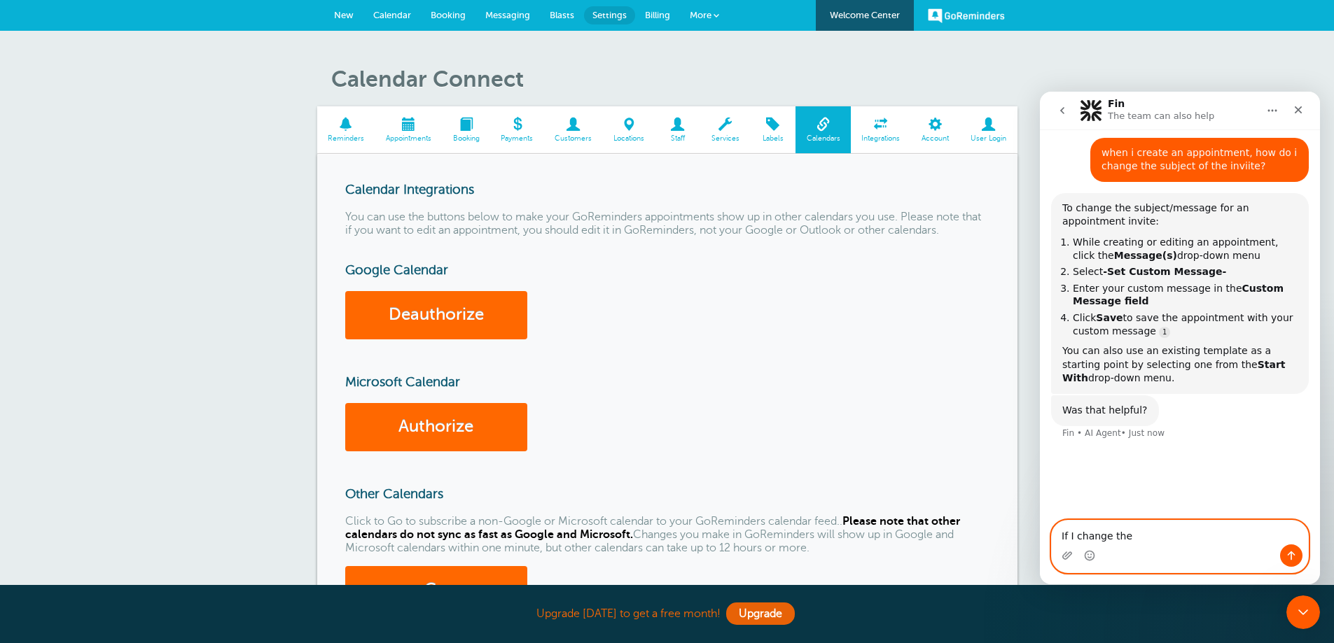
click at [1040, 560] on html "Fin The team can also help We make you money and save you time by cutting no-sh…" at bounding box center [1180, 338] width 280 height 493
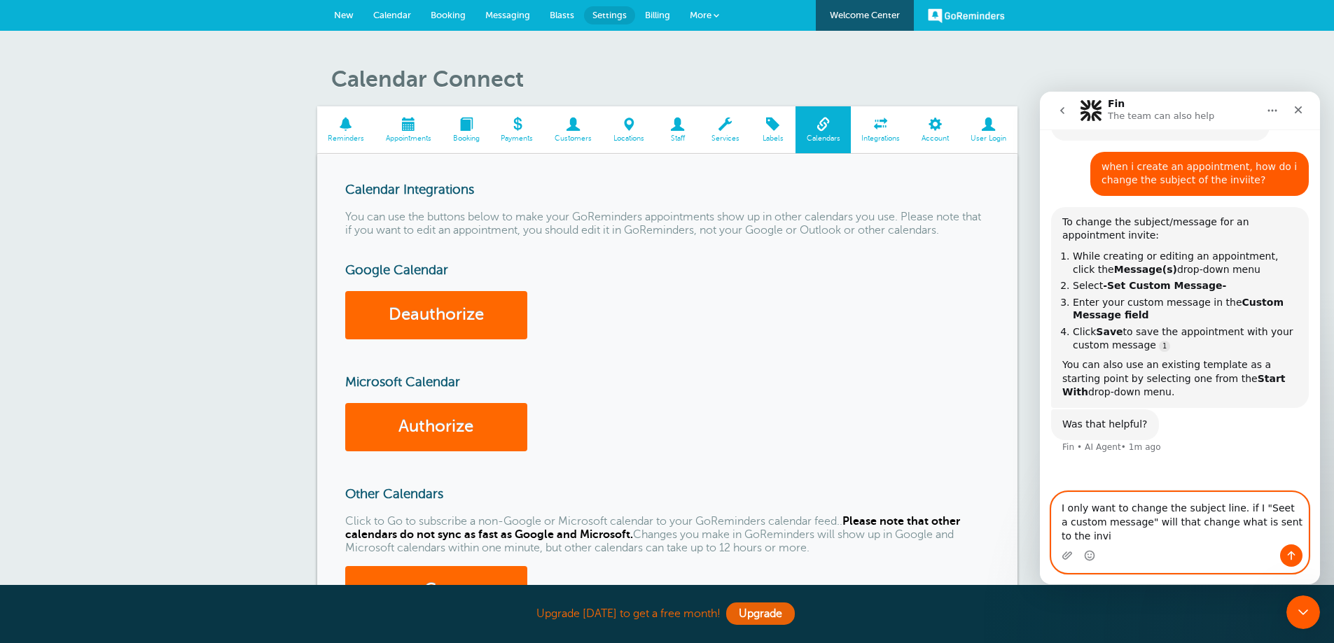
scroll to position [121, 0]
type textarea "I only want to change the subject line. if I "Seet a custom message" will that …"
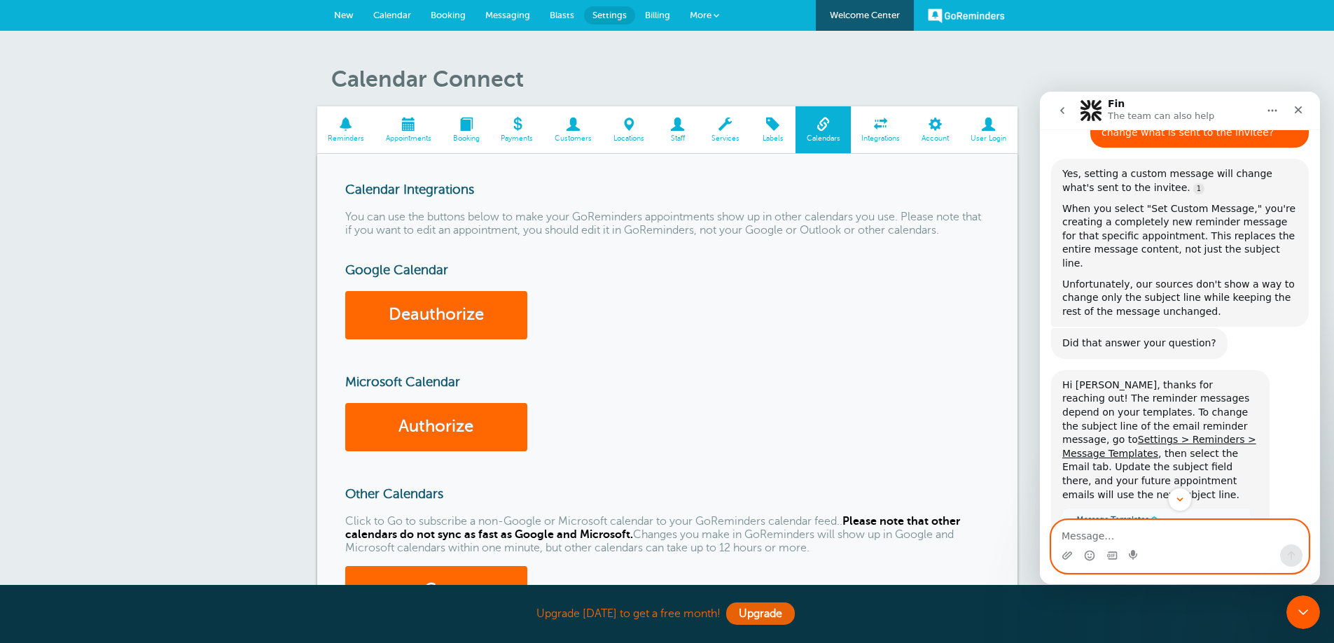
scroll to position [552, 0]
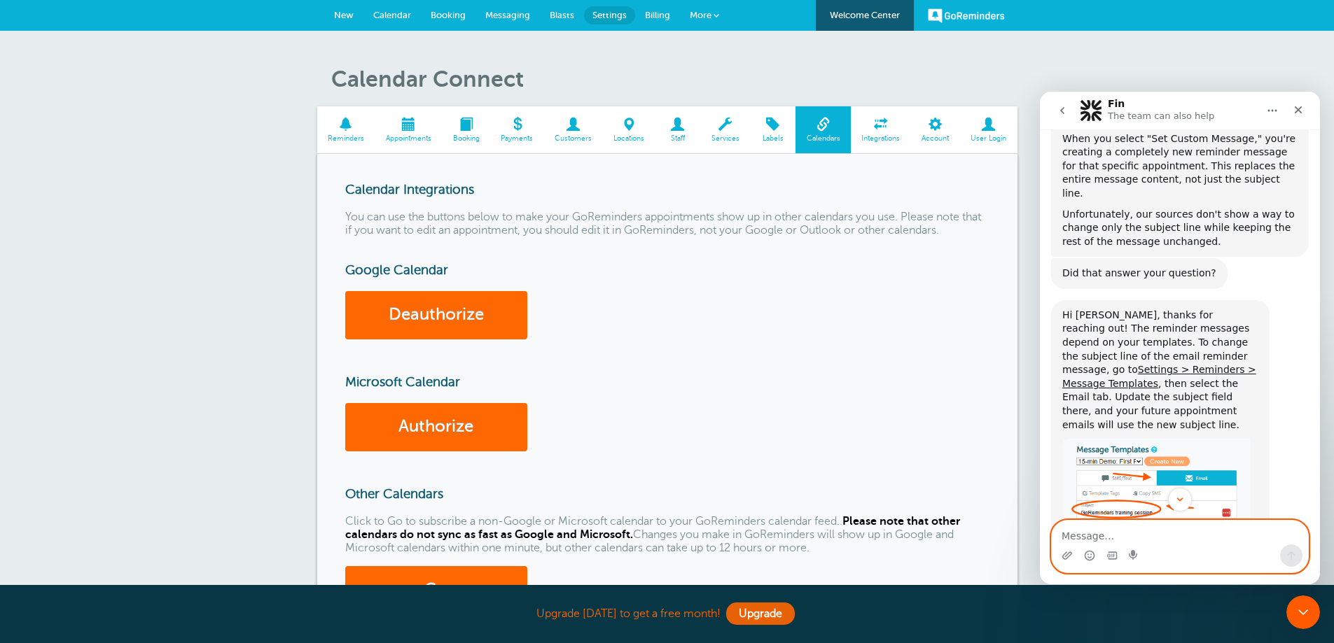
click at [1180, 530] on textarea "Message…" at bounding box center [1180, 533] width 256 height 24
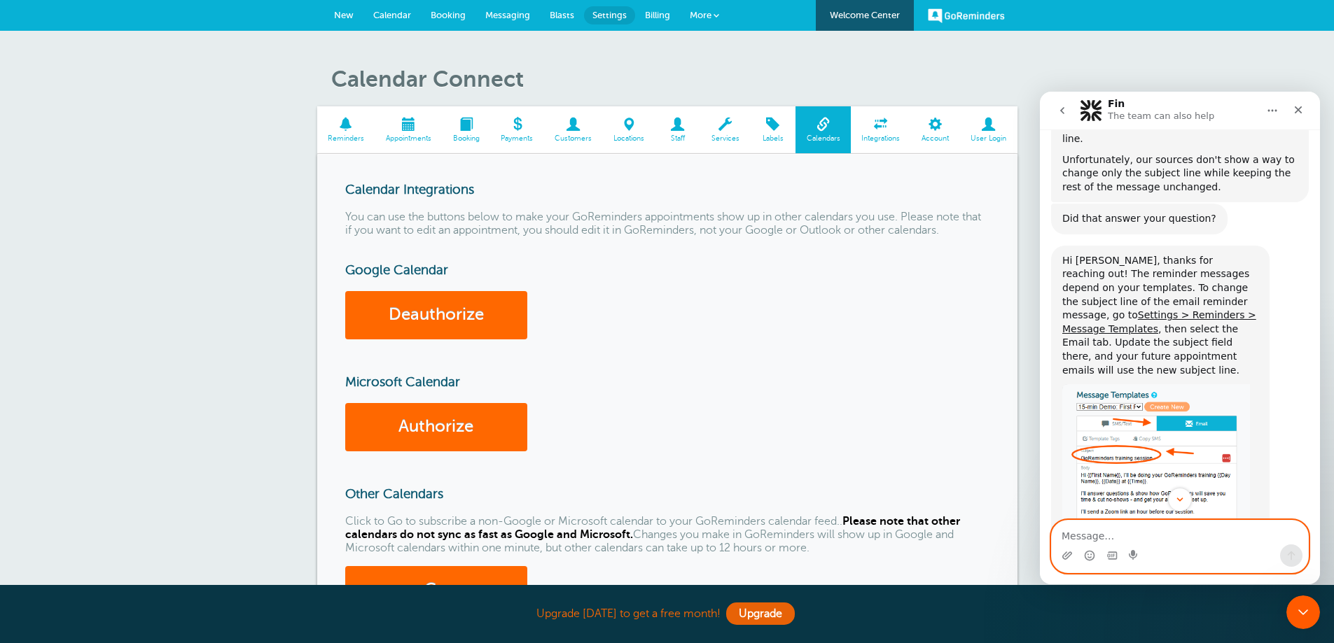
scroll to position [622, 0]
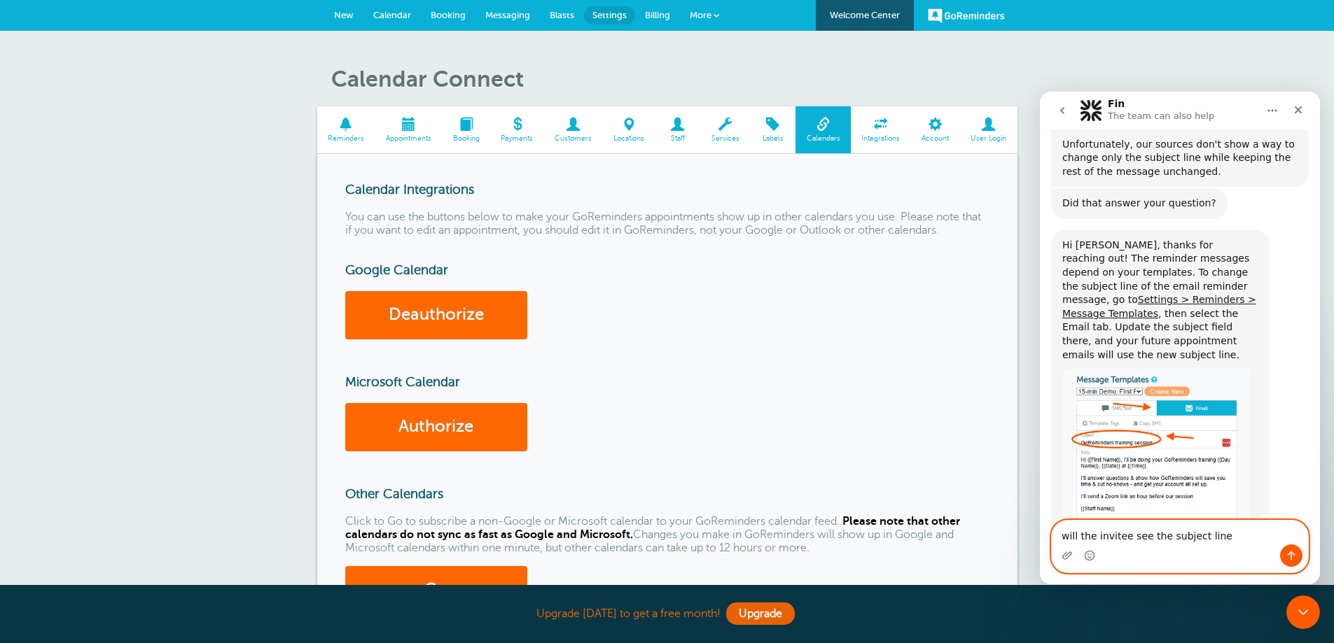
type textarea "will the invitee see the subject line?"
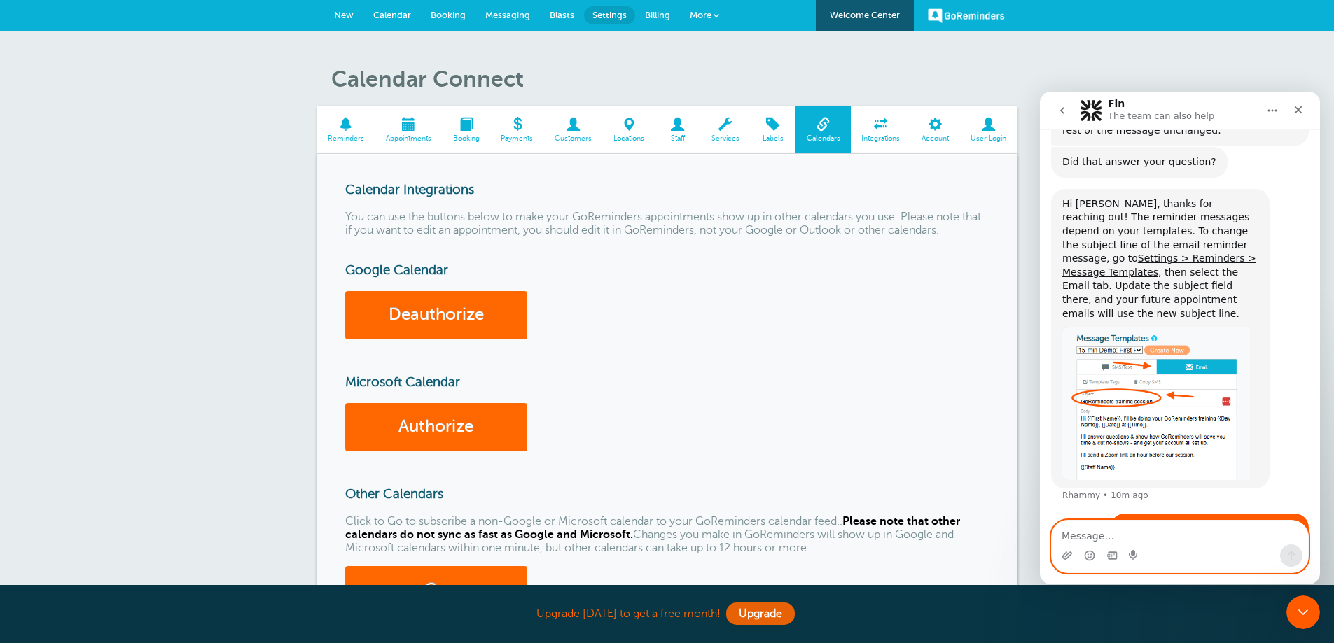
scroll to position [718, 0]
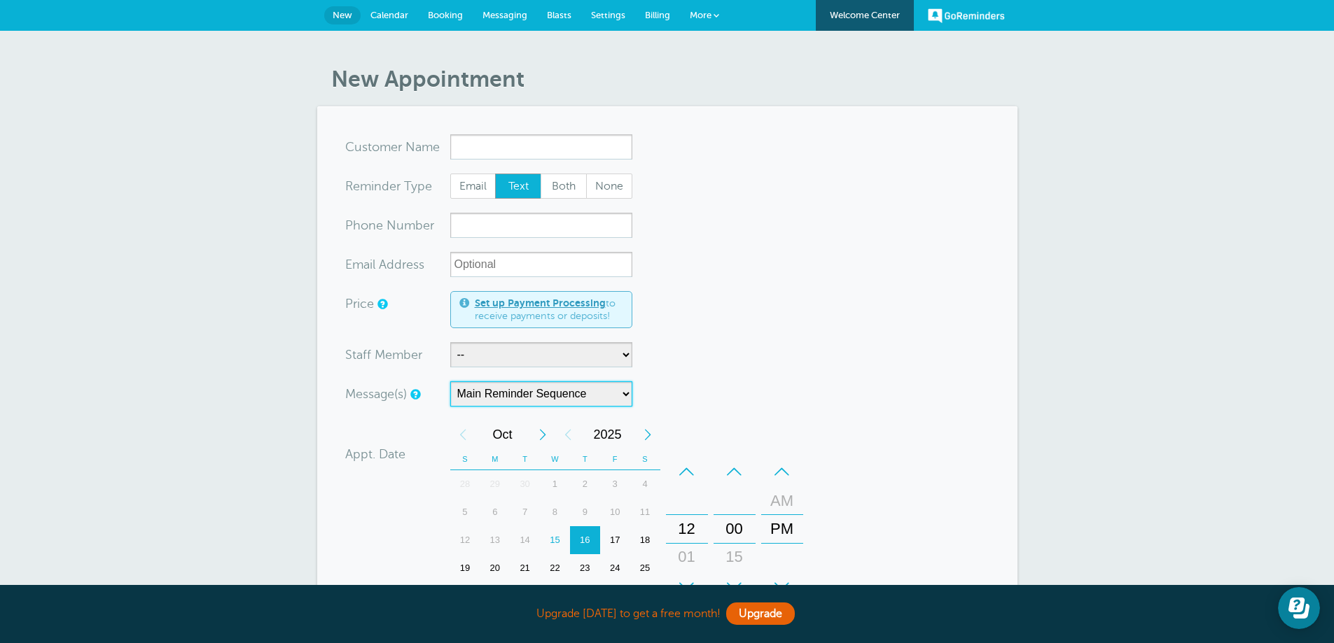
click at [531, 399] on select "Main Reminder Sequence" at bounding box center [541, 394] width 182 height 25
click at [617, 394] on select "Main Reminder Sequence" at bounding box center [541, 394] width 182 height 25
click at [609, 396] on select "Main Reminder Sequence" at bounding box center [541, 394] width 182 height 25
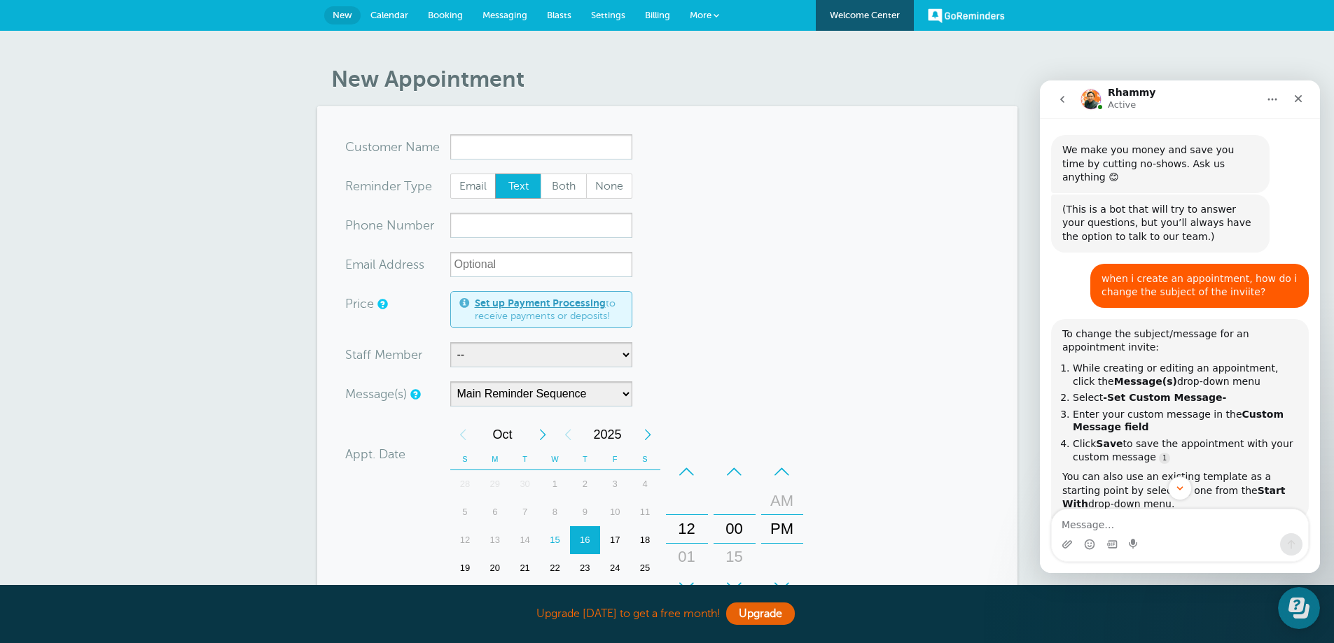
scroll to position [2, 0]
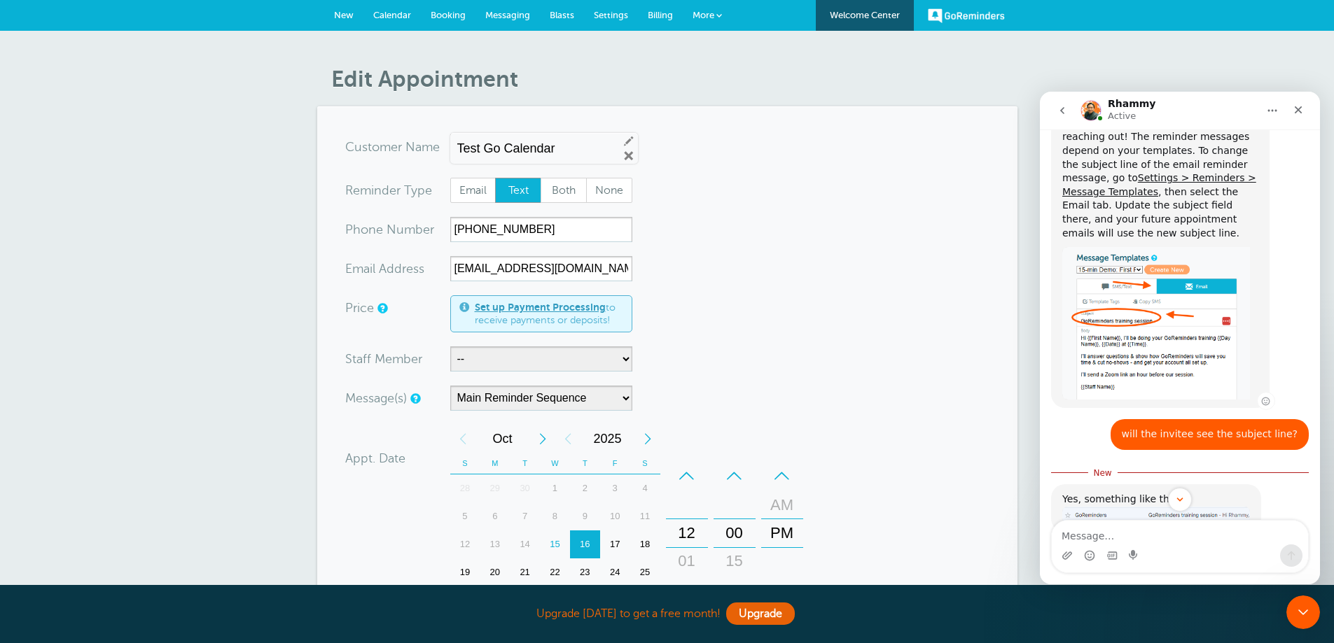
scroll to position [2, 0]
